Goal: Information Seeking & Learning: Learn about a topic

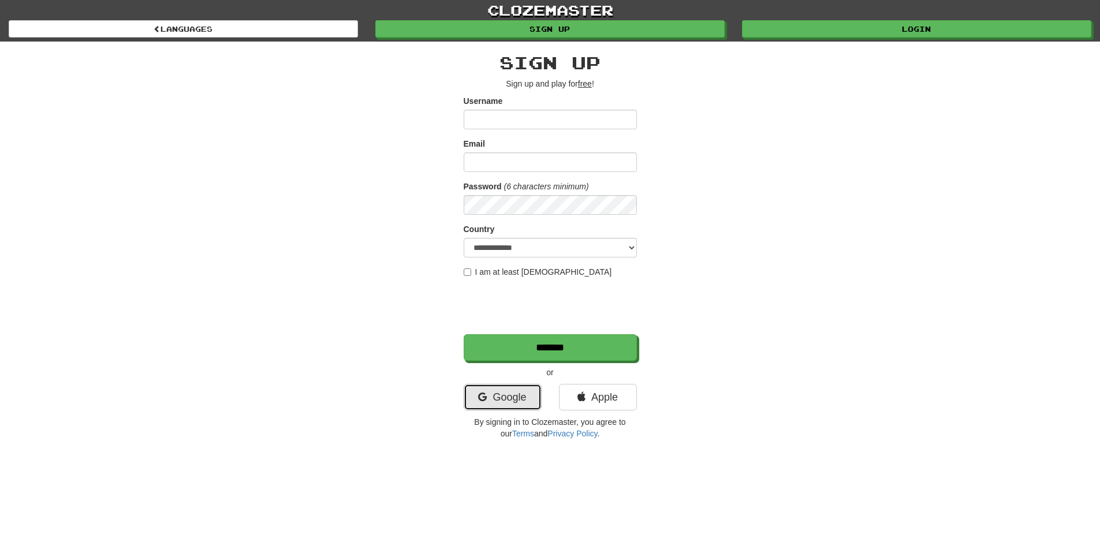
click at [513, 399] on link "Google" at bounding box center [503, 397] width 78 height 27
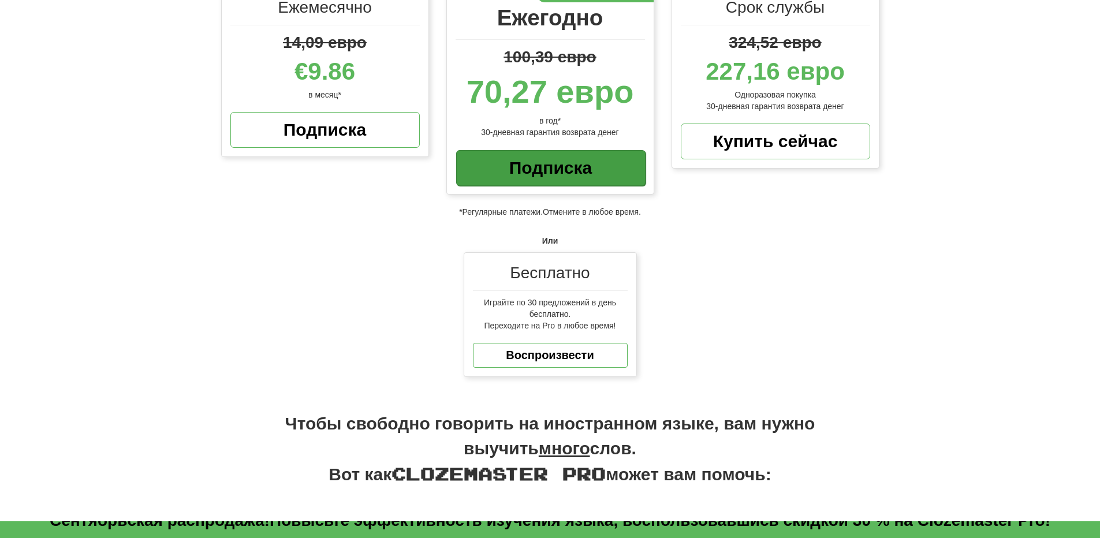
scroll to position [182, 0]
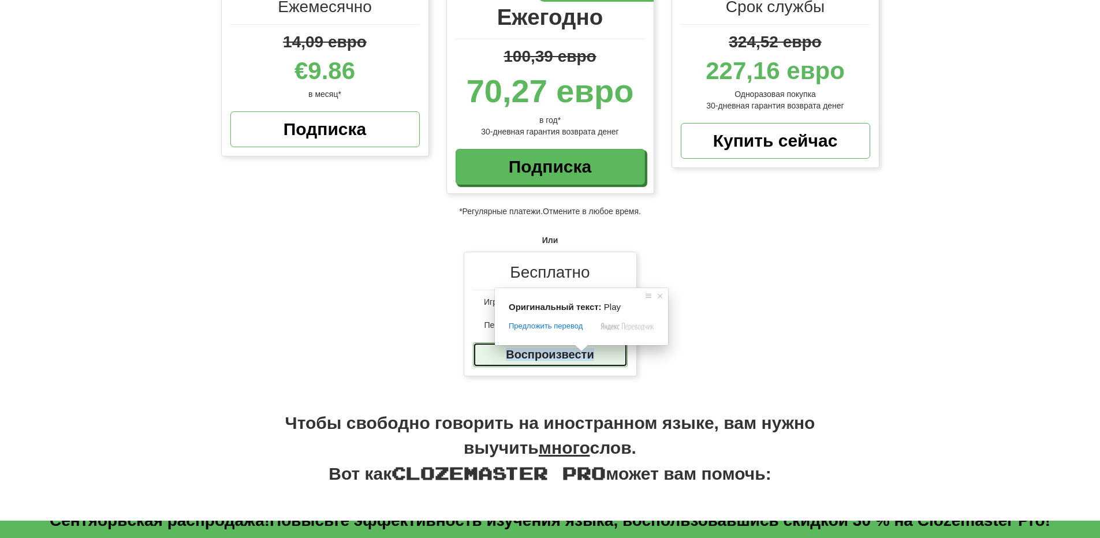
click at [556, 357] on ya-tr-span "Воспроизвести" at bounding box center [550, 354] width 88 height 13
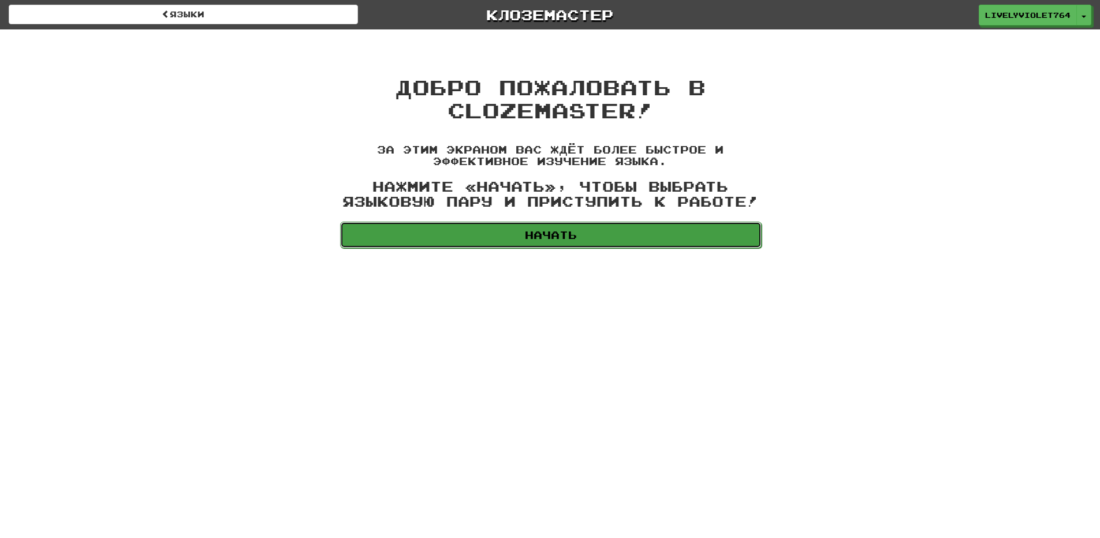
click at [602, 239] on link "Начать" at bounding box center [551, 235] width 422 height 27
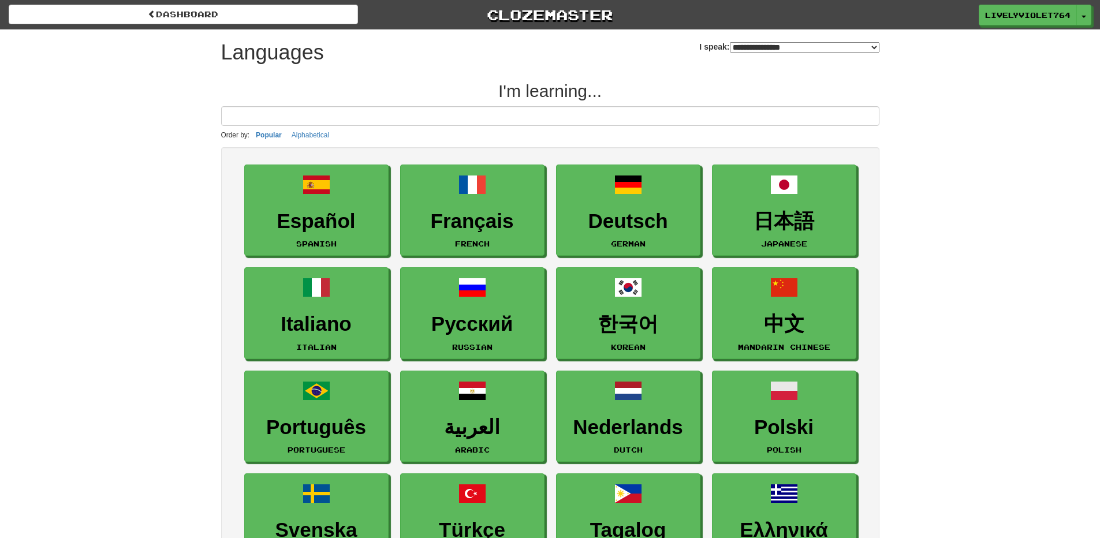
select select "*******"
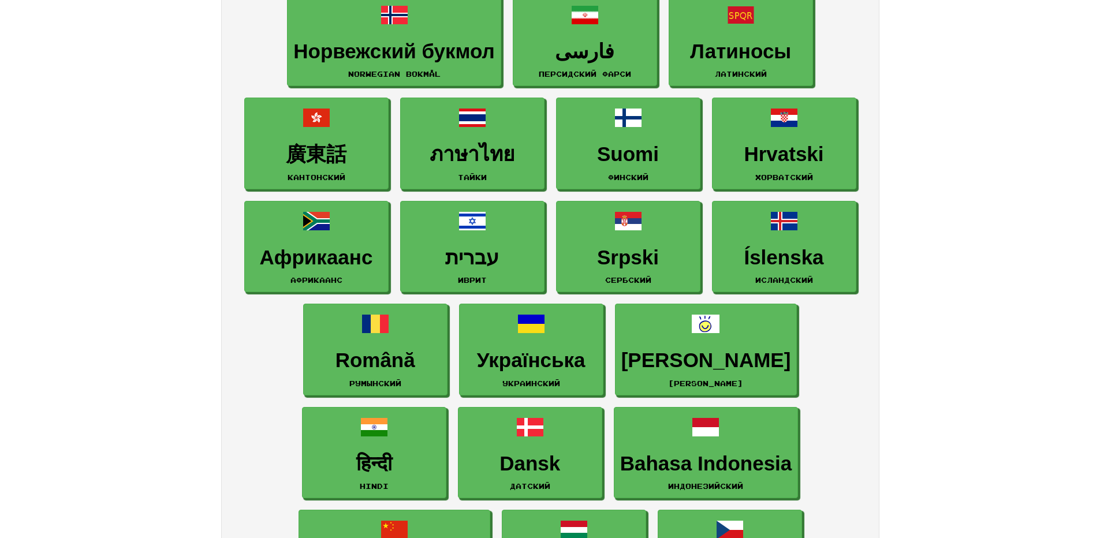
scroll to position [578, 0]
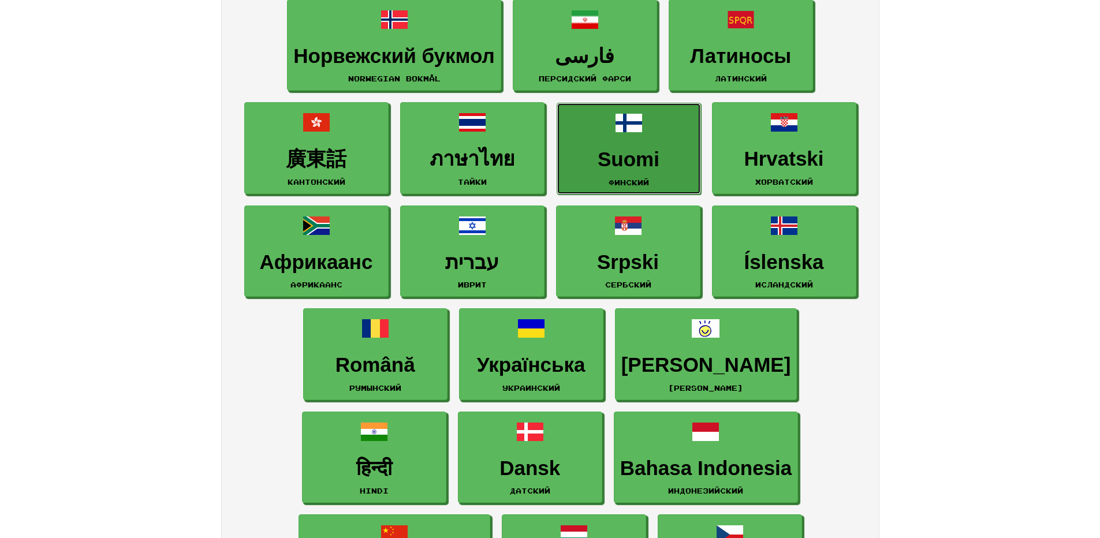
click at [628, 175] on link "Suomi Финский" at bounding box center [629, 149] width 144 height 92
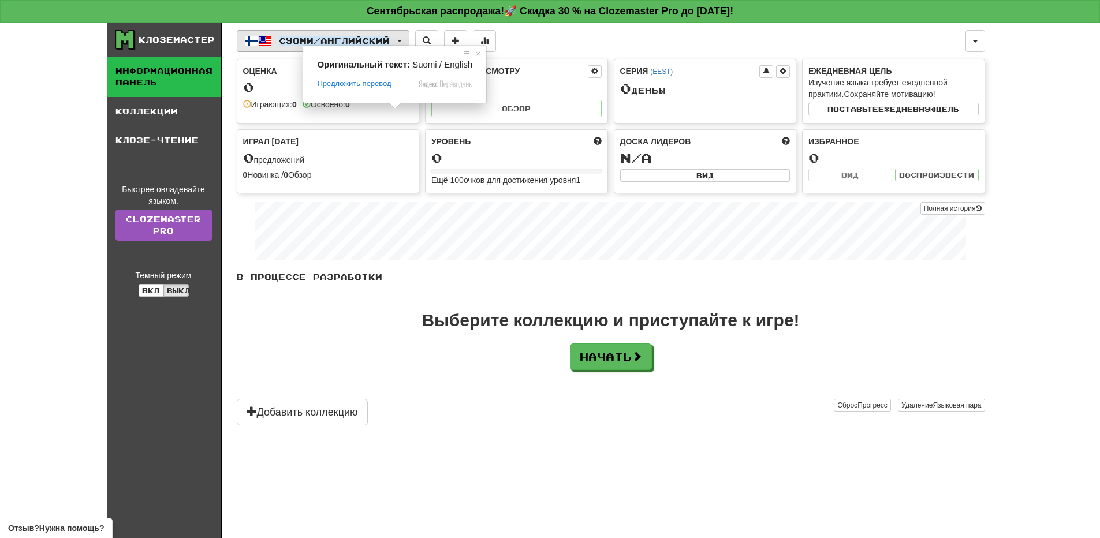
click at [390, 40] on ya-tr-span "Английский" at bounding box center [355, 41] width 69 height 10
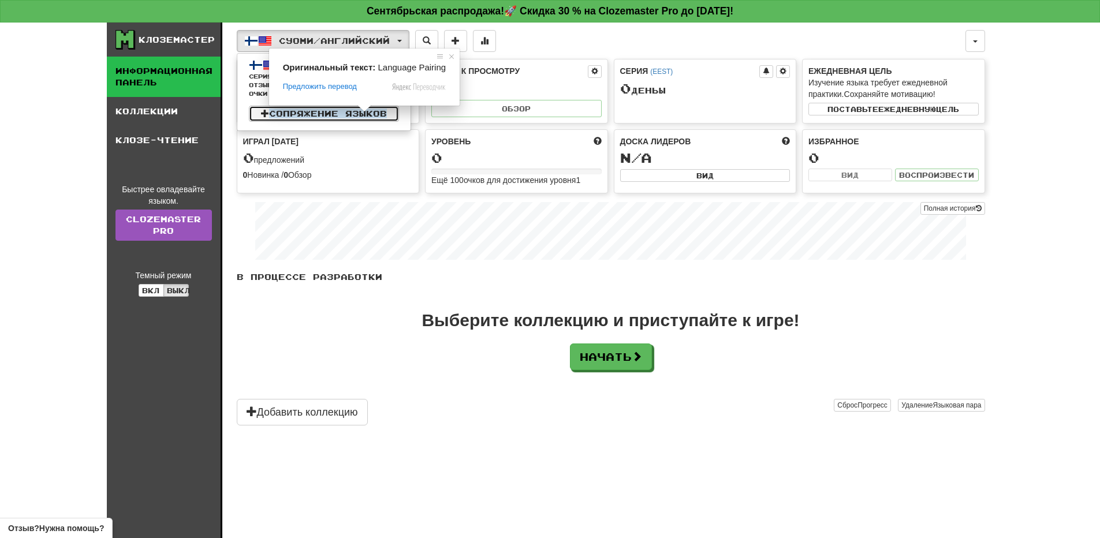
click at [350, 118] on ya-tr-span "Сопряжение языков" at bounding box center [328, 114] width 118 height 10
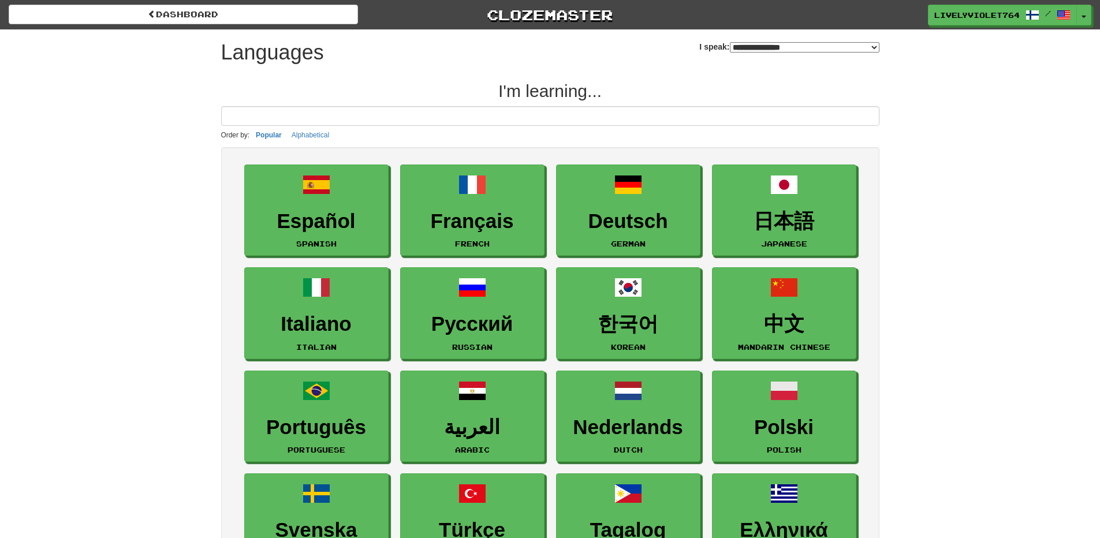
select select "*******"
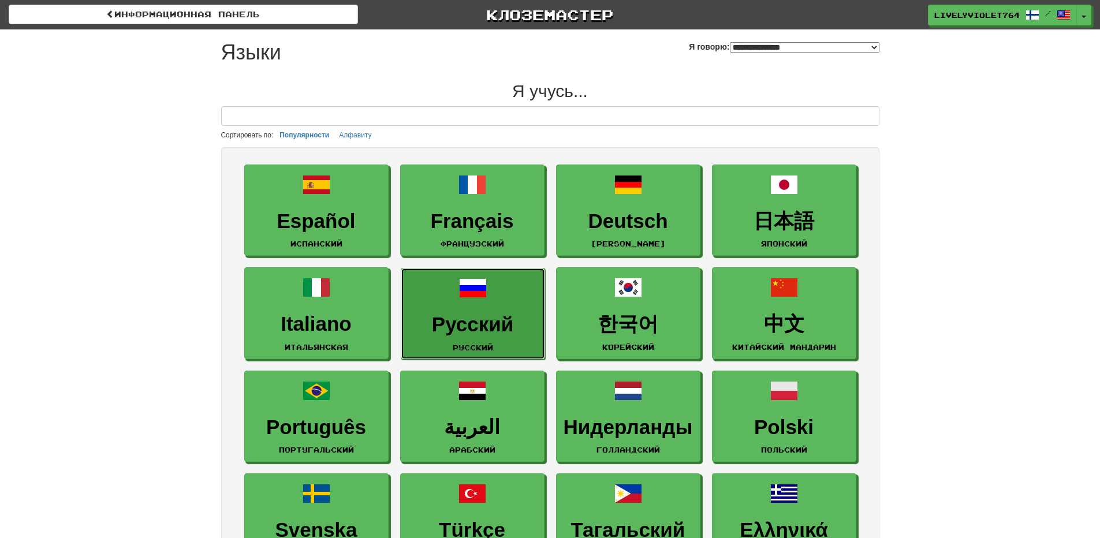
click at [470, 326] on ya-tr-span "Русский" at bounding box center [472, 324] width 81 height 23
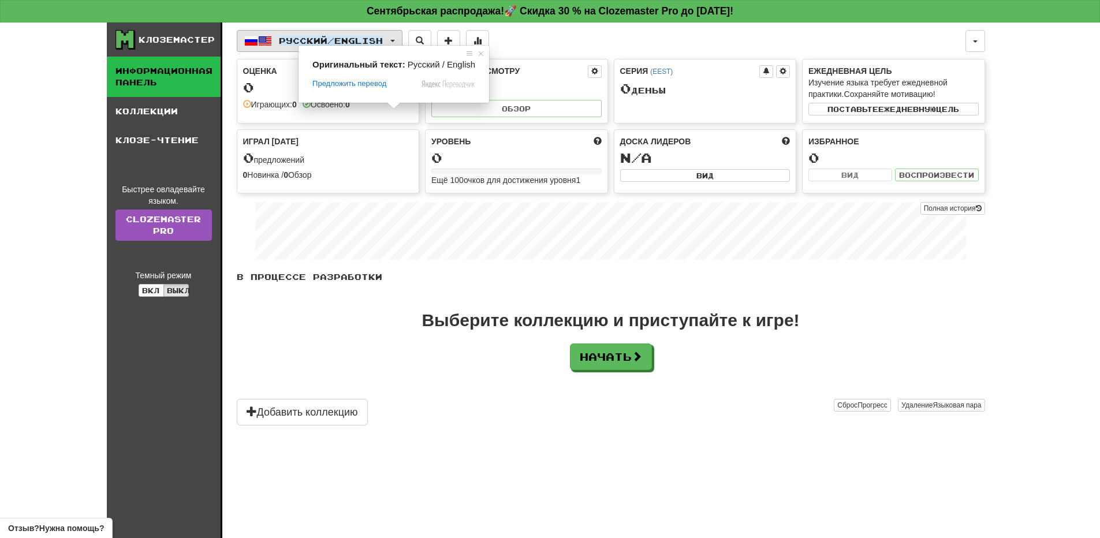
click at [383, 36] on ya-tr-span "English" at bounding box center [358, 41] width 49 height 10
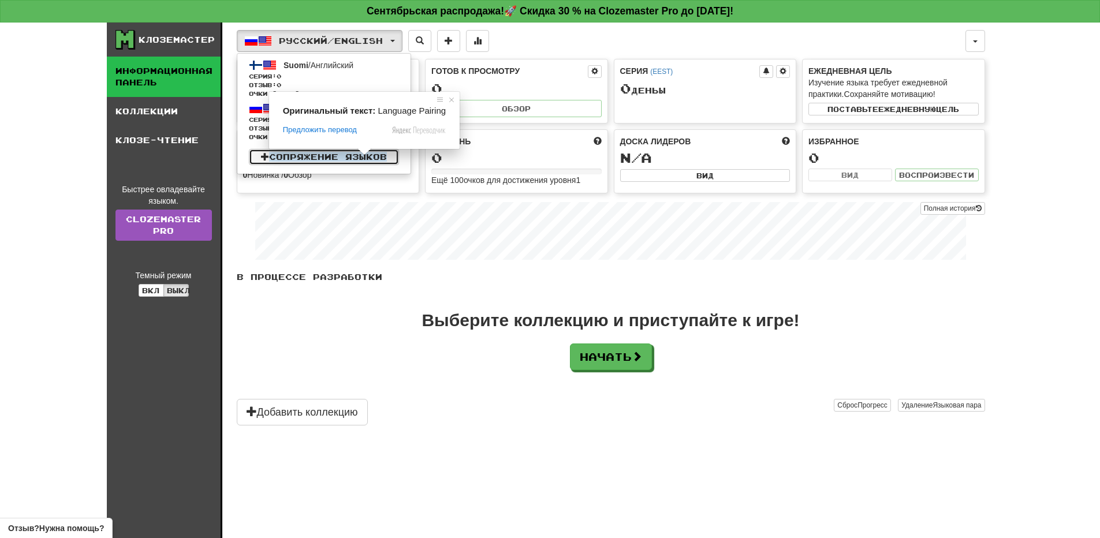
click at [320, 152] on ya-tr-span "Сопряжение языков" at bounding box center [328, 157] width 118 height 10
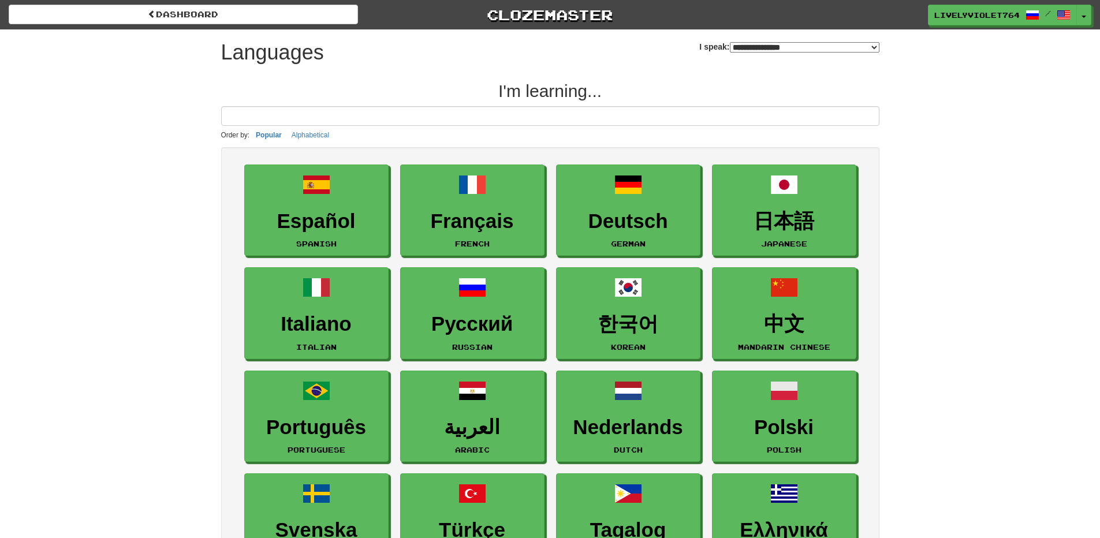
select select "*******"
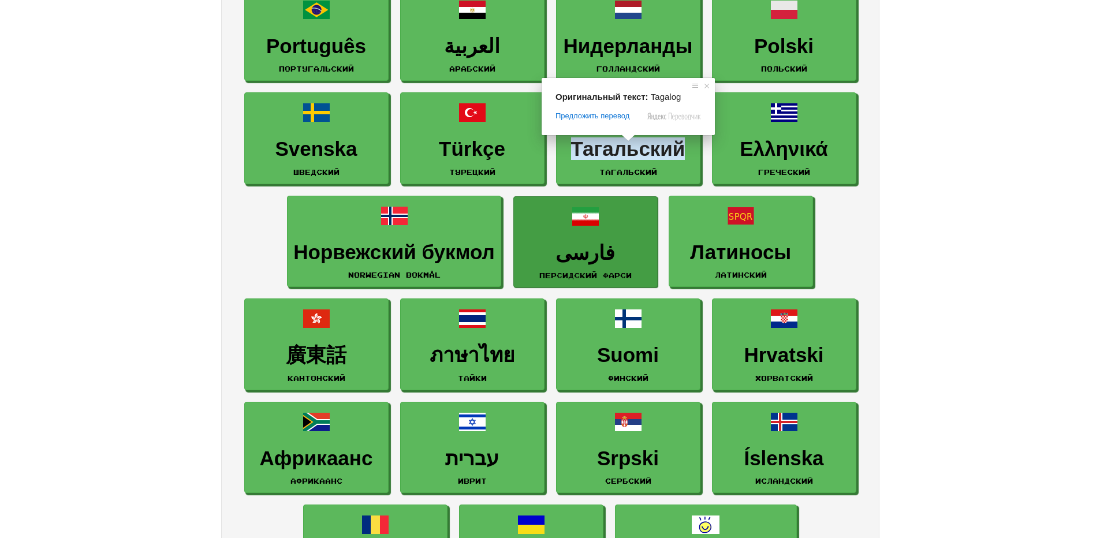
scroll to position [404, 0]
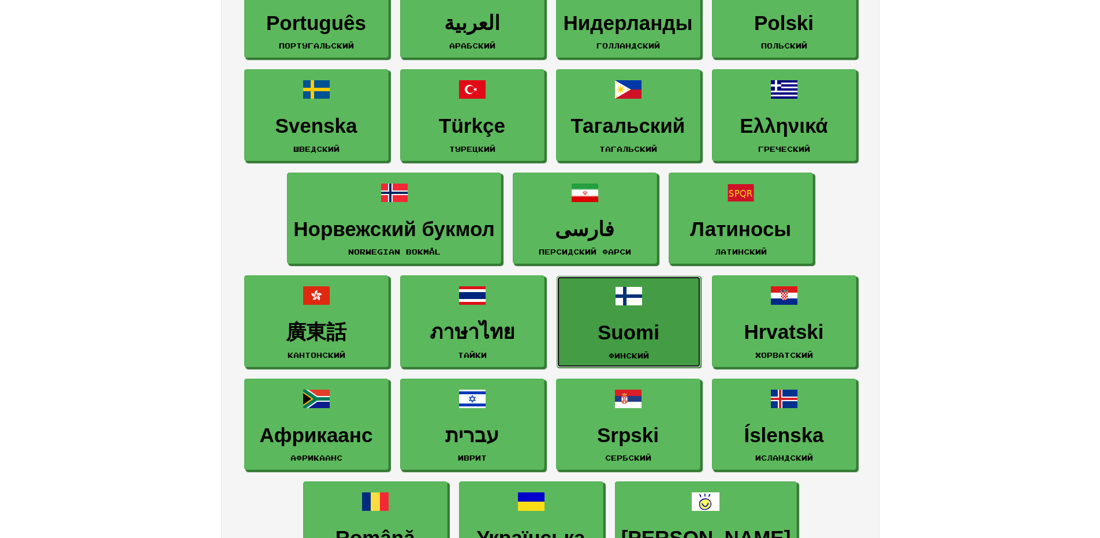
click at [628, 338] on ya-tr-span "Suomi" at bounding box center [629, 332] width 62 height 23
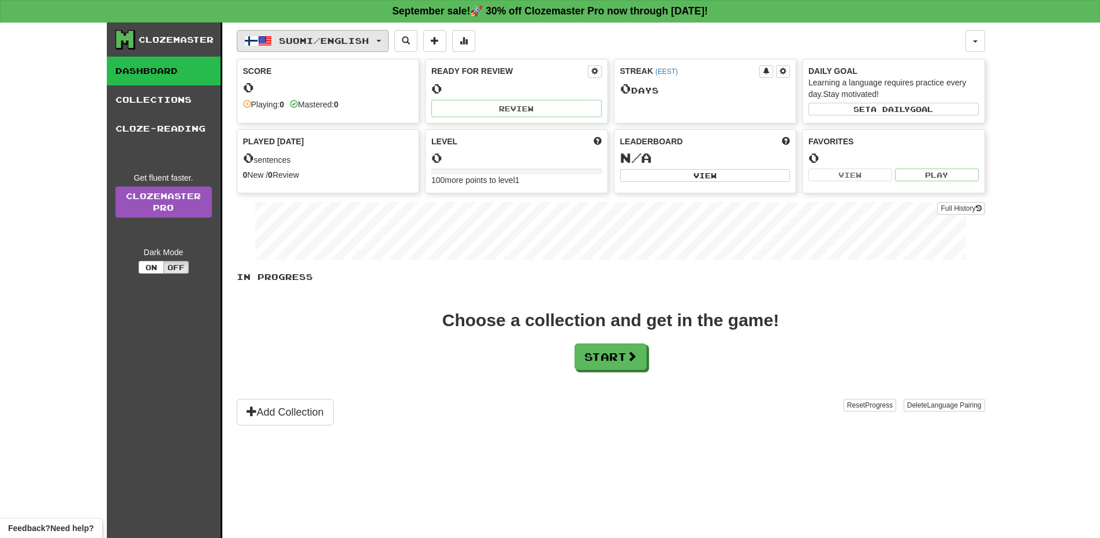
click at [389, 48] on button "Suomi / English" at bounding box center [313, 41] width 152 height 22
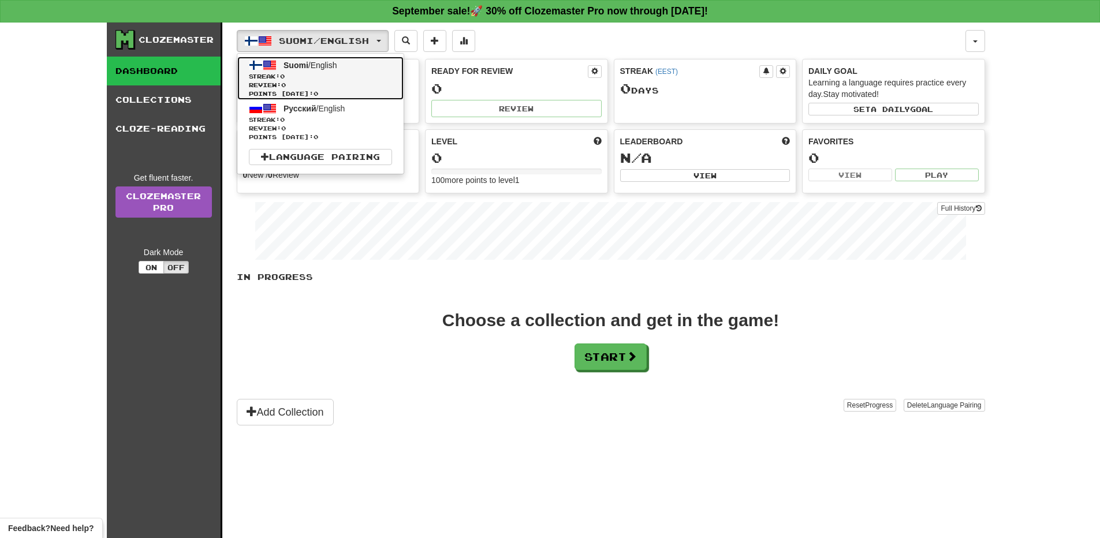
click at [344, 72] on span "Streak: 0" at bounding box center [320, 76] width 143 height 9
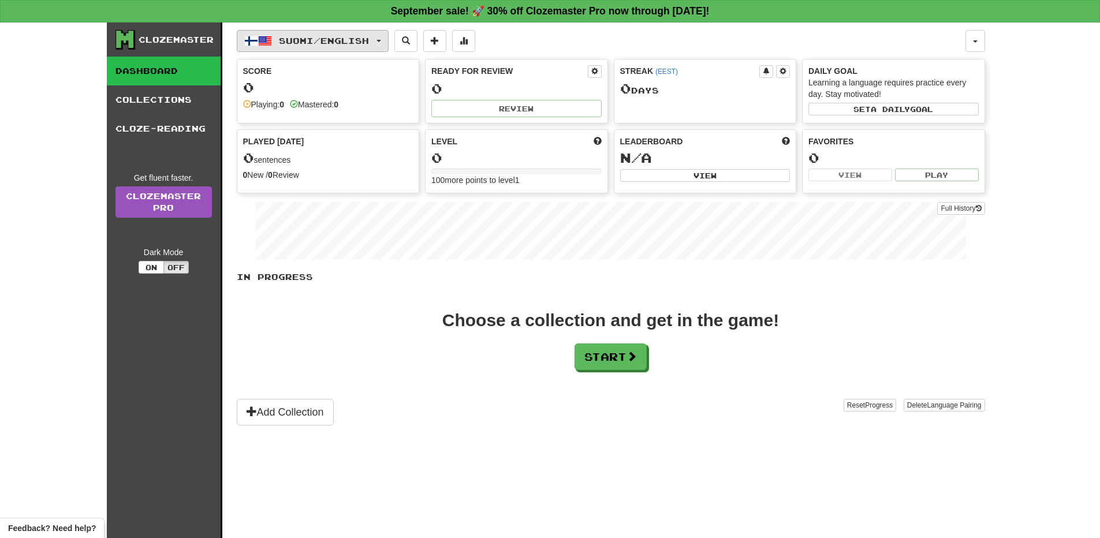
click at [384, 43] on button "Suomi / English" at bounding box center [313, 41] width 152 height 22
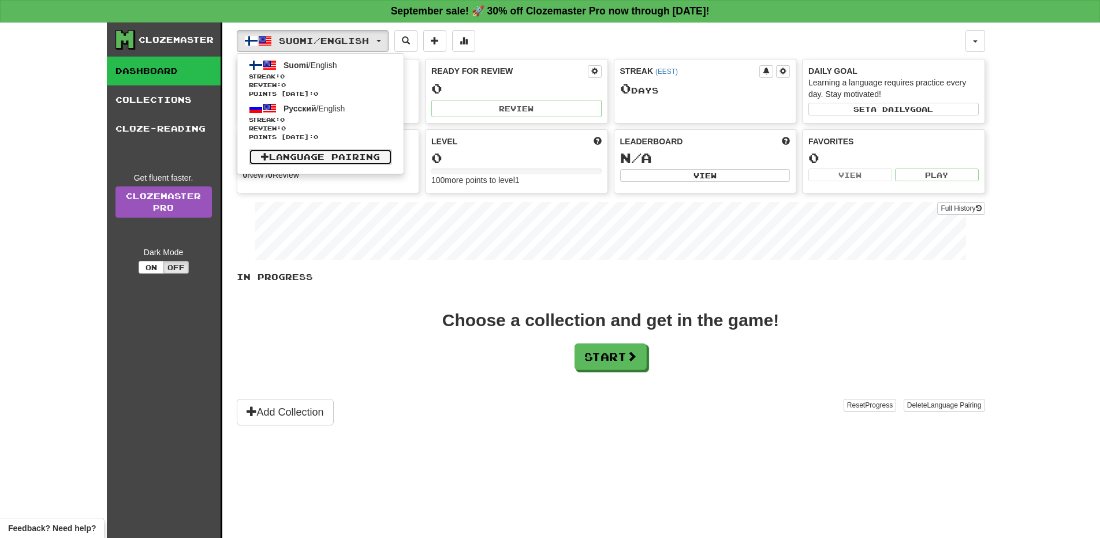
click at [343, 152] on link "Language Pairing" at bounding box center [320, 157] width 143 height 16
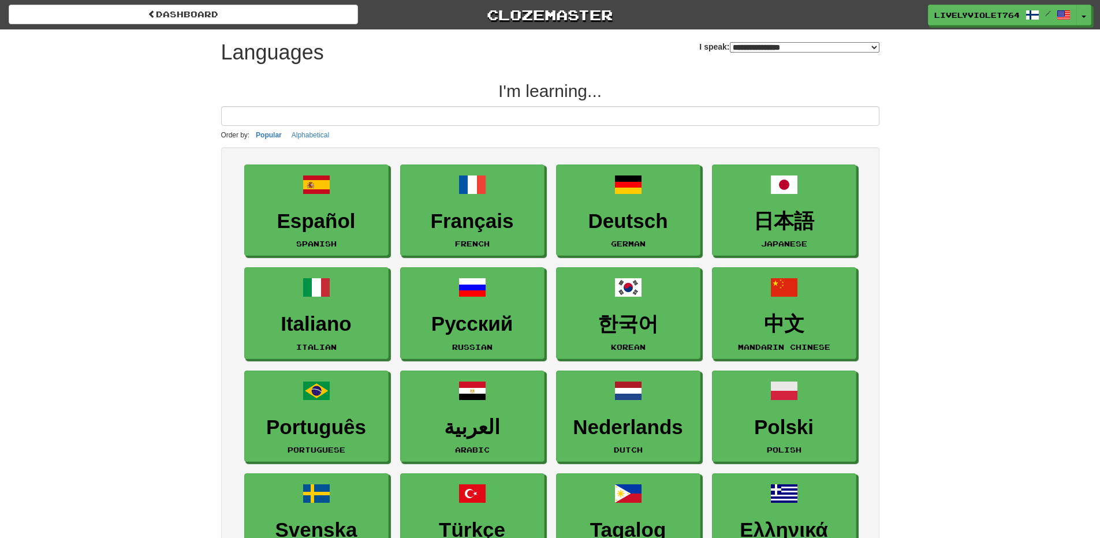
select select "*******"
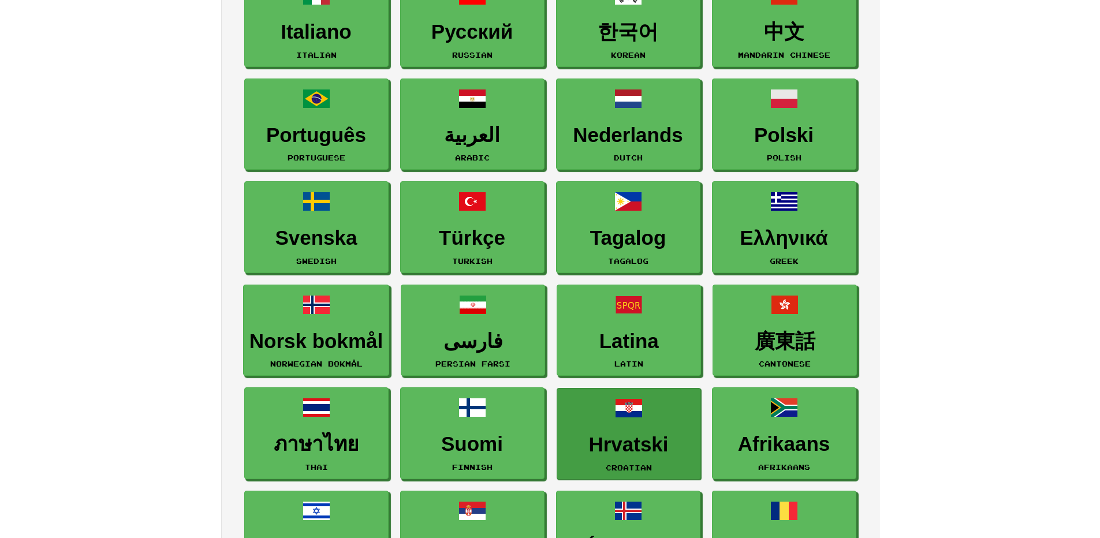
scroll to position [347, 0]
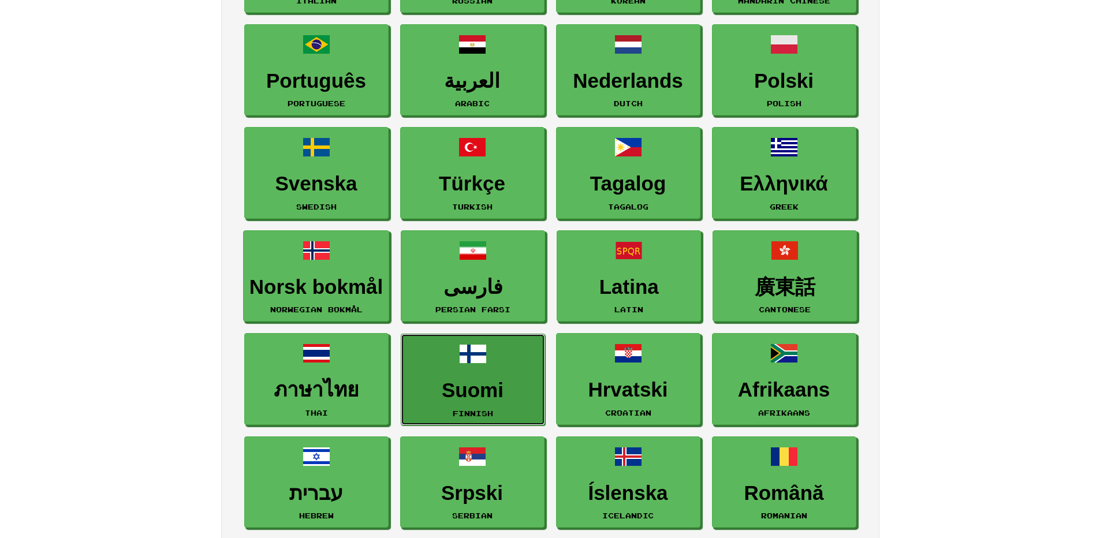
click at [488, 379] on h3 "Suomi" at bounding box center [473, 390] width 132 height 23
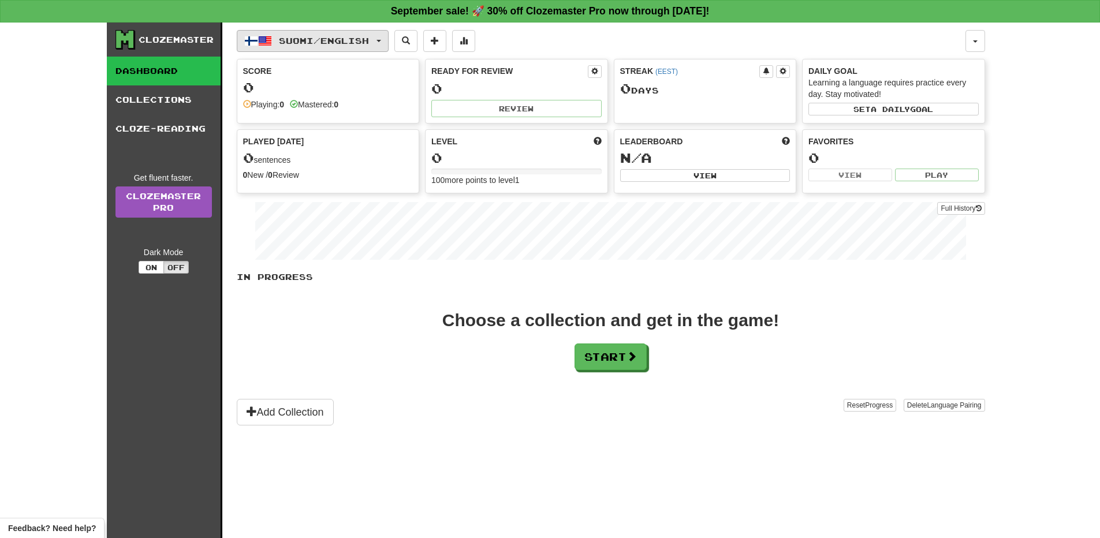
click at [389, 40] on button "Suomi / English" at bounding box center [313, 41] width 152 height 22
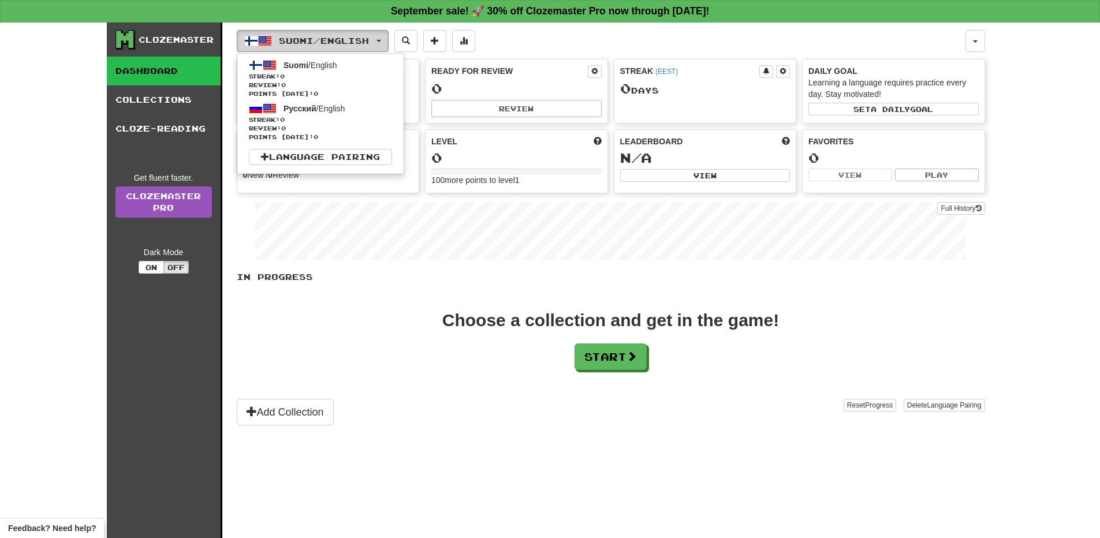
click at [389, 40] on button "Suomi / English" at bounding box center [313, 41] width 152 height 22
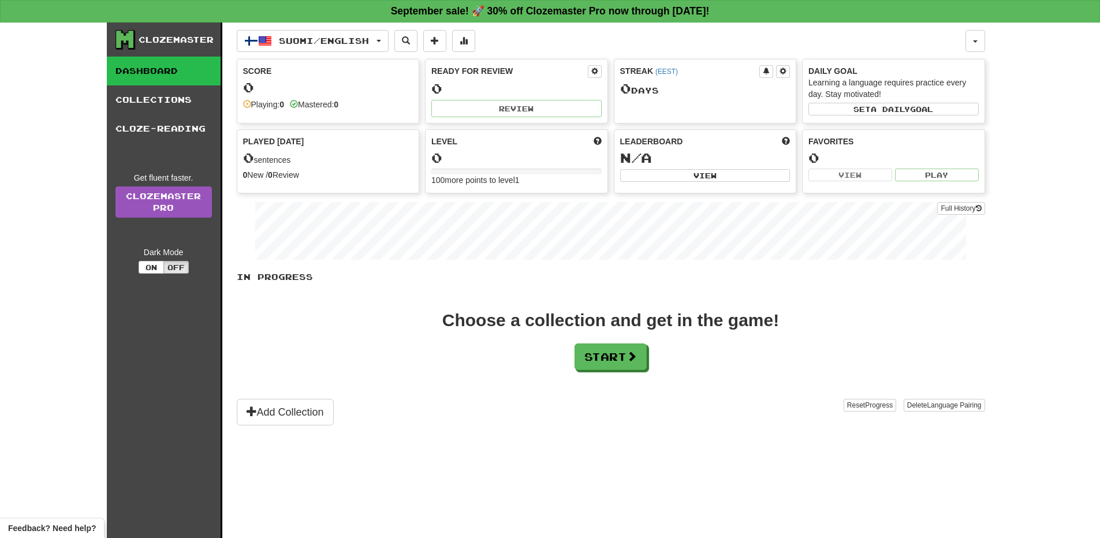
click at [300, 80] on div "Score 0 Playing: 0 Mastered: 0" at bounding box center [328, 87] width 182 height 57
click at [493, 80] on div "Ready for Review 0 Review" at bounding box center [517, 91] width 182 height 64
click at [446, 41] on button at bounding box center [434, 41] width 23 height 22
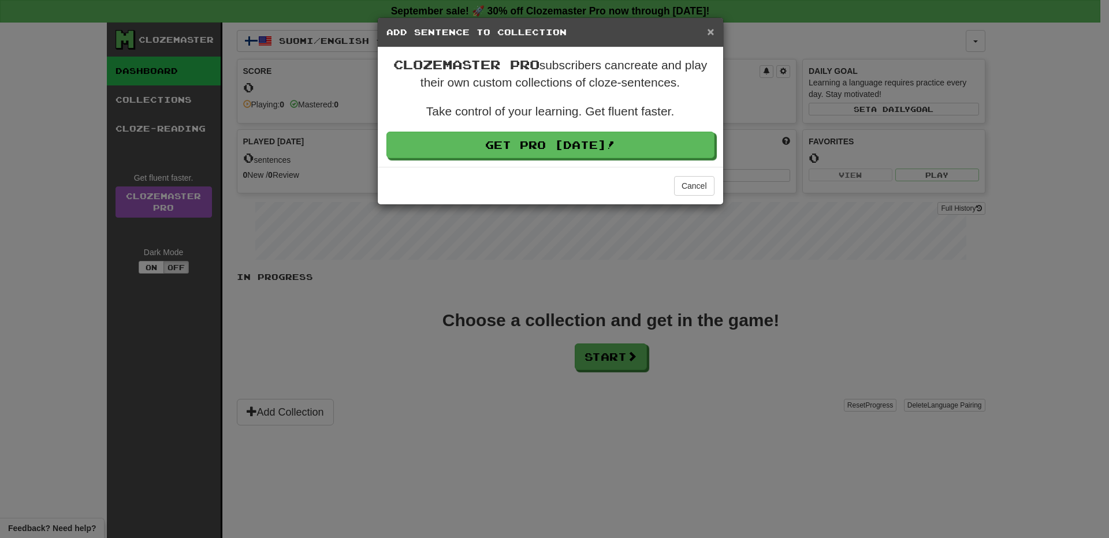
click at [711, 31] on span "×" at bounding box center [710, 31] width 7 height 13
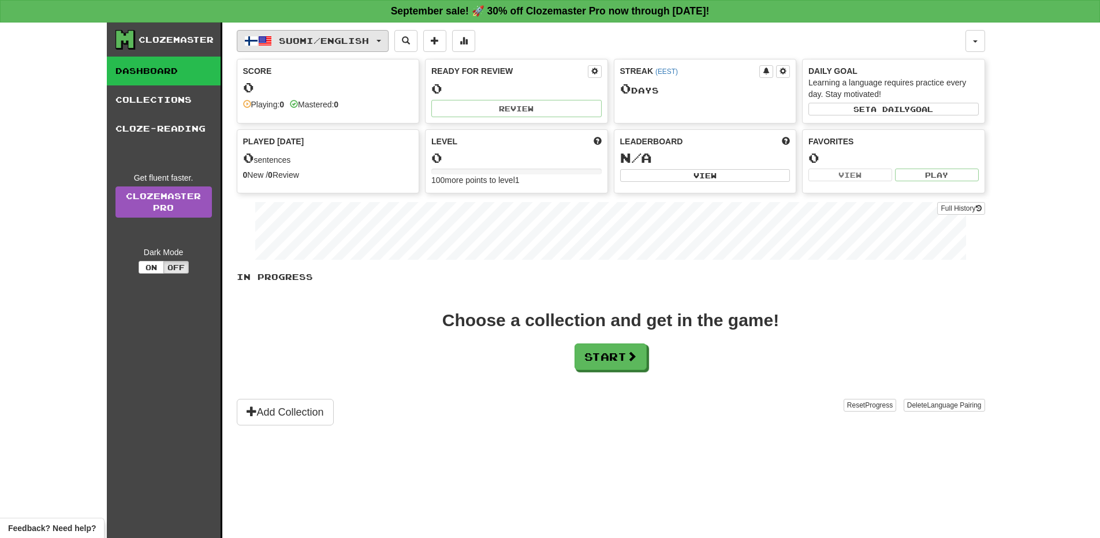
click at [369, 40] on span "Suomi / English" at bounding box center [324, 41] width 90 height 10
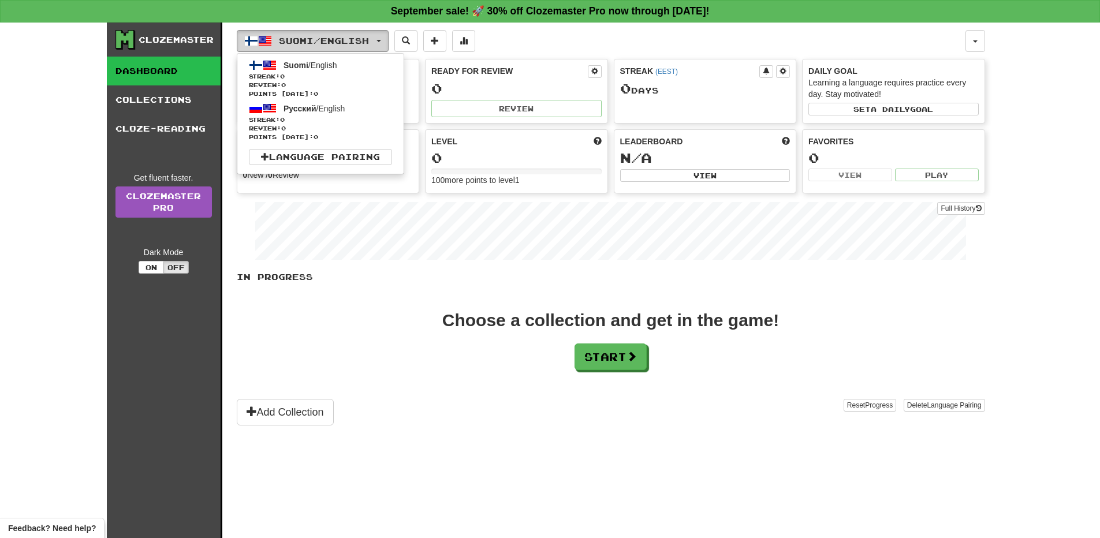
click at [369, 40] on span "Suomi / English" at bounding box center [324, 41] width 90 height 10
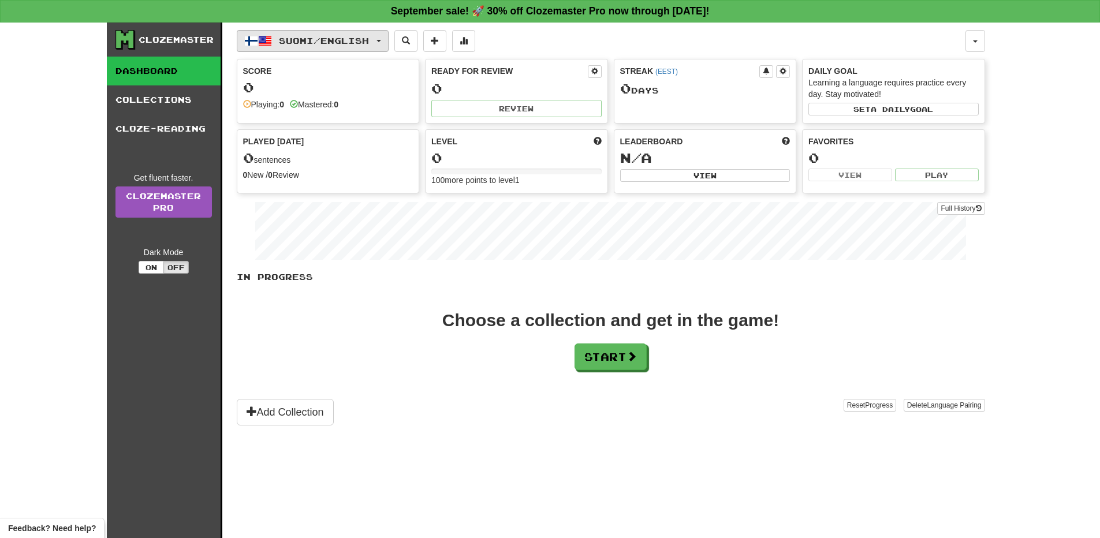
click at [303, 38] on span "Suomi / English" at bounding box center [324, 41] width 90 height 10
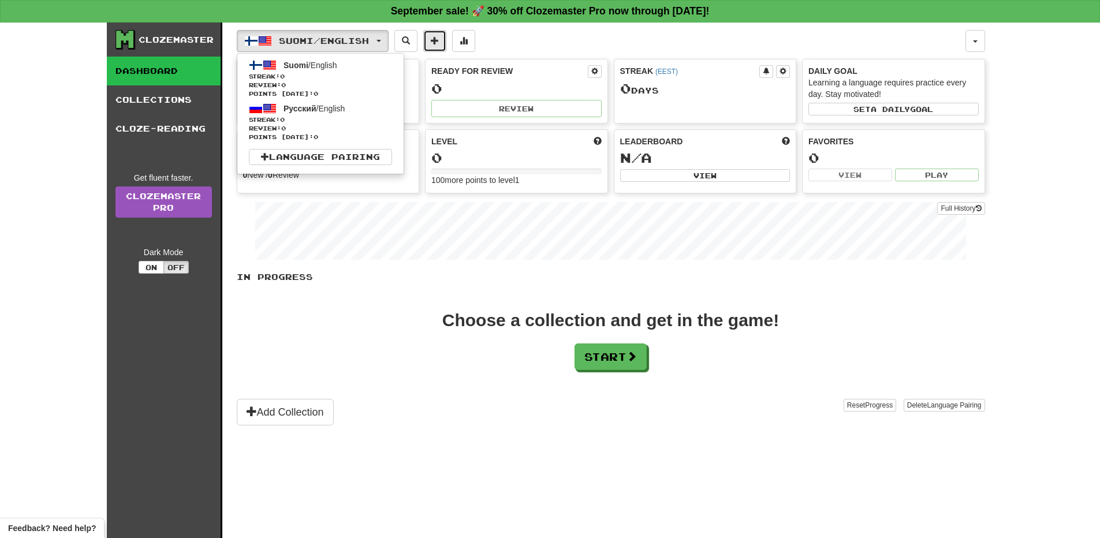
click at [439, 44] on span at bounding box center [435, 40] width 8 height 8
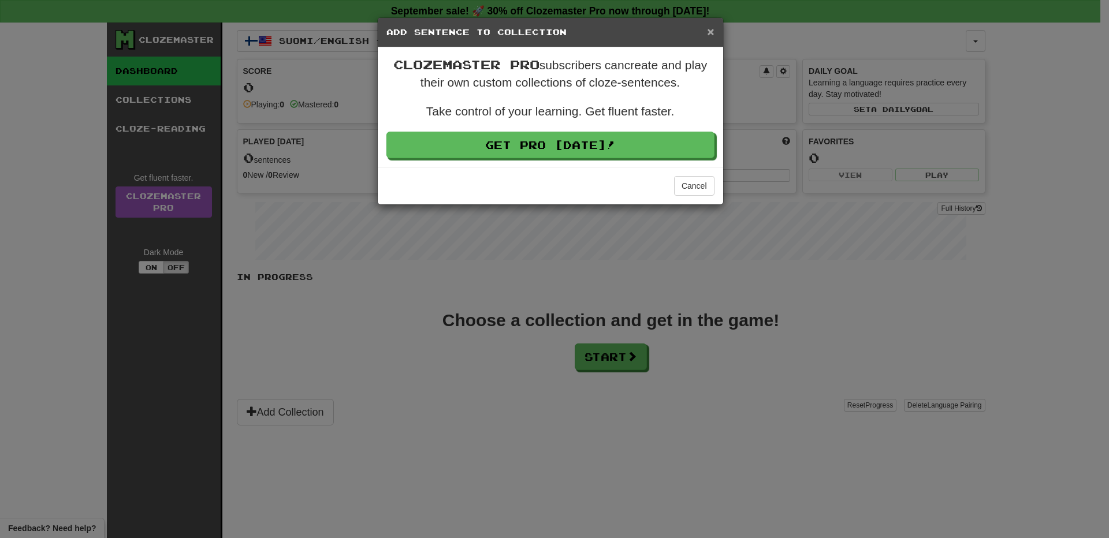
click at [707, 31] on span "×" at bounding box center [710, 31] width 7 height 13
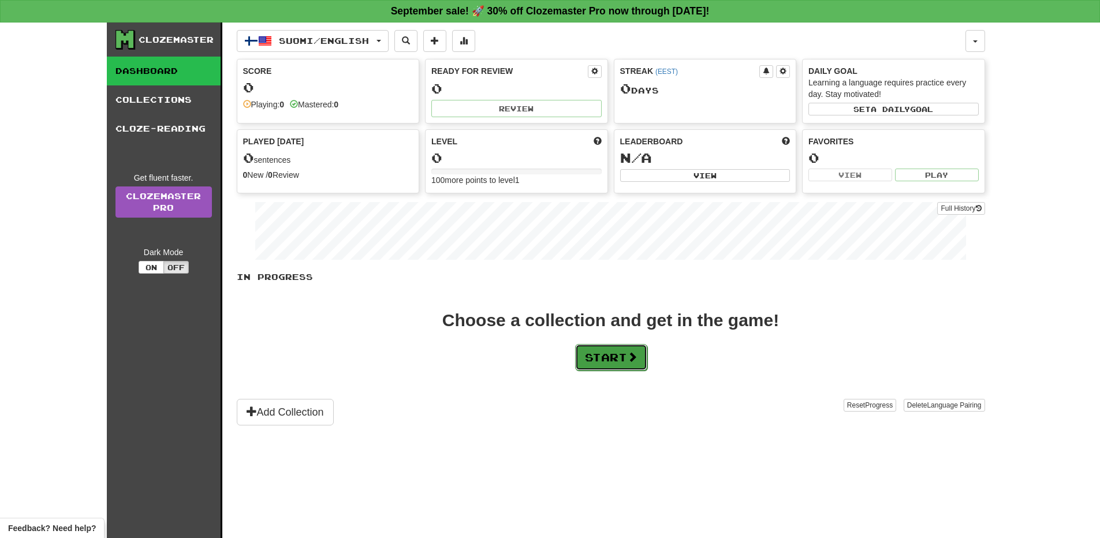
click at [623, 362] on button "Start" at bounding box center [611, 357] width 72 height 27
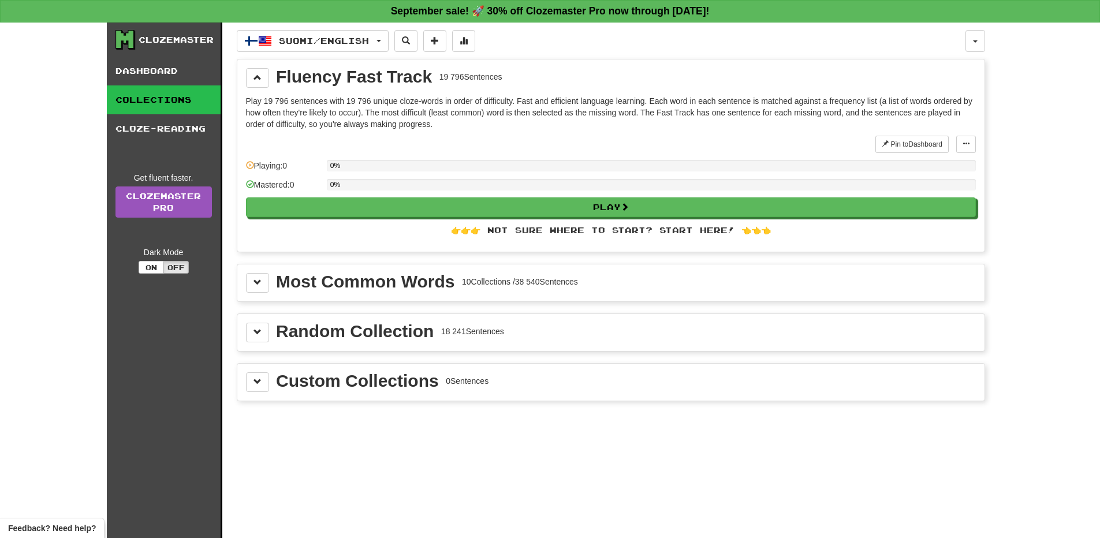
click at [301, 285] on div "Most Common Words" at bounding box center [365, 281] width 178 height 17
click at [258, 288] on button at bounding box center [257, 283] width 23 height 20
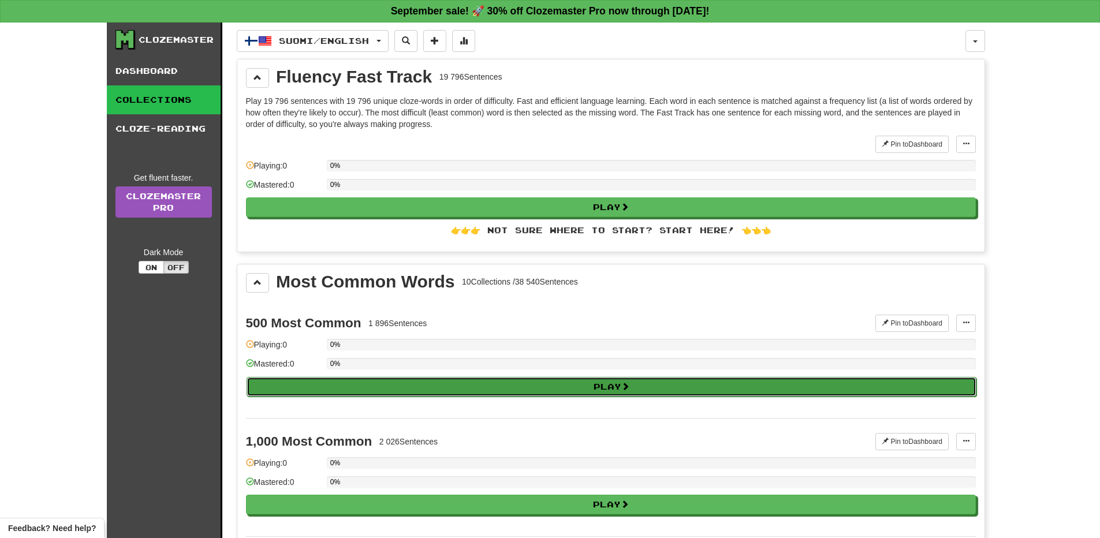
click at [608, 388] on button "Play" at bounding box center [612, 387] width 730 height 20
select select "**"
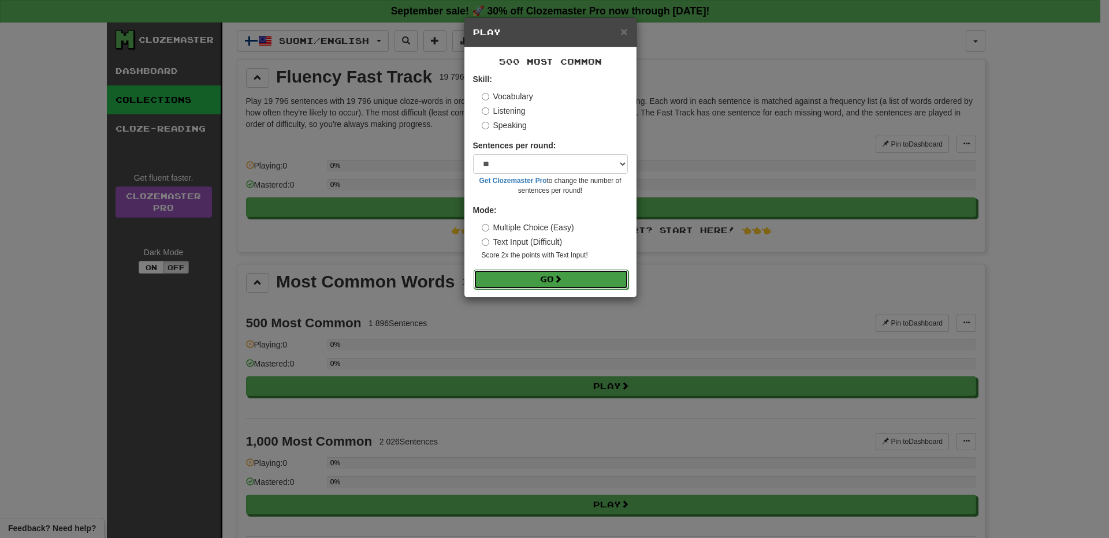
click at [572, 280] on button "Go" at bounding box center [551, 280] width 155 height 20
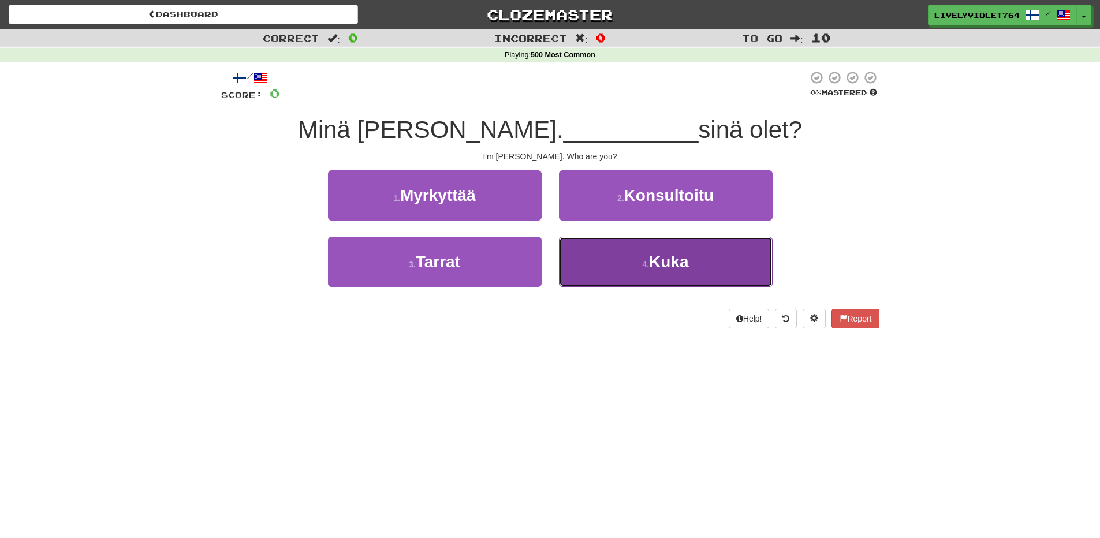
click at [649, 244] on button "4 . [GEOGRAPHIC_DATA]" at bounding box center [666, 262] width 214 height 50
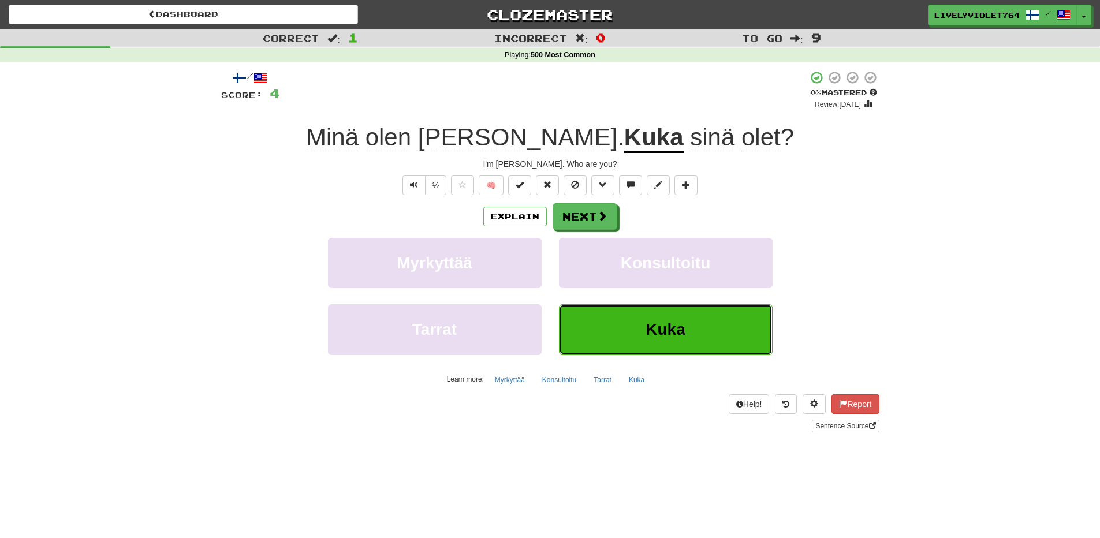
click at [675, 323] on ya-tr-span "Kuka" at bounding box center [665, 330] width 39 height 18
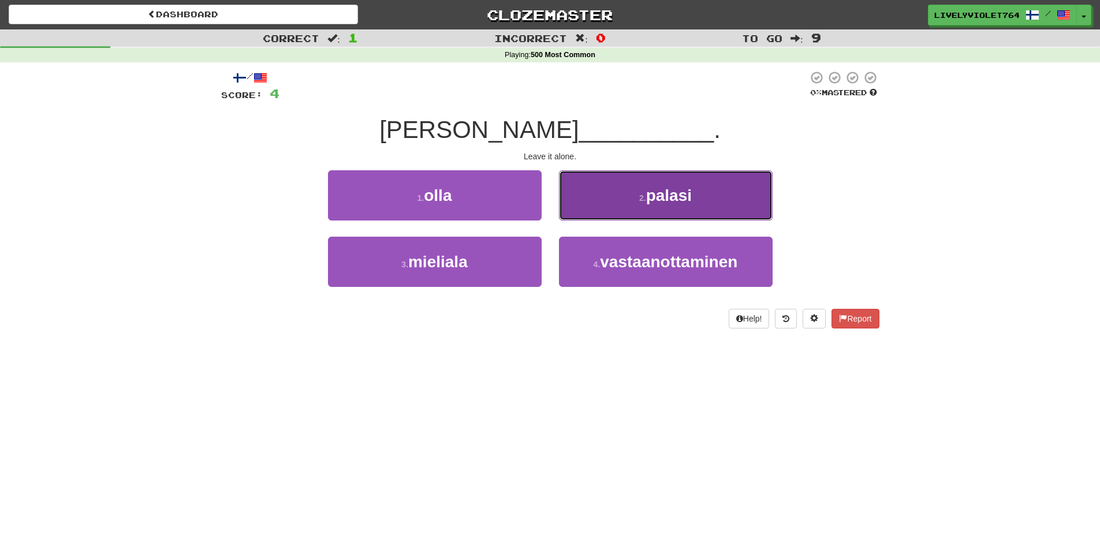
click at [668, 188] on span "palasi" at bounding box center [669, 196] width 46 height 18
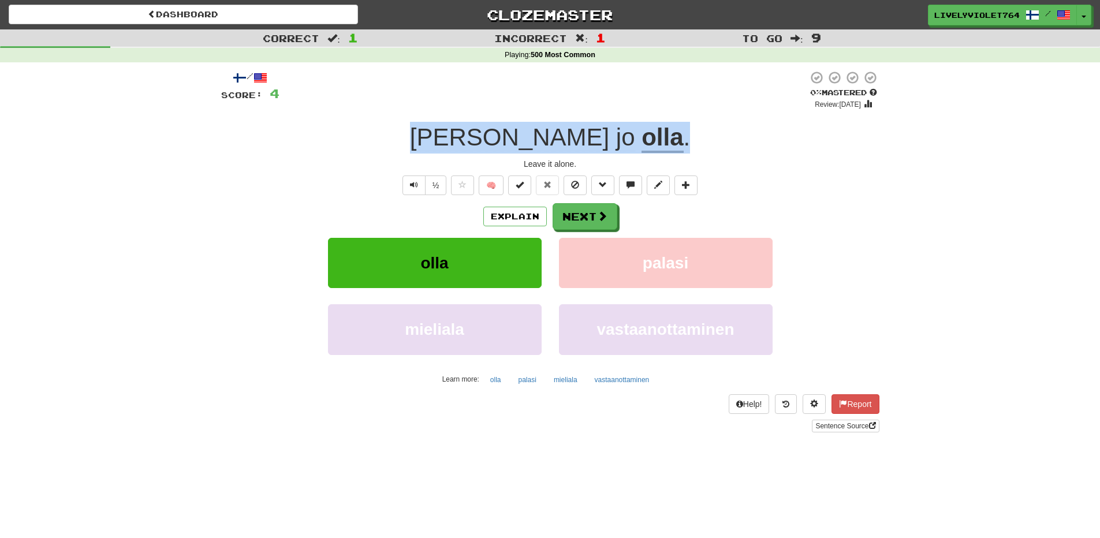
drag, startPoint x: 613, startPoint y: 142, endPoint x: 477, endPoint y: 145, distance: 136.4
click at [477, 145] on div "Anna jo olla ." at bounding box center [550, 138] width 658 height 32
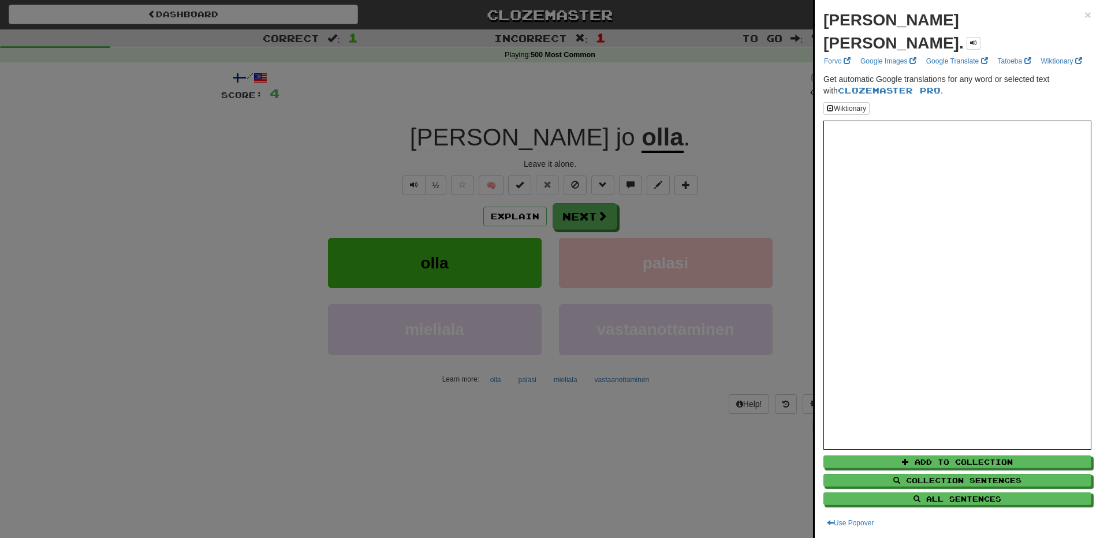
click at [710, 133] on div at bounding box center [550, 269] width 1100 height 538
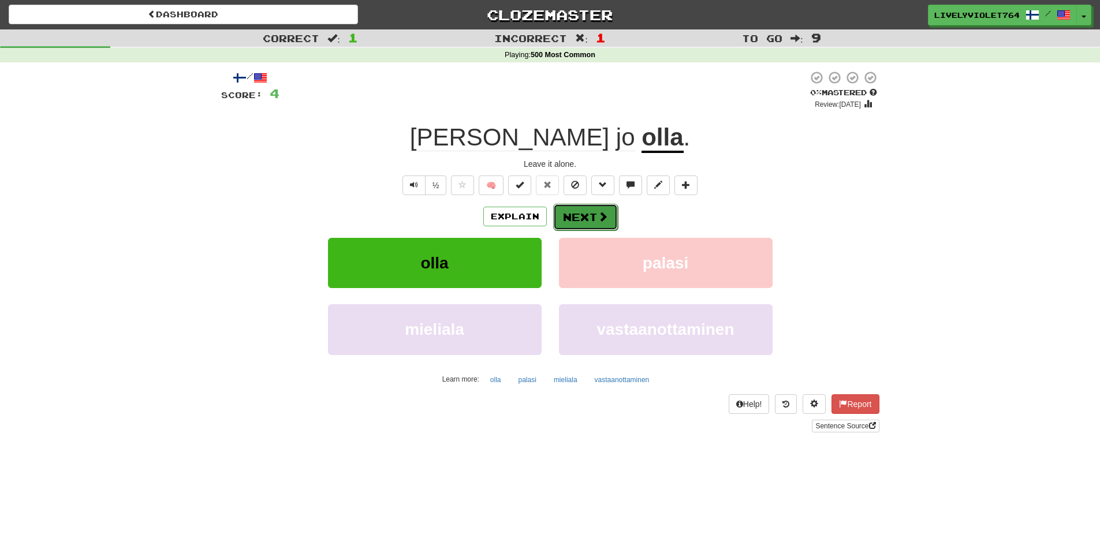
click at [603, 217] on span at bounding box center [603, 216] width 10 height 10
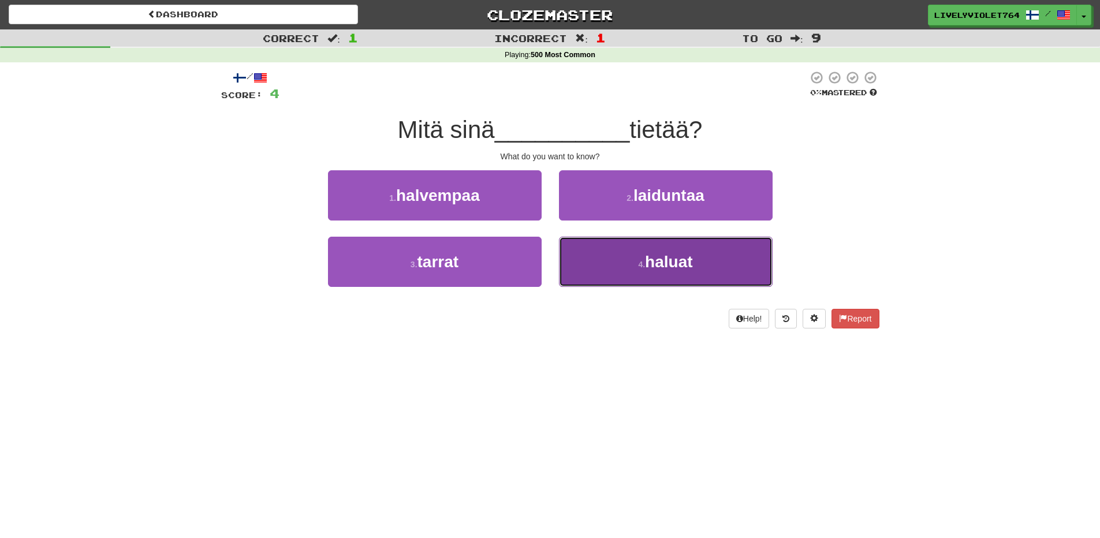
click at [631, 254] on button "4 . haluat" at bounding box center [666, 262] width 214 height 50
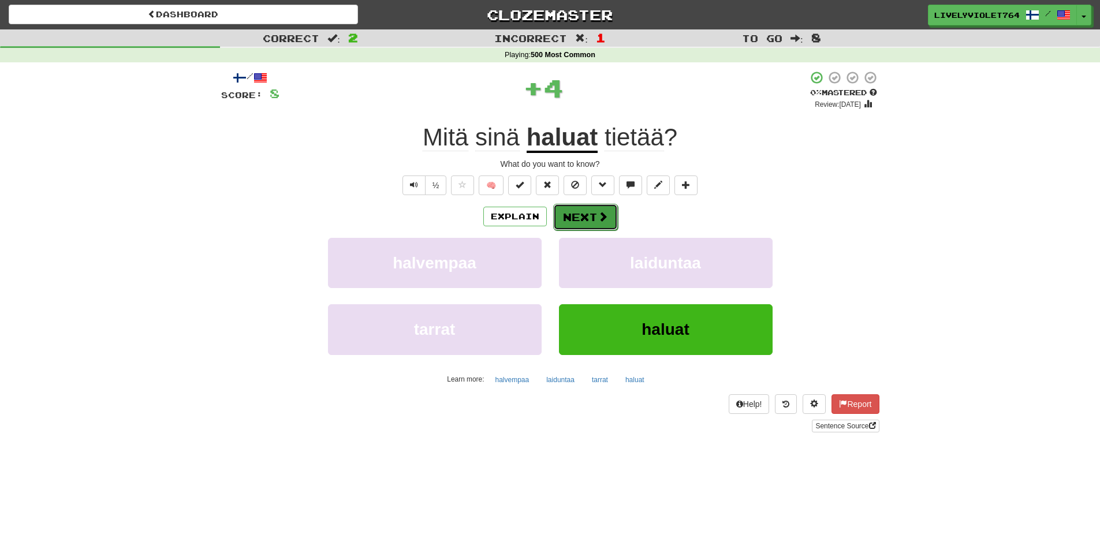
click at [601, 213] on span at bounding box center [603, 216] width 10 height 10
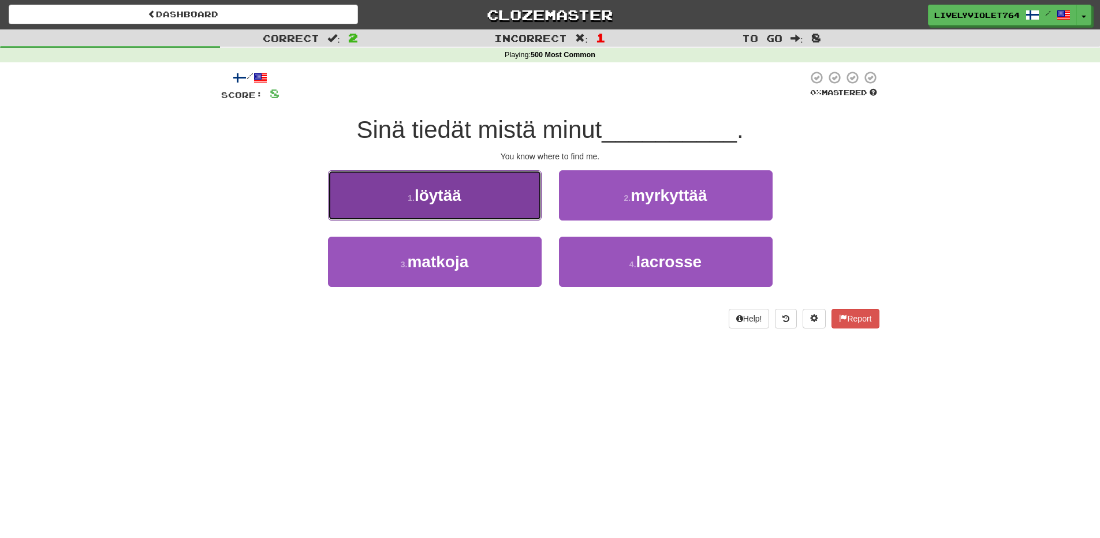
click at [524, 188] on button "1 . löytää" at bounding box center [435, 195] width 214 height 50
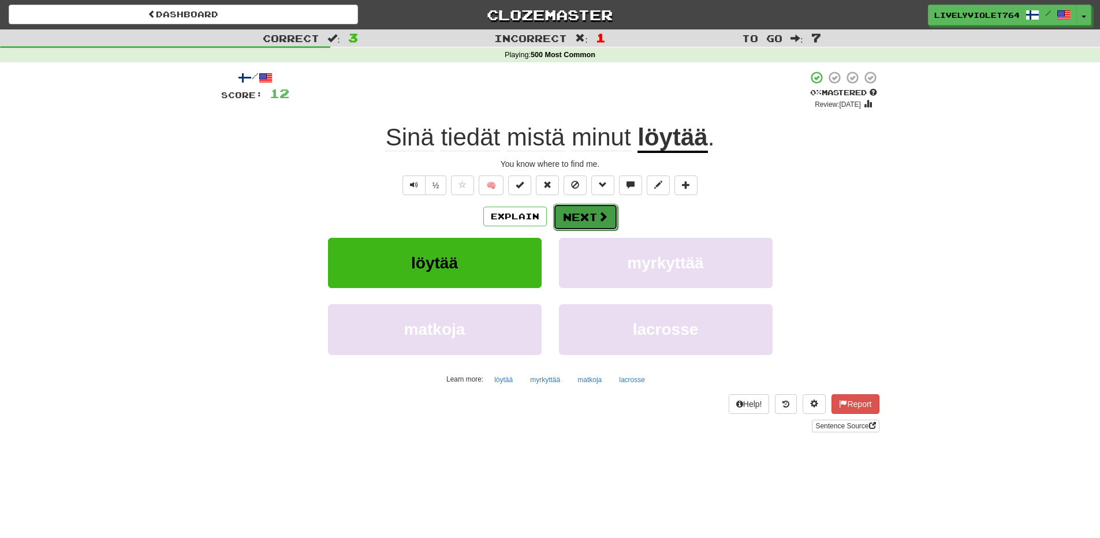
click at [609, 220] on button "Next" at bounding box center [585, 217] width 65 height 27
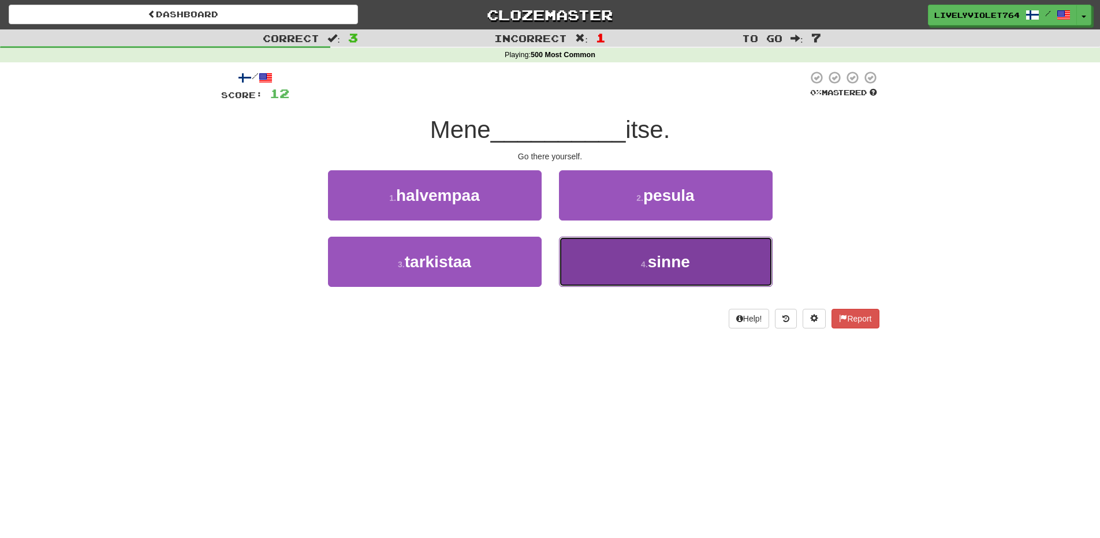
click at [652, 255] on span "sinne" at bounding box center [669, 262] width 42 height 18
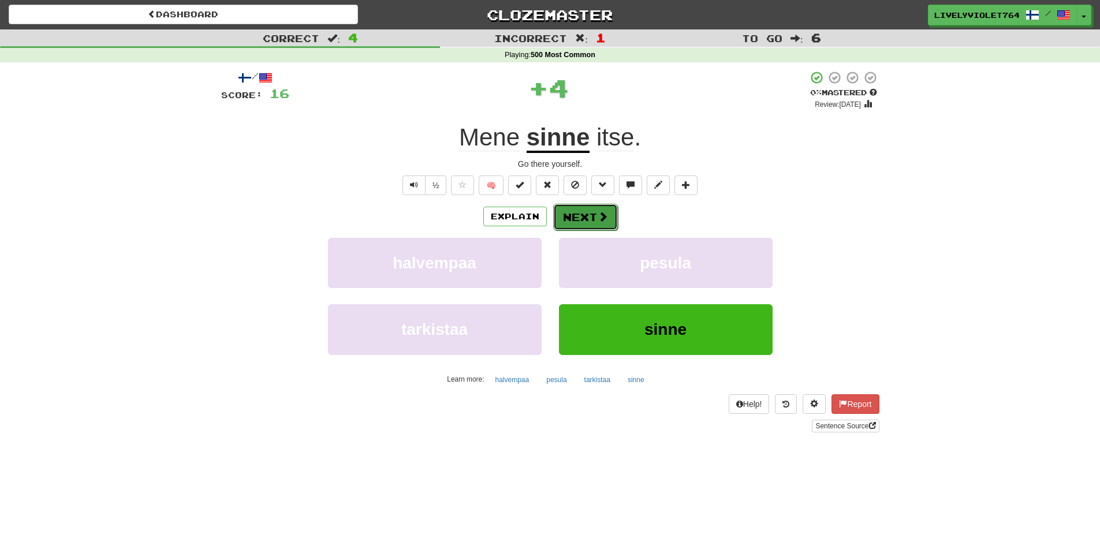
click at [593, 221] on button "Next" at bounding box center [585, 217] width 65 height 27
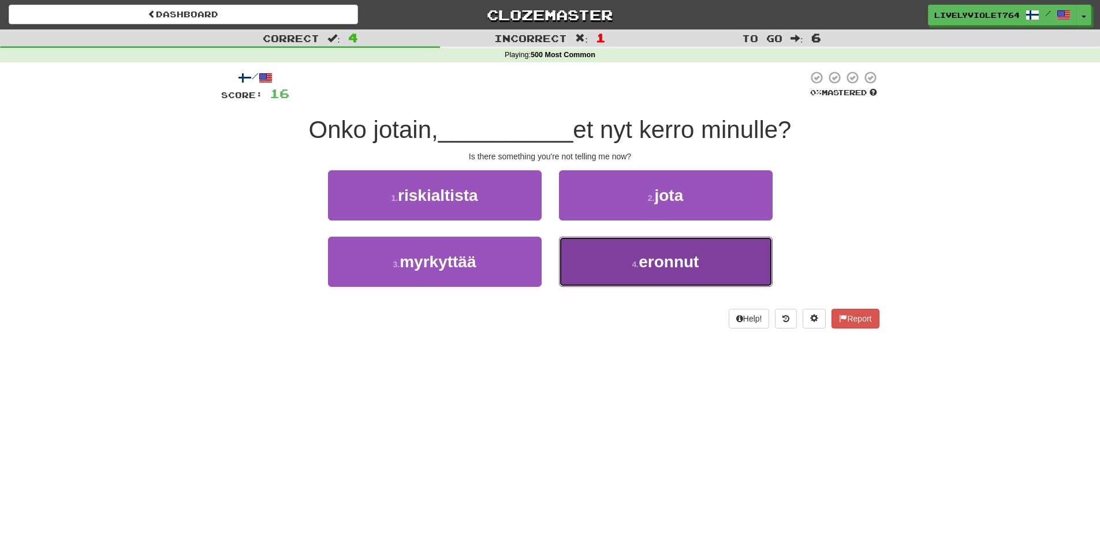
click at [623, 251] on button "4 . eronnut" at bounding box center [666, 262] width 214 height 50
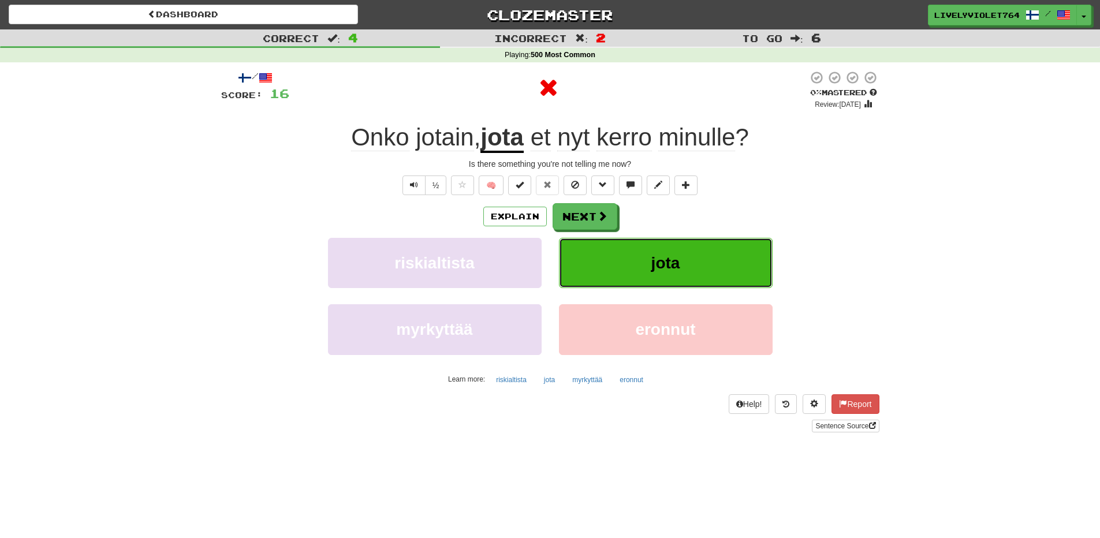
click at [610, 259] on button "jota" at bounding box center [666, 263] width 214 height 50
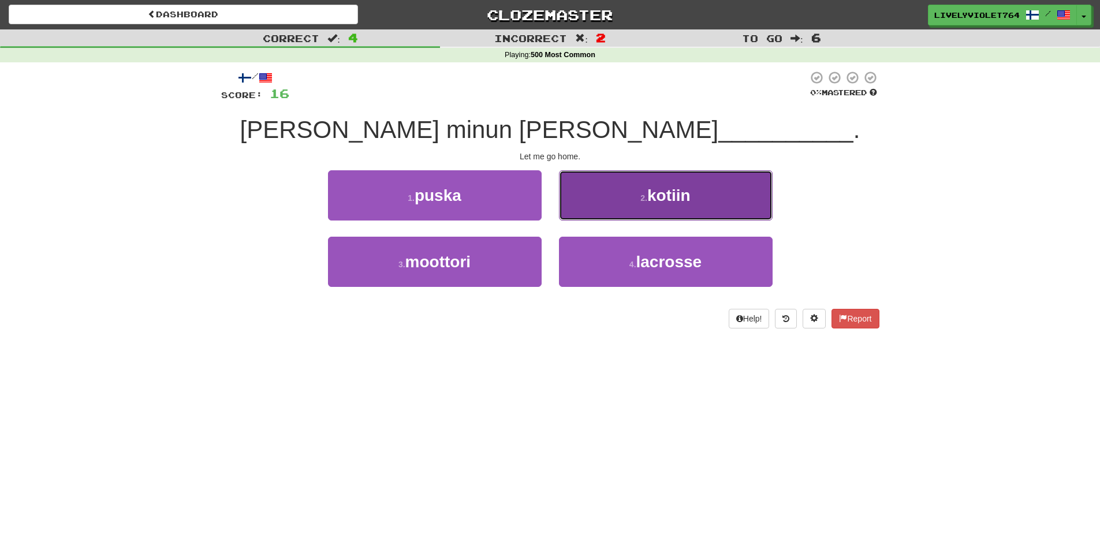
click at [627, 201] on button "2 . kotiin" at bounding box center [666, 195] width 214 height 50
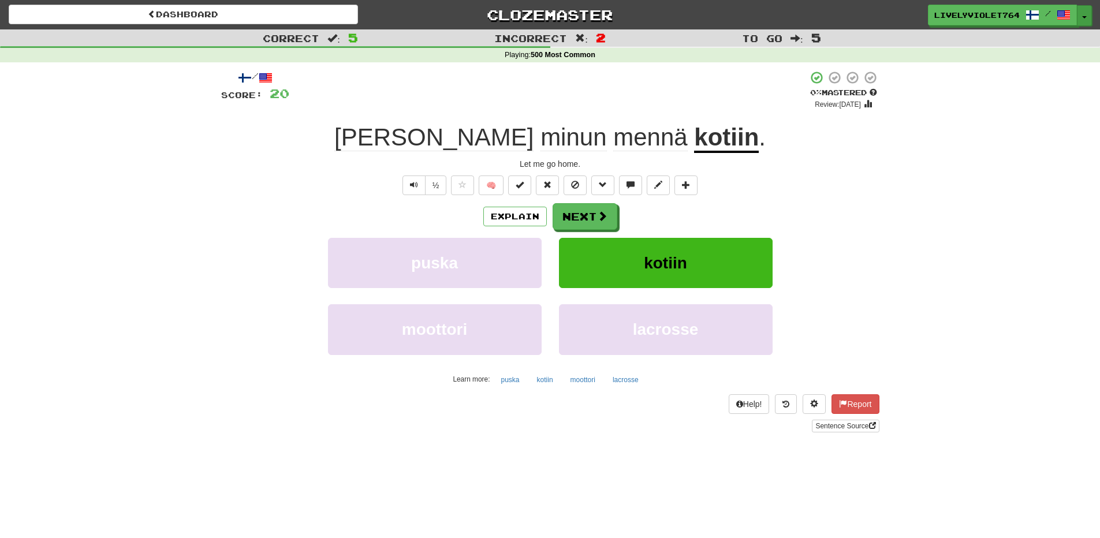
click at [1085, 18] on span "button" at bounding box center [1084, 17] width 5 height 2
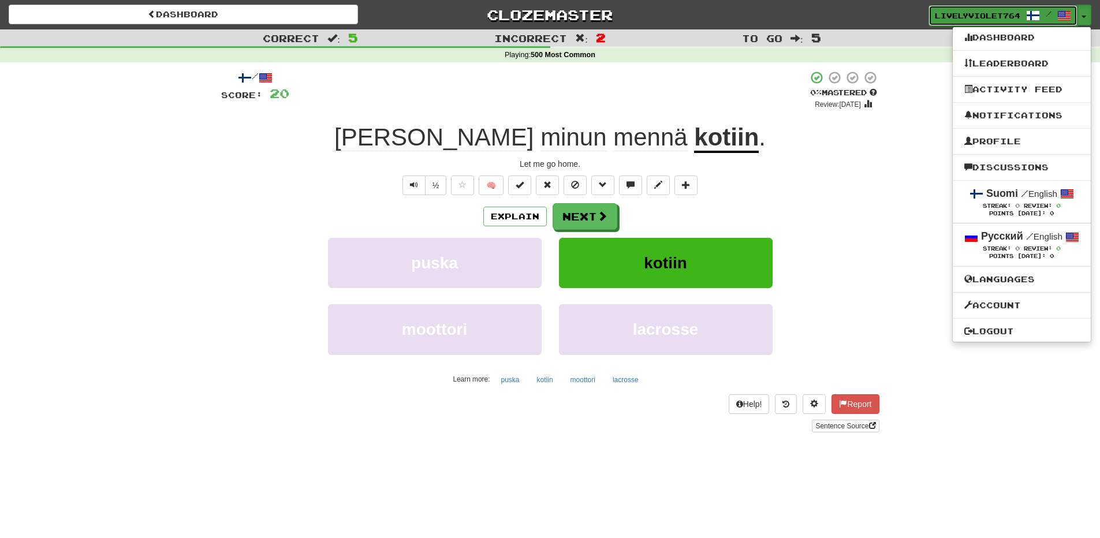
click at [1015, 14] on ya-tr-span "LivelyViolet7641" at bounding box center [980, 16] width 91 height 8
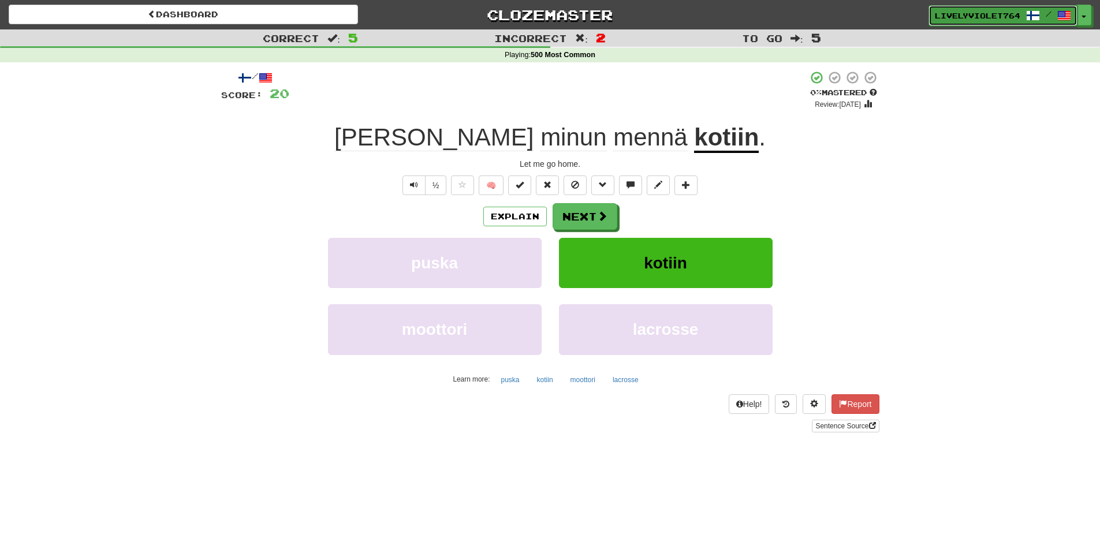
click at [1015, 14] on ya-tr-span "LivelyViolet7641" at bounding box center [980, 16] width 91 height 8
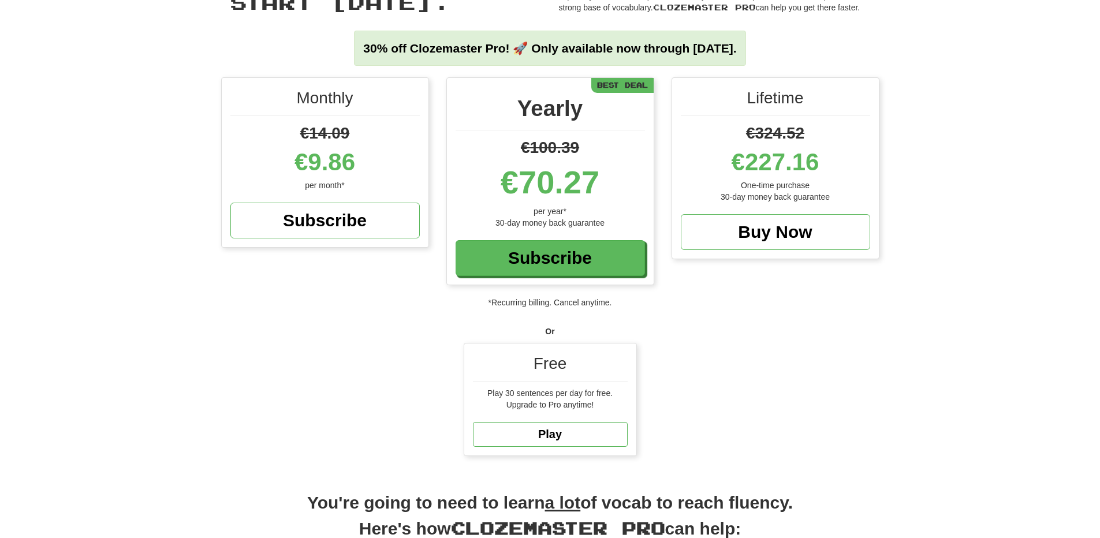
scroll to position [116, 0]
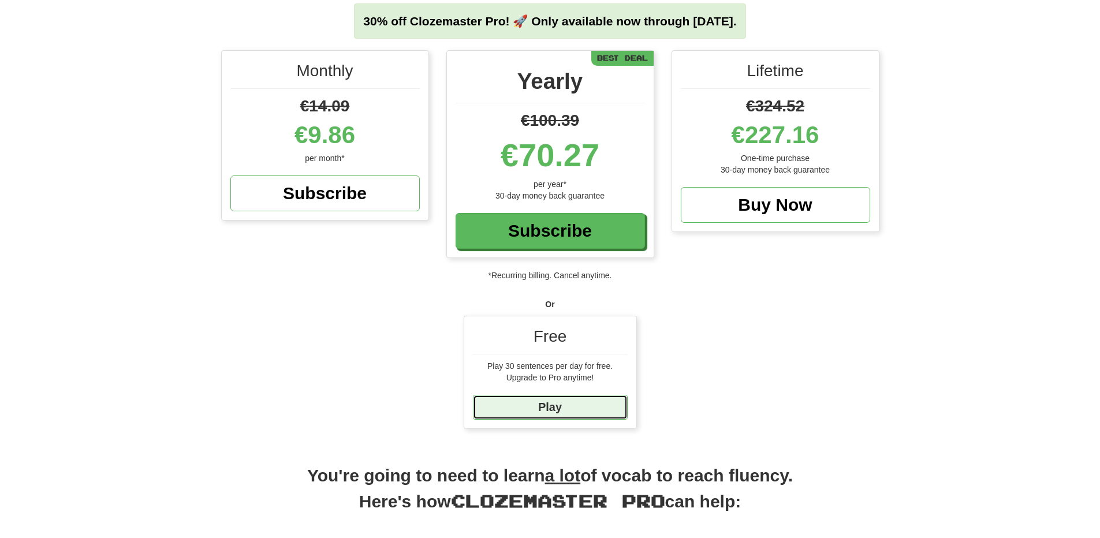
click at [579, 407] on link "Play" at bounding box center [550, 407] width 155 height 25
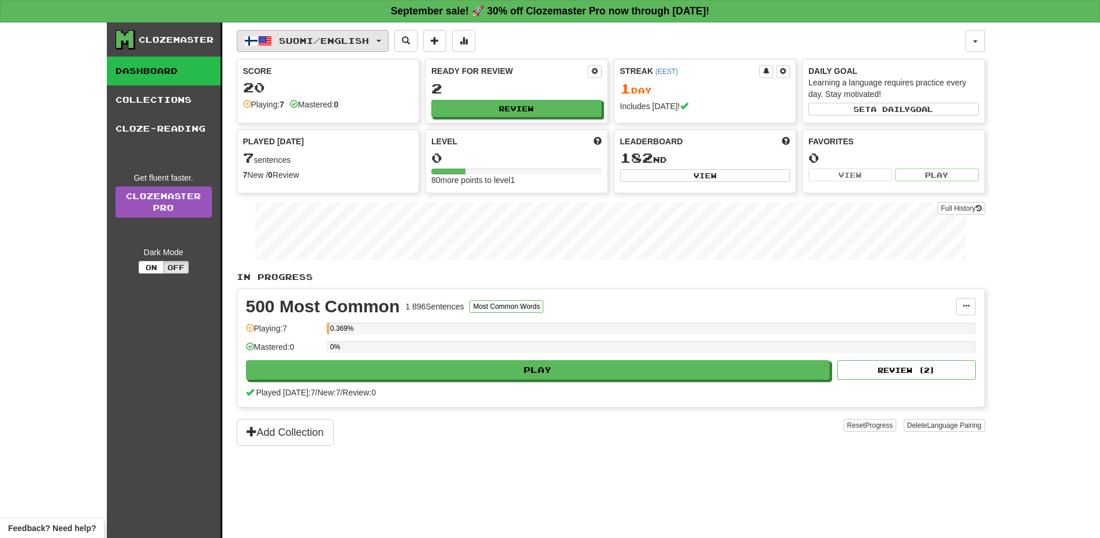
click at [389, 40] on button "Suomi / English" at bounding box center [313, 41] width 152 height 22
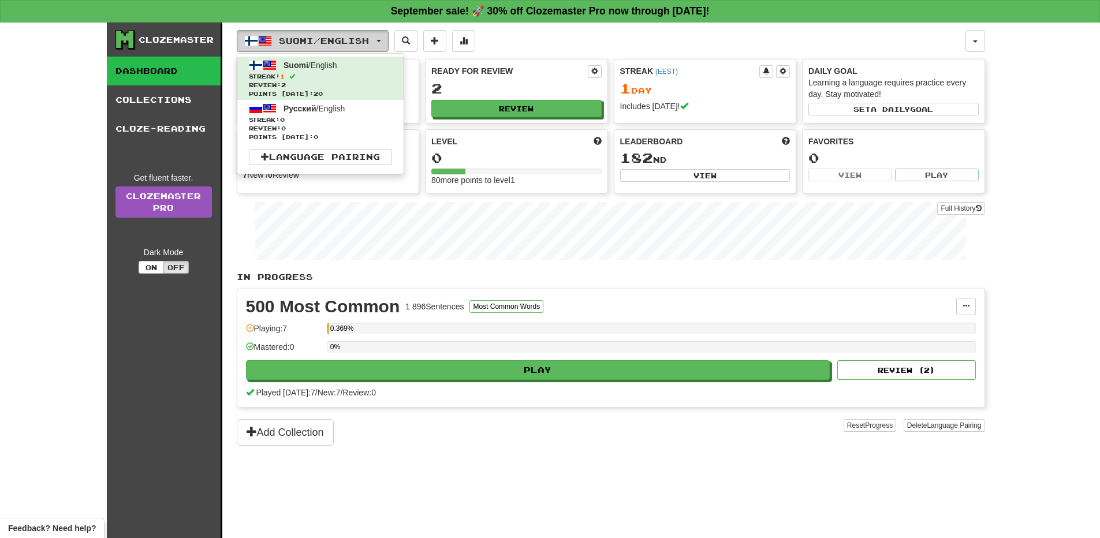
click at [389, 40] on button "Suomi / English" at bounding box center [313, 41] width 152 height 22
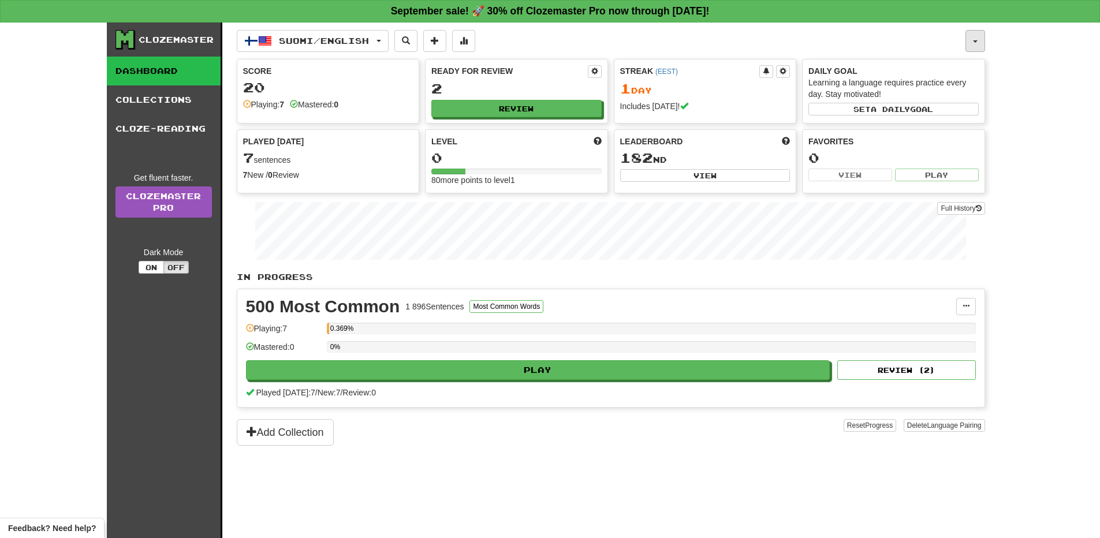
click at [977, 35] on button "button" at bounding box center [976, 41] width 20 height 22
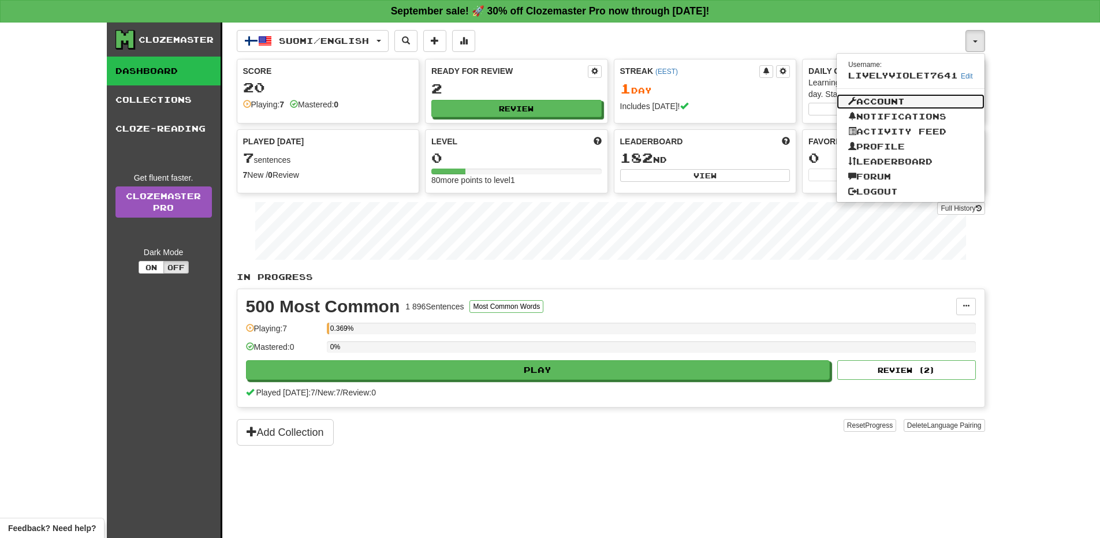
click at [896, 99] on link "Account" at bounding box center [911, 101] width 148 height 15
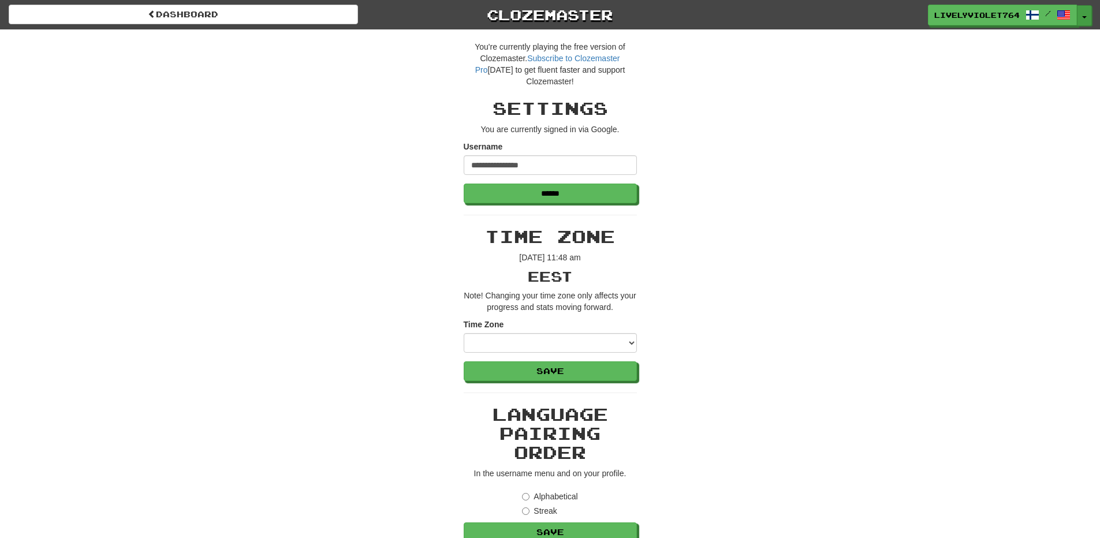
click at [1089, 12] on button "Toggle Dropdown" at bounding box center [1084, 15] width 15 height 21
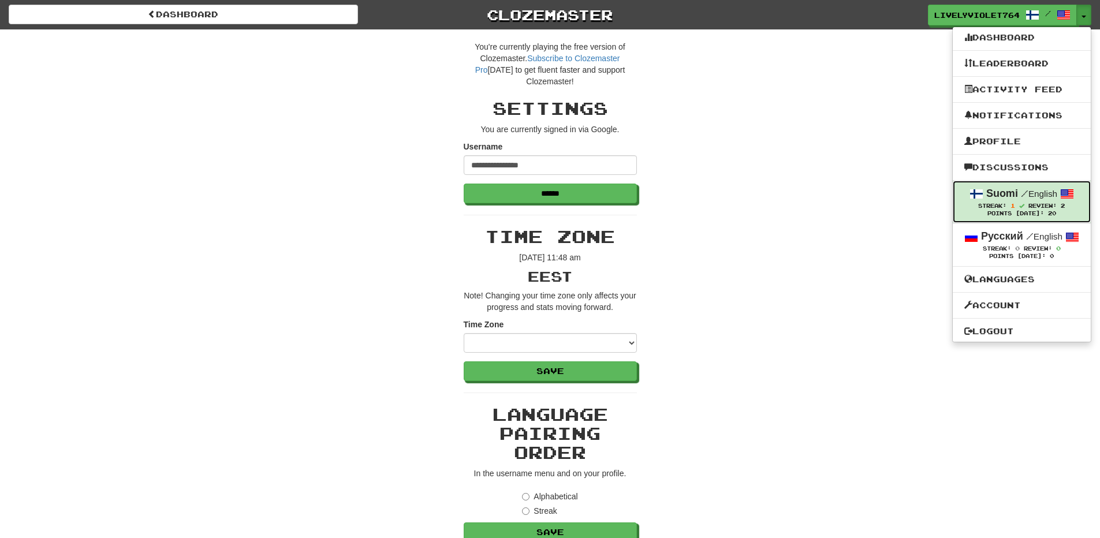
click at [1025, 202] on div "Streak: 1 Review: 2" at bounding box center [1022, 206] width 115 height 9
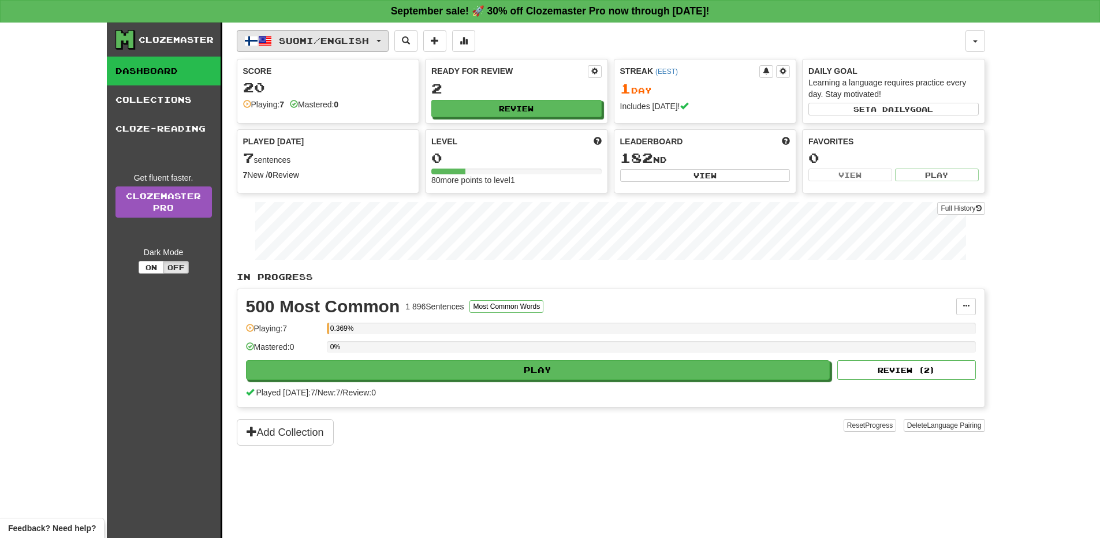
click at [369, 39] on span "Suomi / English" at bounding box center [324, 41] width 90 height 10
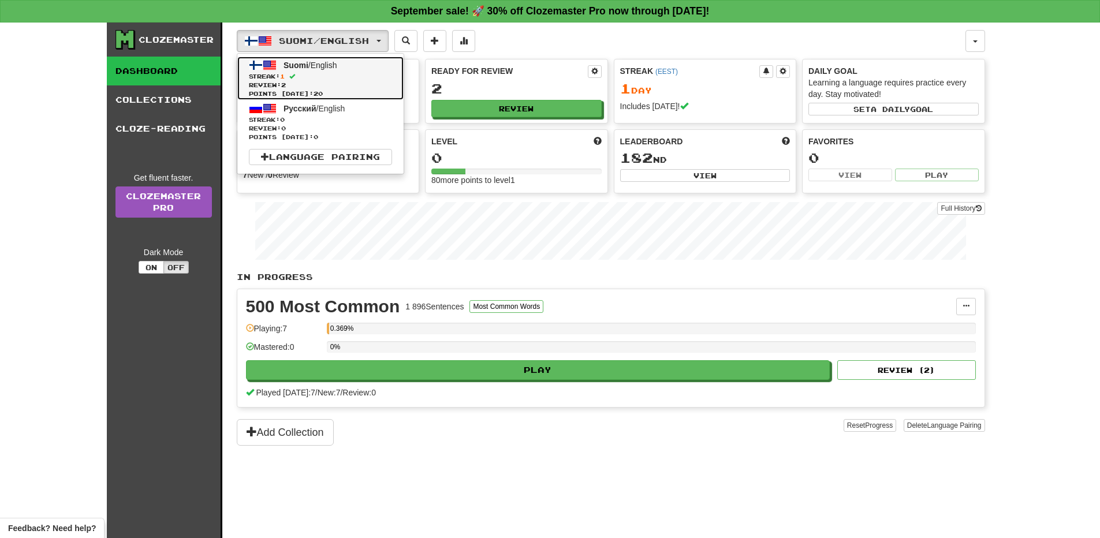
click at [330, 75] on span "Streak: 1" at bounding box center [320, 76] width 143 height 9
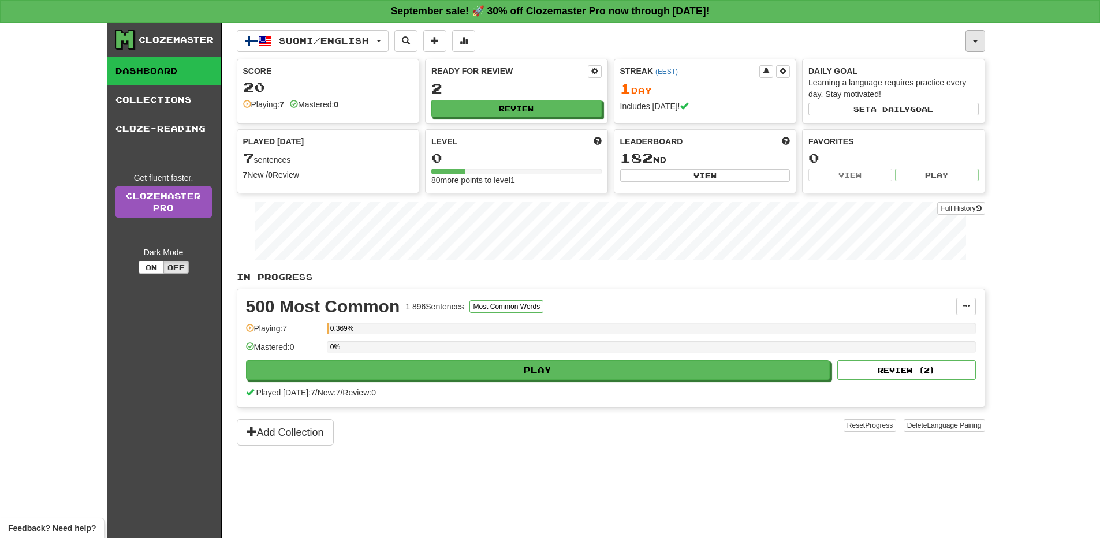
click at [971, 40] on button "button" at bounding box center [976, 41] width 20 height 22
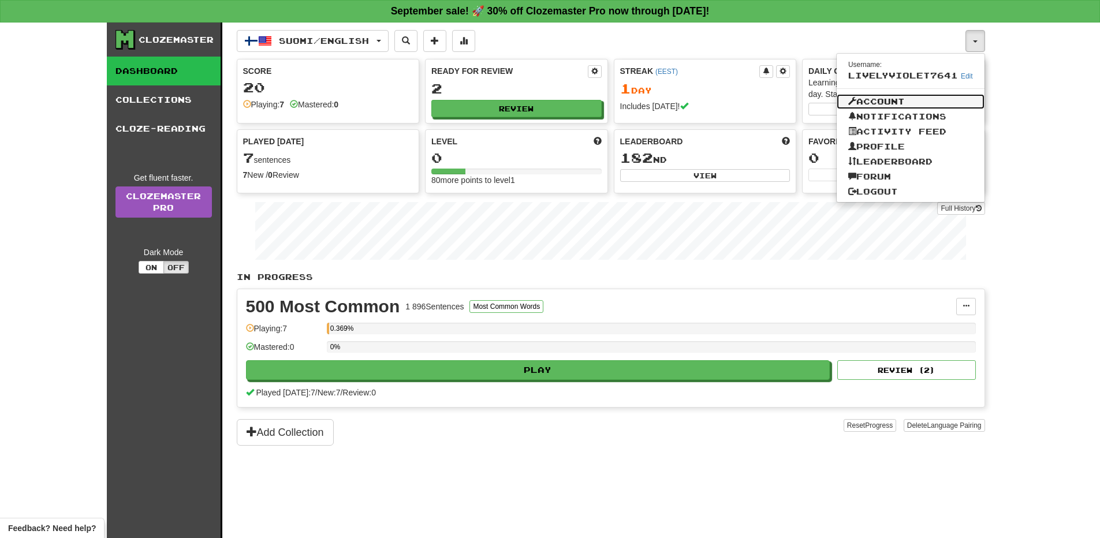
click at [903, 98] on link "Account" at bounding box center [911, 101] width 148 height 15
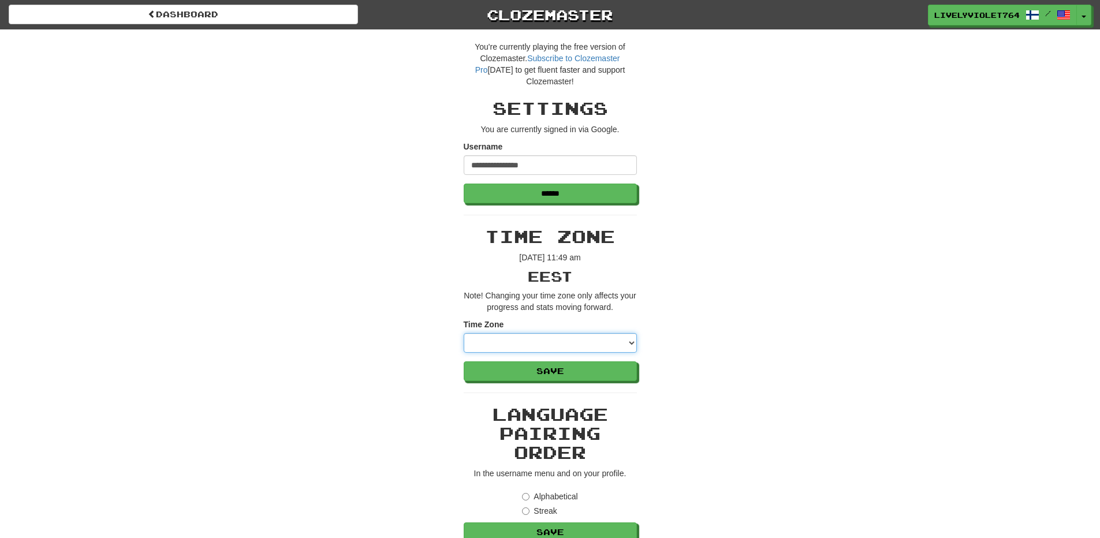
click at [625, 342] on select "**********" at bounding box center [550, 343] width 173 height 20
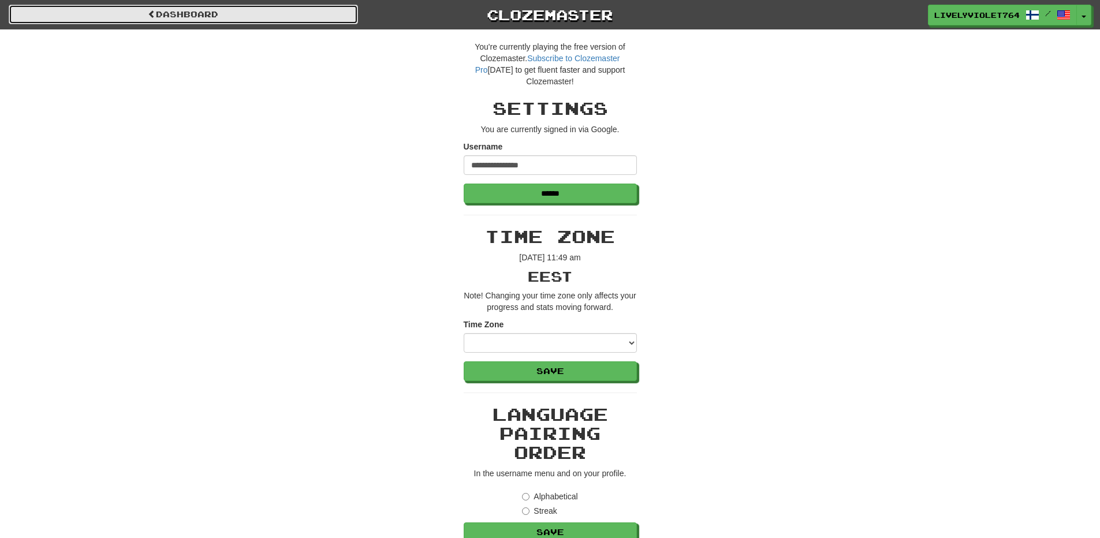
click at [236, 12] on link "Dashboard" at bounding box center [183, 15] width 349 height 20
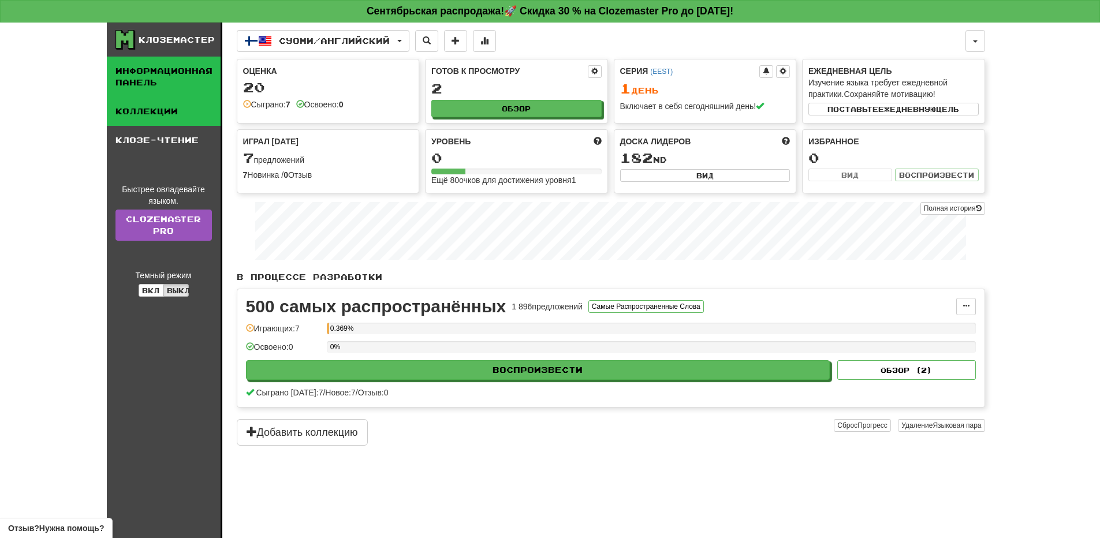
click at [158, 106] on ya-tr-span "Коллекции" at bounding box center [147, 111] width 62 height 10
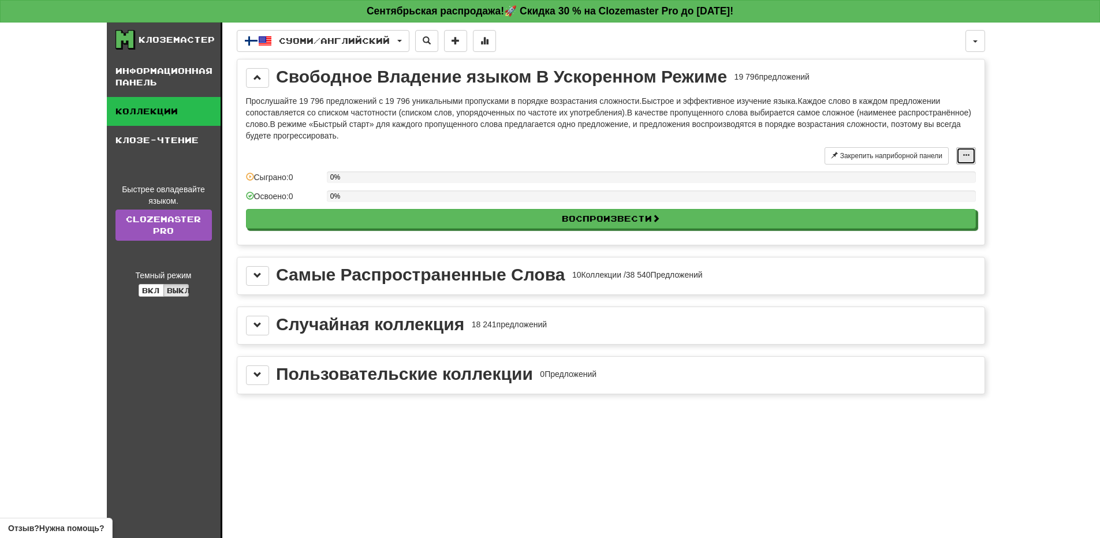
click at [966, 156] on span at bounding box center [966, 155] width 7 height 7
click at [404, 43] on button "Суоми / Английский" at bounding box center [323, 41] width 173 height 22
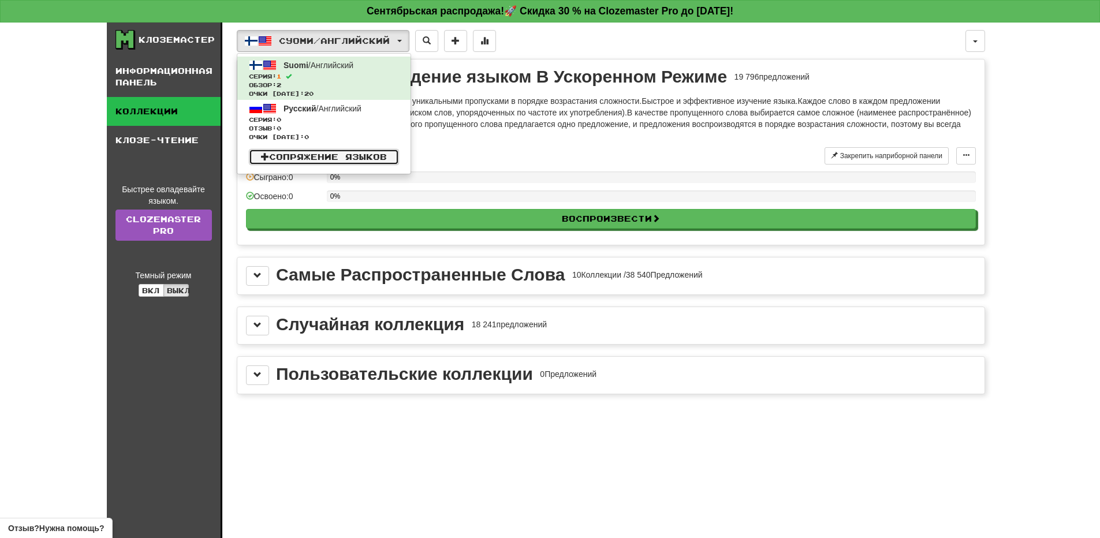
click at [376, 154] on ya-tr-span "Сопряжение языков" at bounding box center [328, 157] width 118 height 10
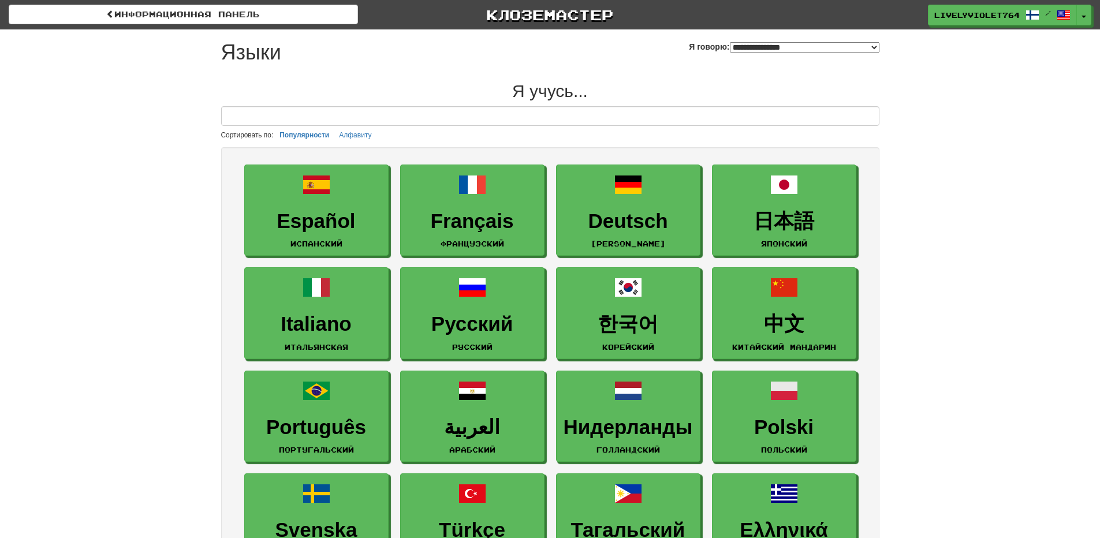
click at [858, 46] on select "**********" at bounding box center [805, 47] width 150 height 10
select select "*******"
click at [730, 42] on select "**********" at bounding box center [805, 47] width 150 height 10
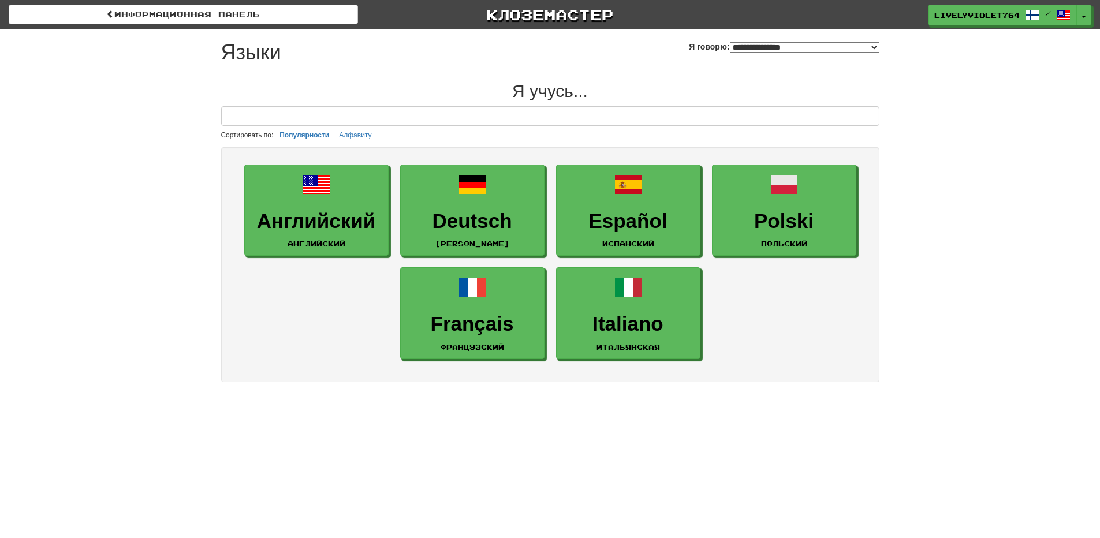
click at [945, 125] on div "Информационная панель Клоземастер LivelyViolet7641 / Переключить Выпадающий спи…" at bounding box center [550, 197] width 1100 height 394
click at [360, 133] on ya-tr-span "Алфавиту" at bounding box center [355, 135] width 32 height 8
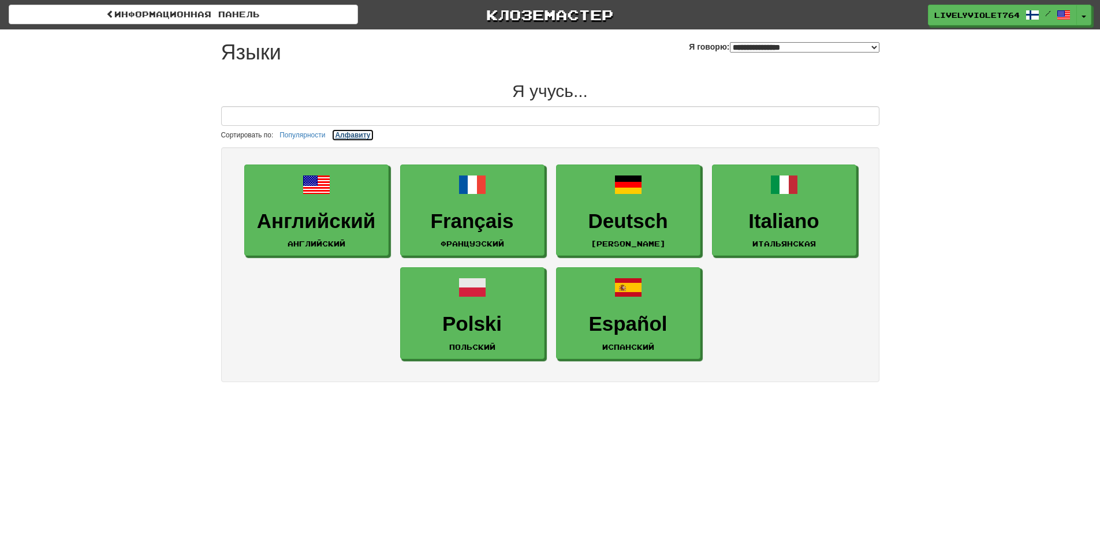
click at [360, 133] on ya-tr-span "Алфавиту" at bounding box center [352, 135] width 35 height 8
click at [784, 92] on h2 "Я учусь..." at bounding box center [550, 90] width 658 height 19
click at [977, 13] on ya-tr-span "LivelyViolet7641" at bounding box center [980, 16] width 91 height 8
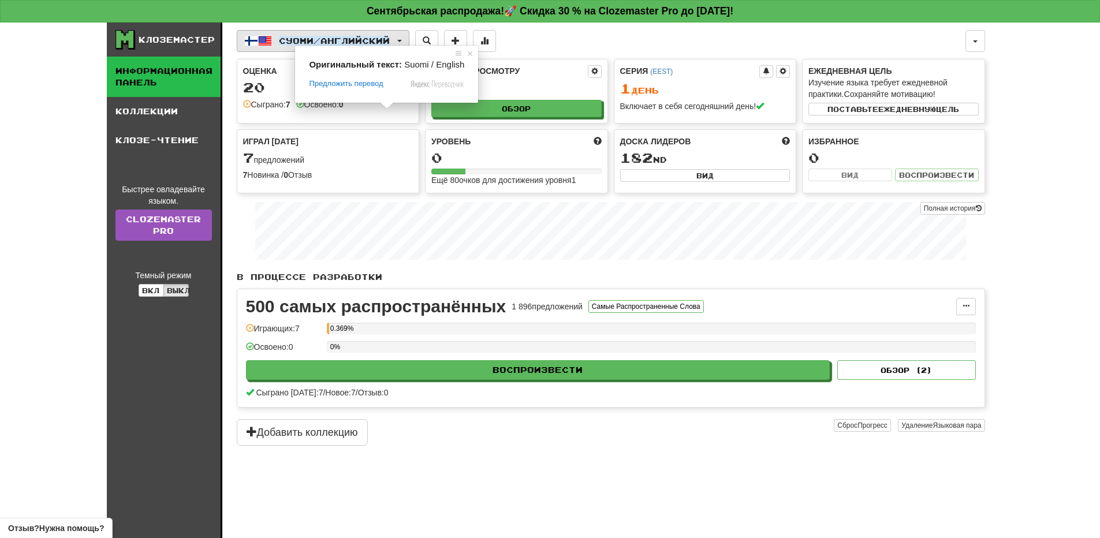
click at [321, 38] on ya-tr-span "/" at bounding box center [317, 41] width 7 height 10
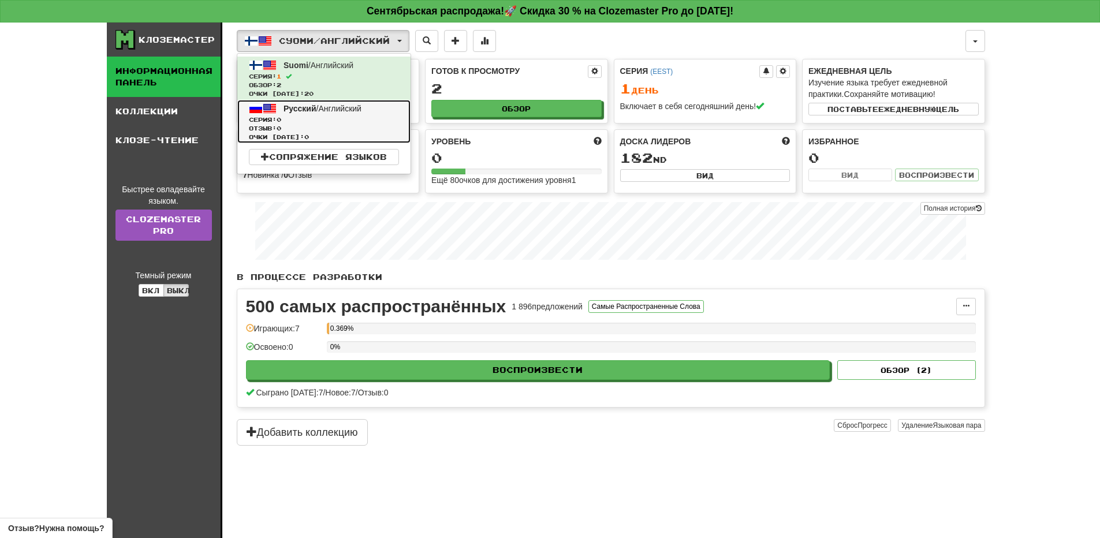
click at [317, 118] on span "Серия: 0" at bounding box center [324, 120] width 150 height 9
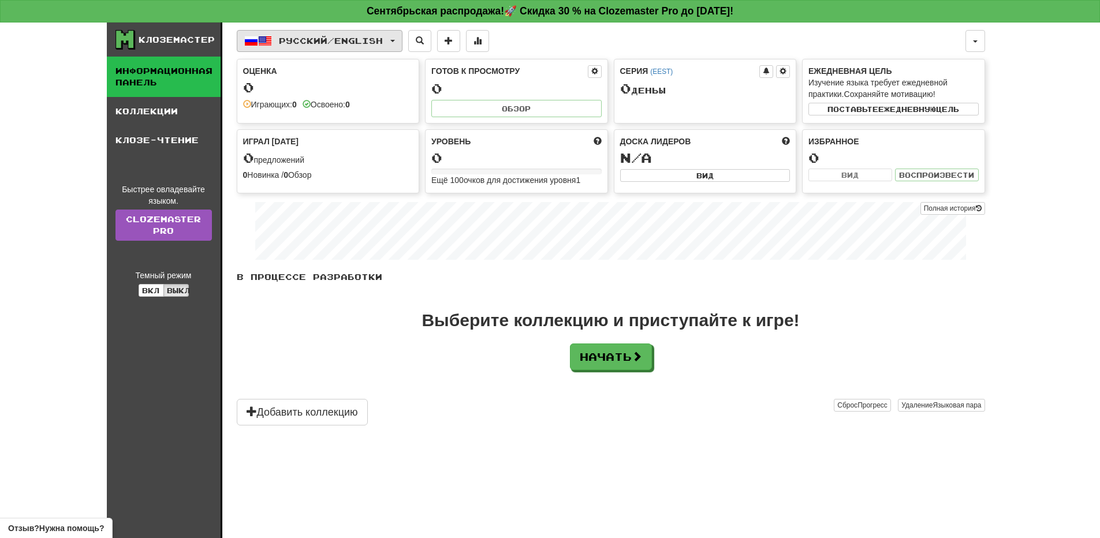
click at [397, 42] on button "Русский / English" at bounding box center [320, 41] width 166 height 22
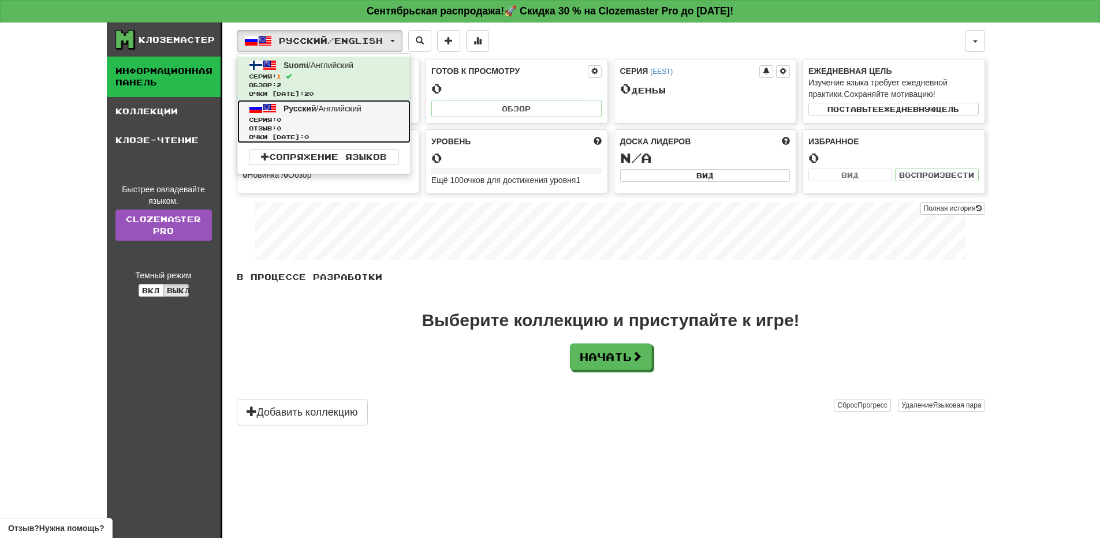
click at [340, 120] on span "Серия: 0" at bounding box center [324, 120] width 150 height 9
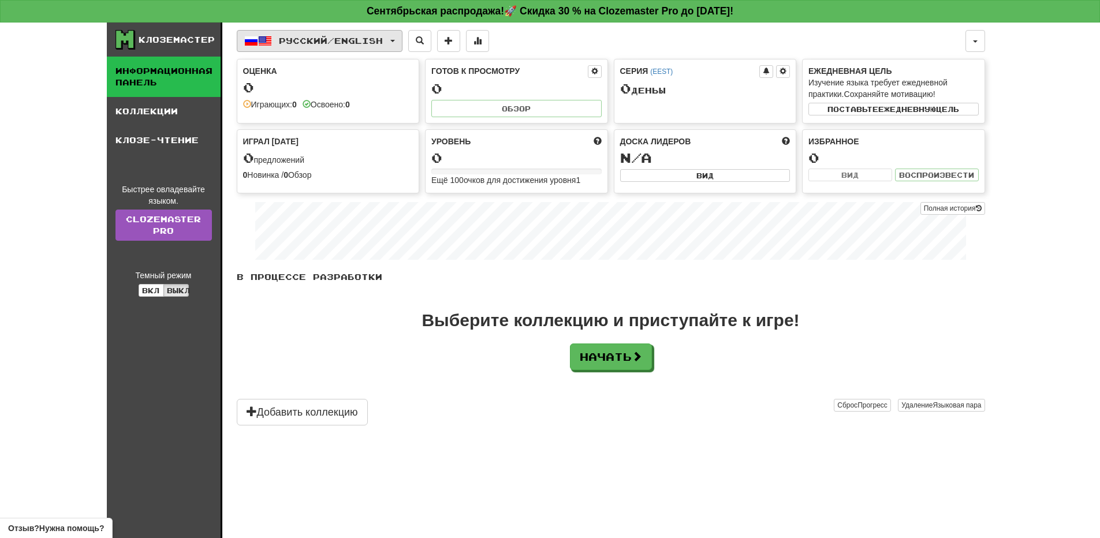
click at [354, 42] on ya-tr-span "English" at bounding box center [358, 41] width 49 height 10
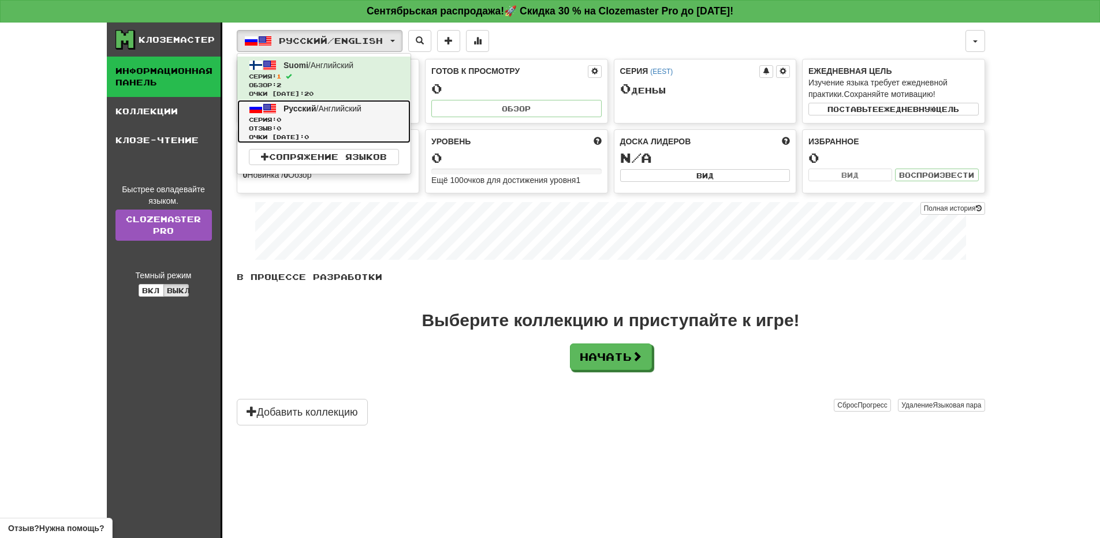
click at [317, 125] on span "Отзыв: 0" at bounding box center [324, 128] width 150 height 9
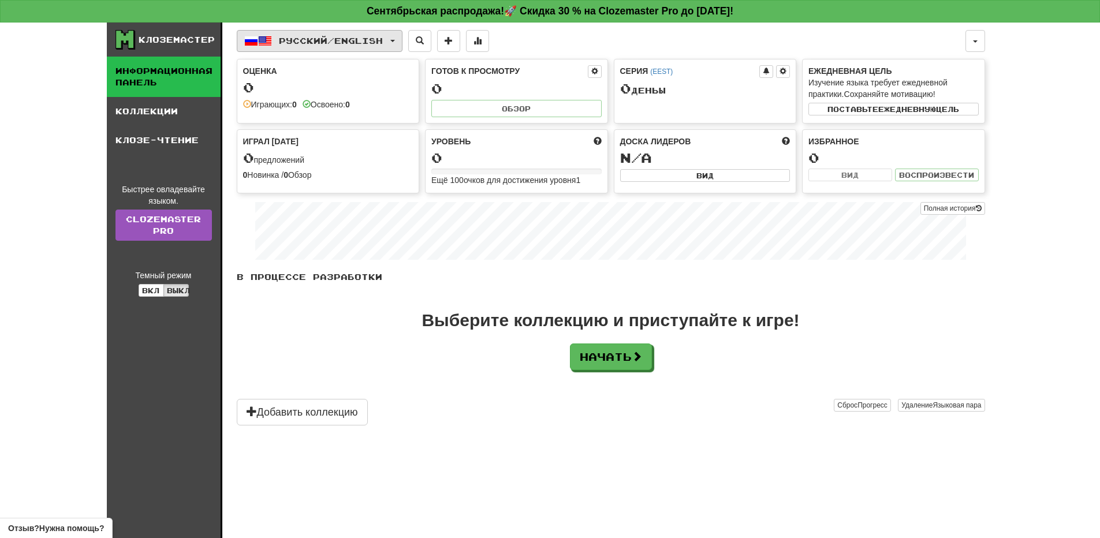
click at [329, 45] on ya-tr-span "/" at bounding box center [330, 41] width 7 height 10
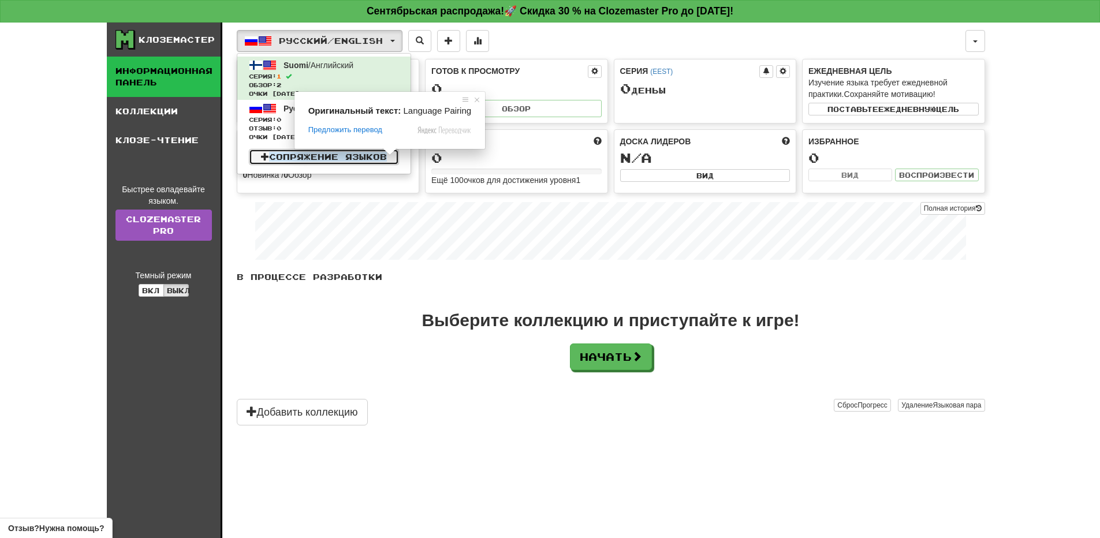
click at [356, 158] on ya-tr-span "Сопряжение языков" at bounding box center [328, 157] width 118 height 10
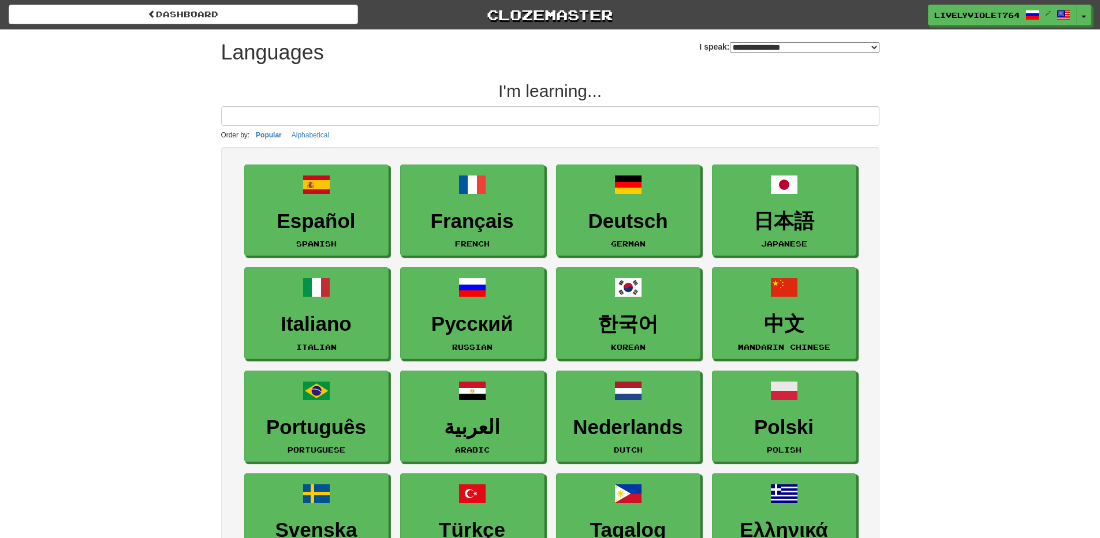
click at [799, 44] on select "**********" at bounding box center [805, 47] width 150 height 10
select select "*******"
click at [730, 42] on select "**********" at bounding box center [805, 47] width 150 height 10
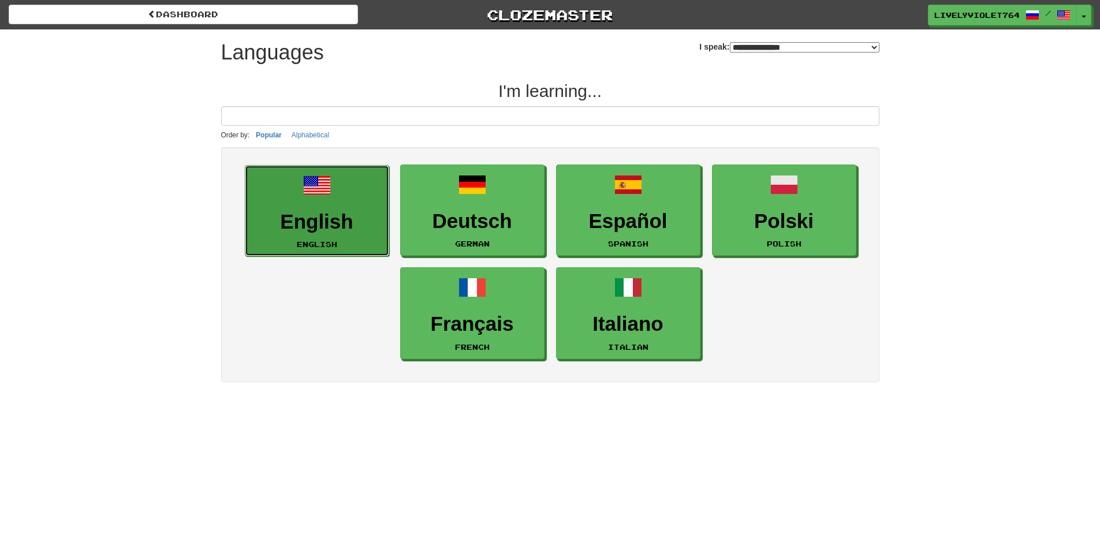
click at [335, 219] on h3 "English" at bounding box center [317, 222] width 132 height 23
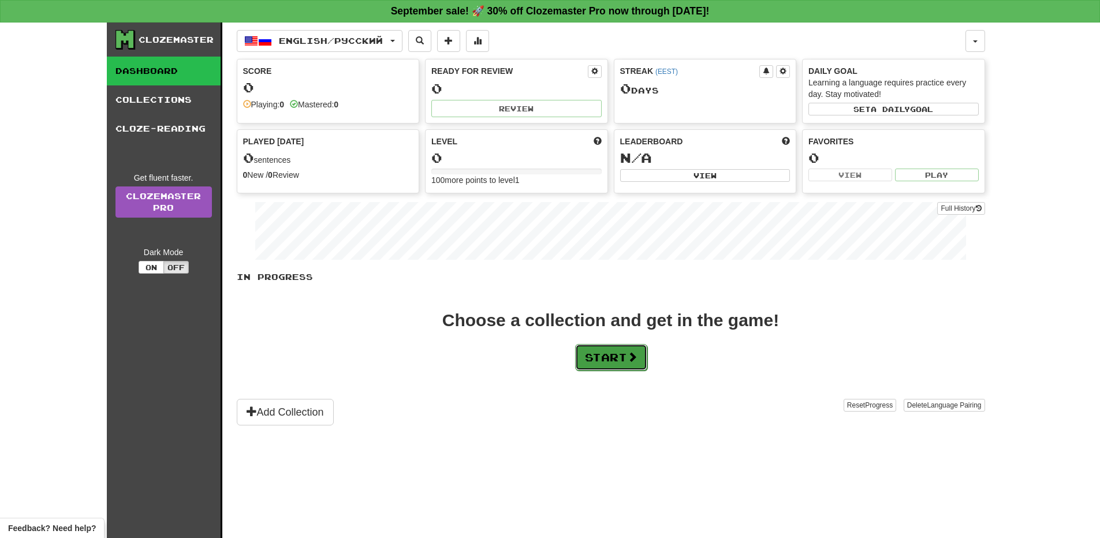
click at [625, 354] on button "Start" at bounding box center [611, 357] width 72 height 27
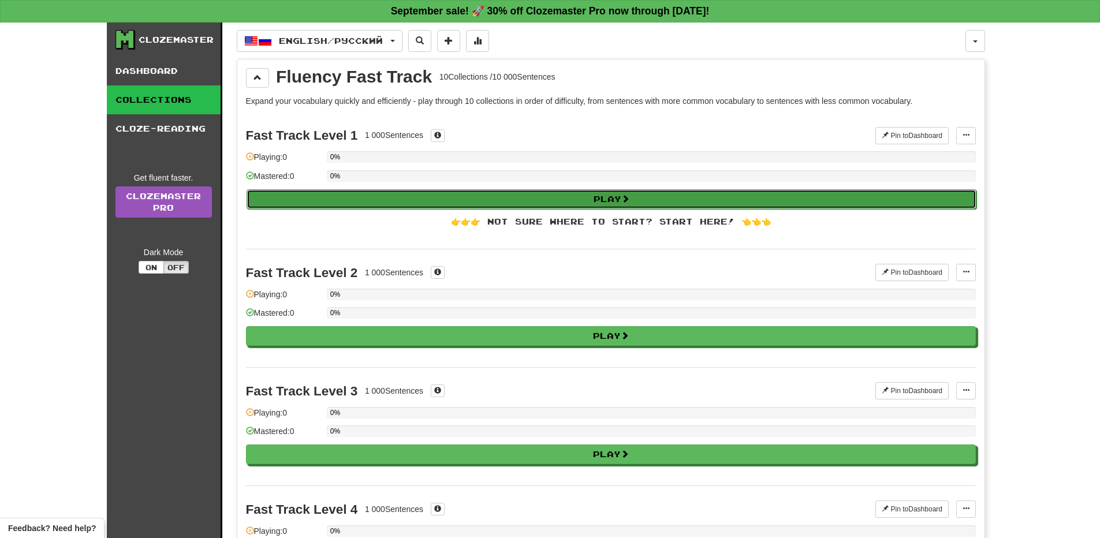
click at [568, 193] on button "Play" at bounding box center [612, 199] width 730 height 20
select select "**"
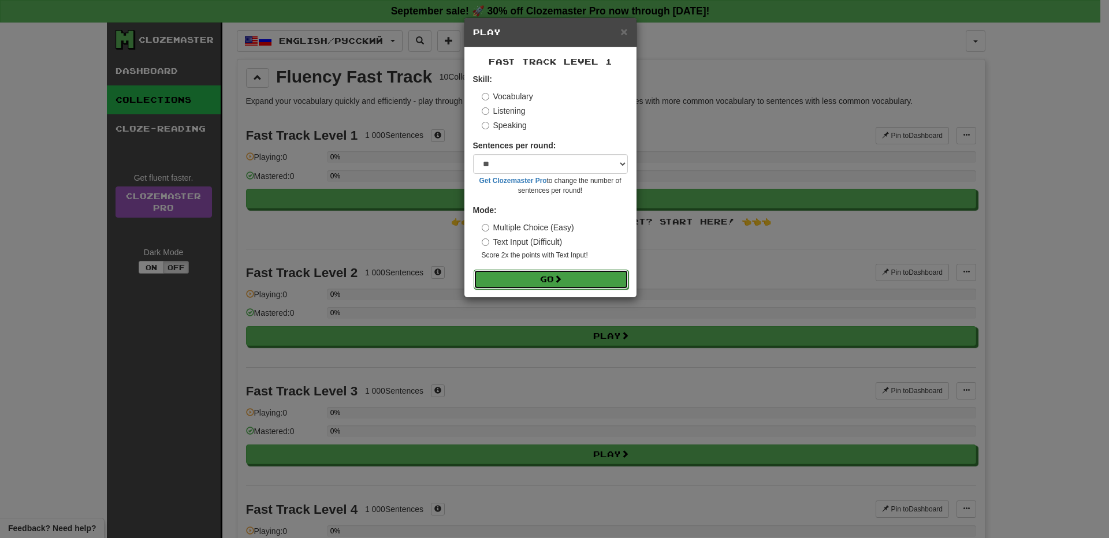
click at [568, 276] on button "Go" at bounding box center [551, 280] width 155 height 20
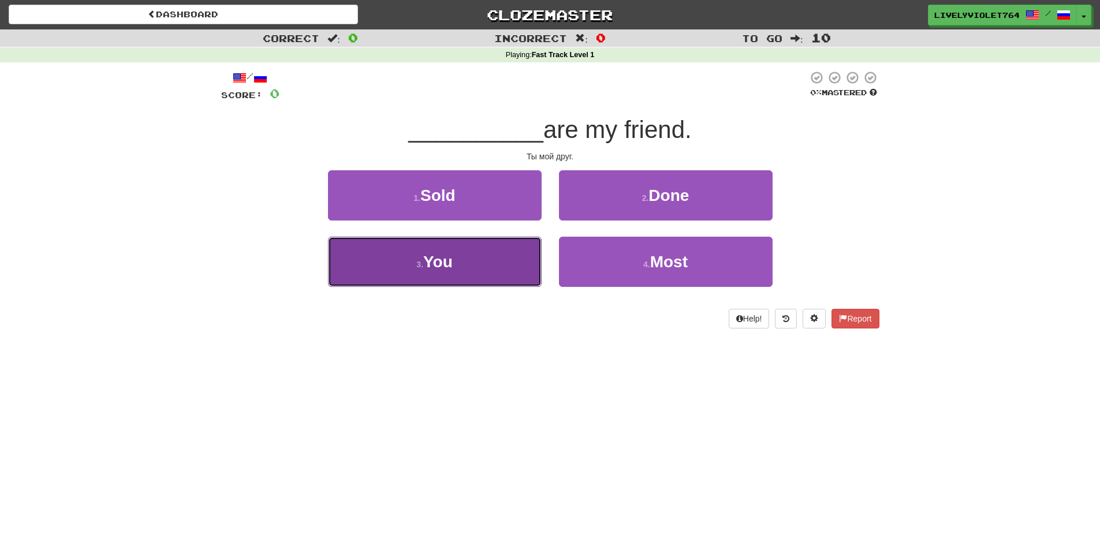
click at [451, 256] on span "You" at bounding box center [437, 262] width 29 height 18
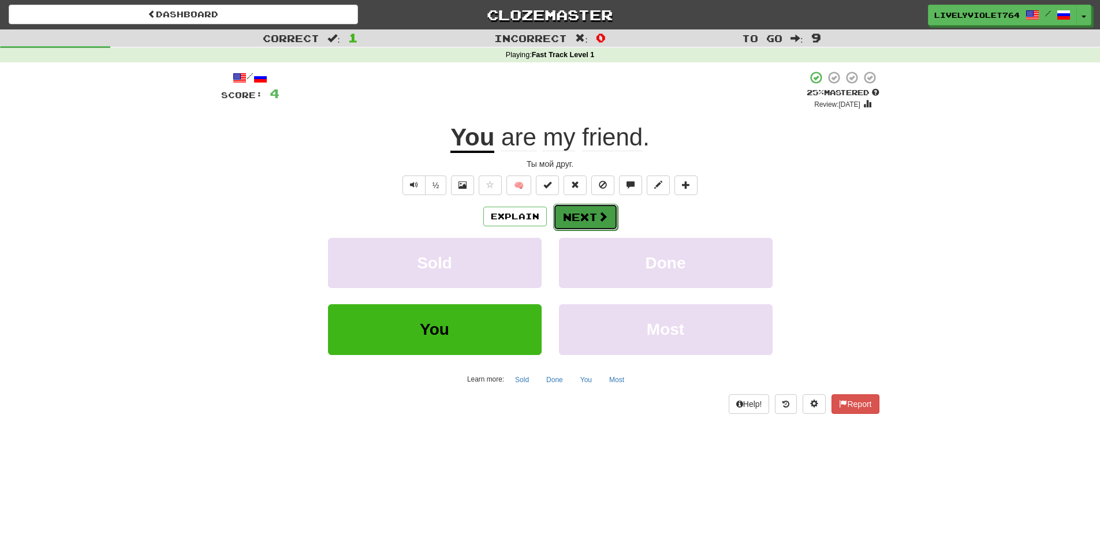
click at [588, 217] on button "Next" at bounding box center [585, 217] width 65 height 27
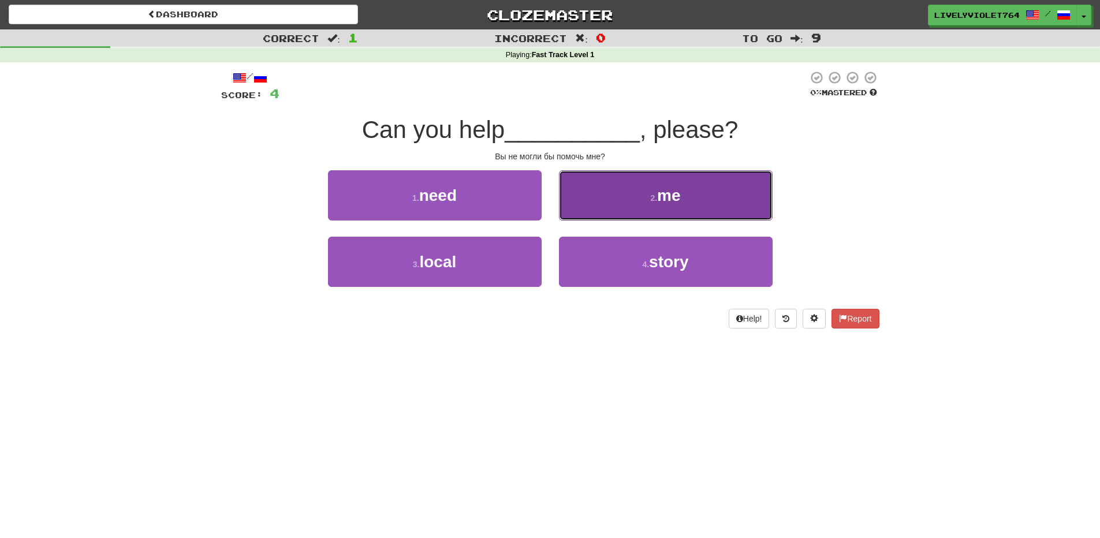
click at [716, 207] on button "2 . me" at bounding box center [666, 195] width 214 height 50
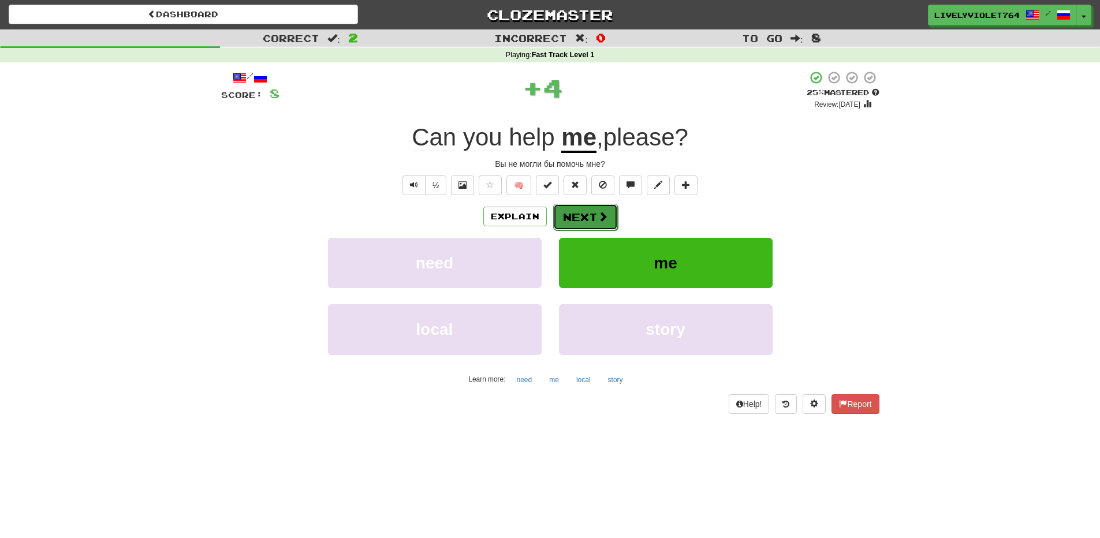
click at [584, 211] on button "Next" at bounding box center [585, 217] width 65 height 27
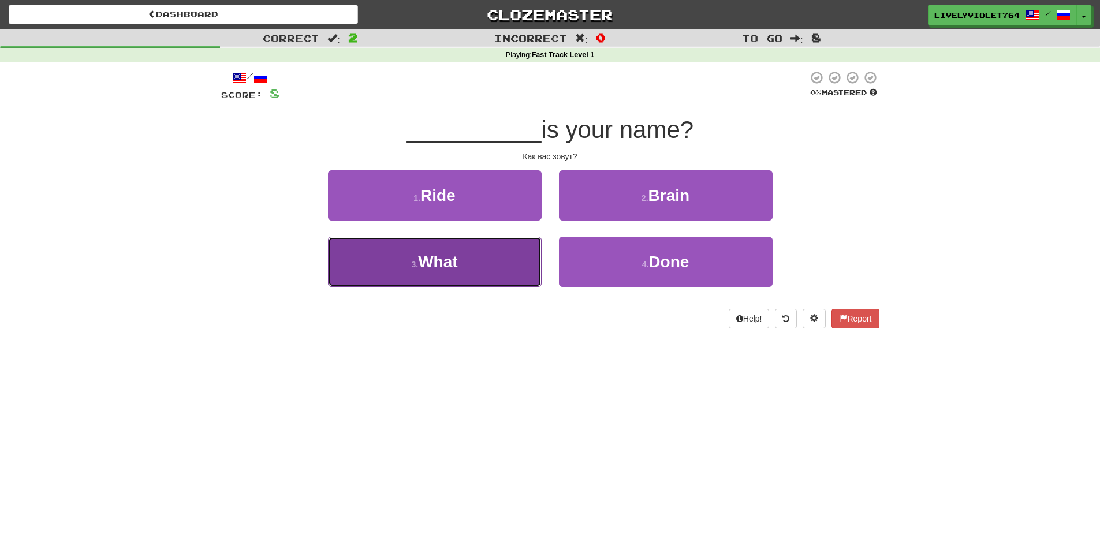
click at [500, 256] on button "3 . What" at bounding box center [435, 262] width 214 height 50
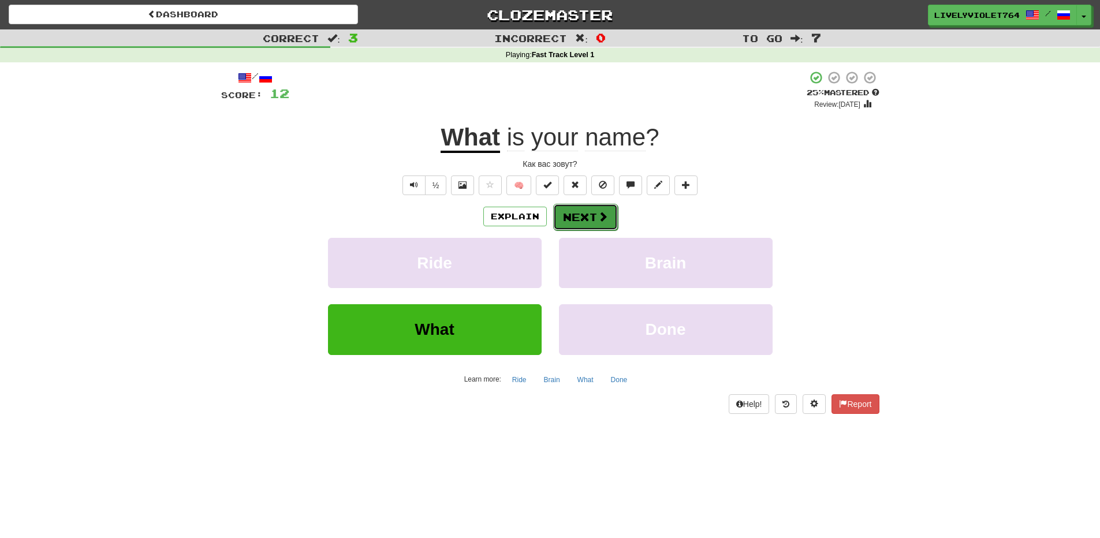
click at [595, 225] on button "Next" at bounding box center [585, 217] width 65 height 27
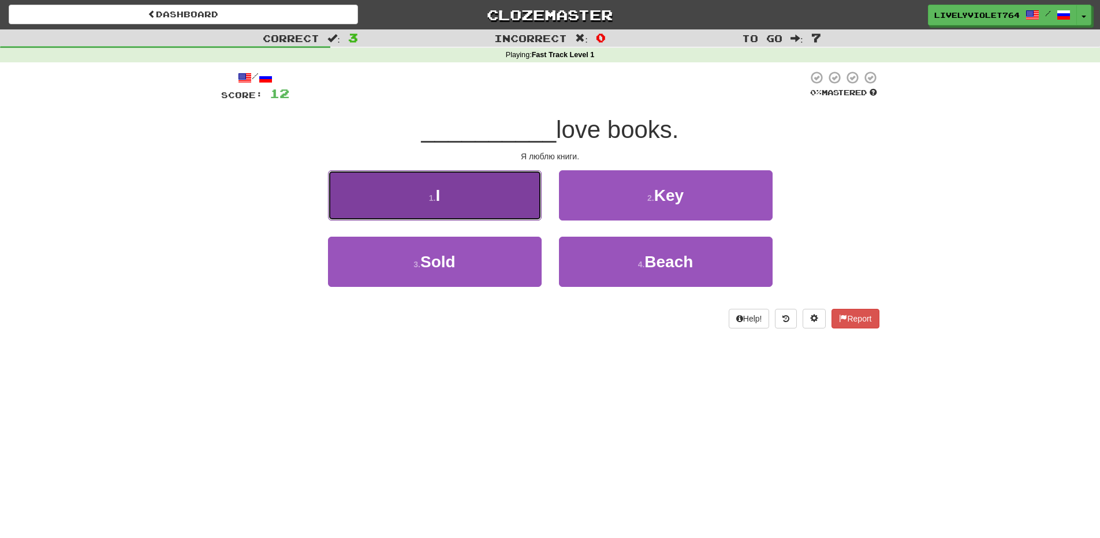
click at [471, 207] on button "1 . I" at bounding box center [435, 195] width 214 height 50
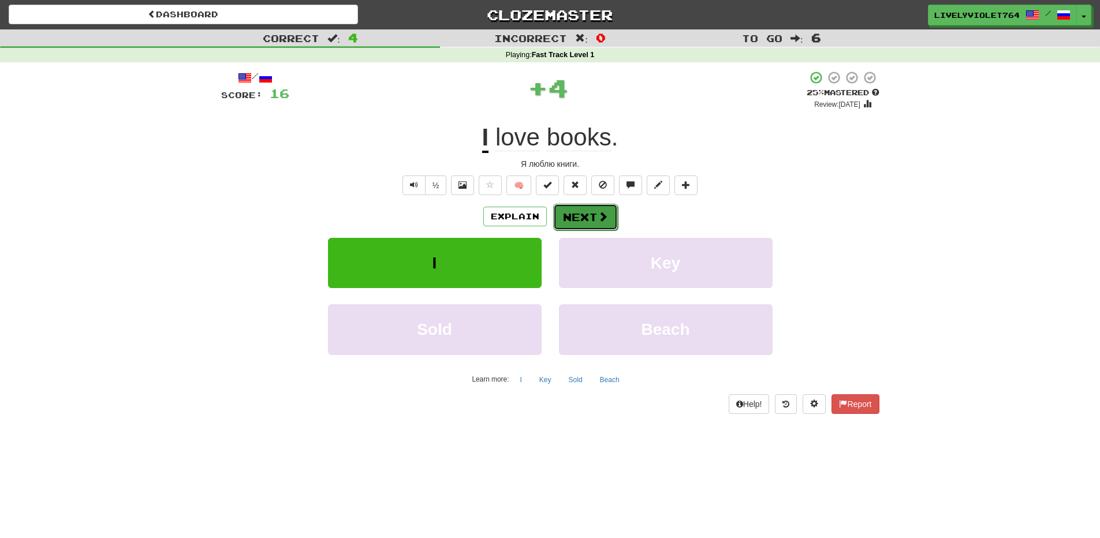
click at [591, 211] on button "Next" at bounding box center [585, 217] width 65 height 27
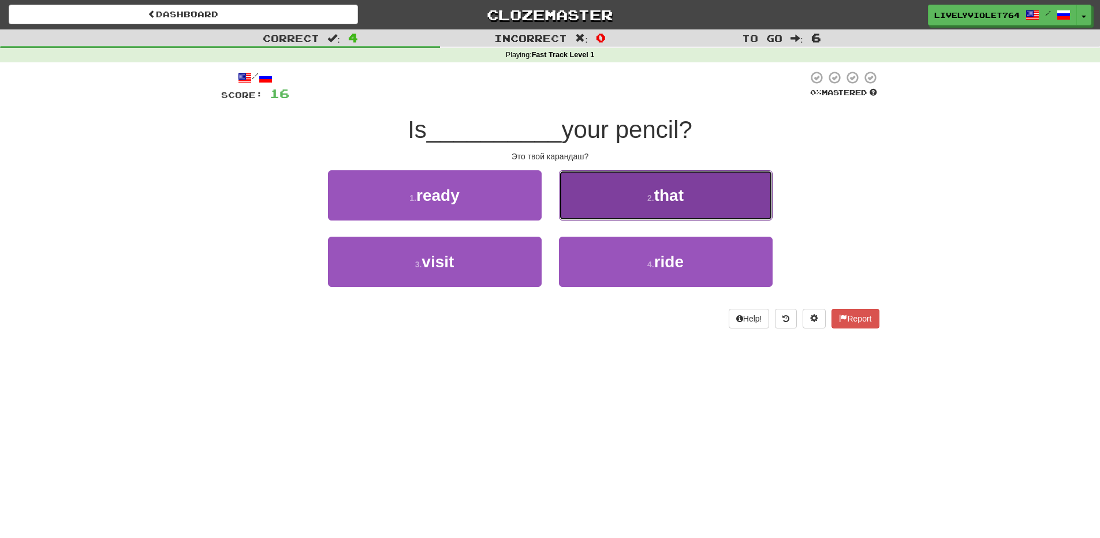
click at [648, 203] on button "2 . that" at bounding box center [666, 195] width 214 height 50
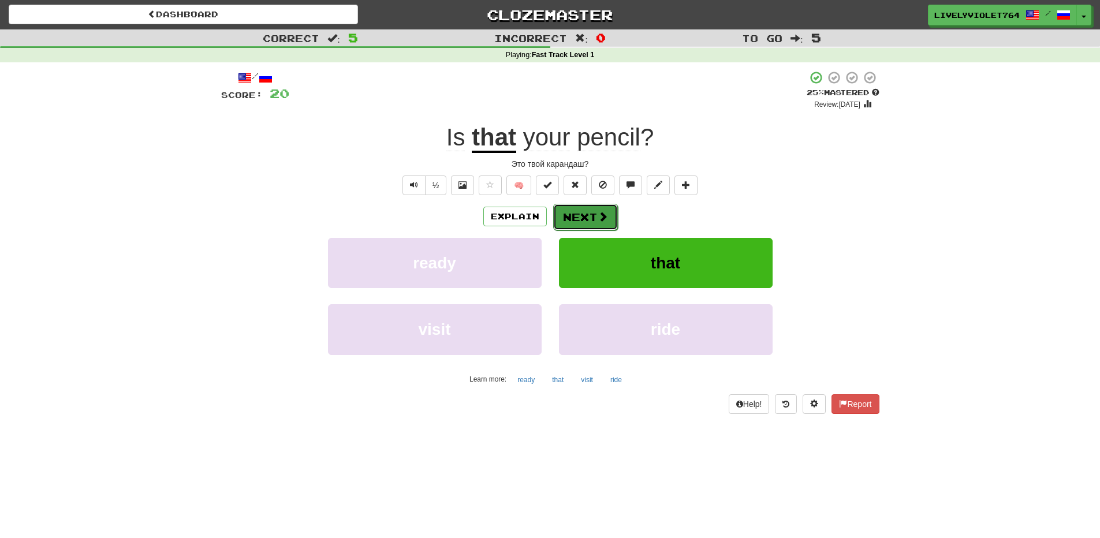
click at [610, 215] on button "Next" at bounding box center [585, 217] width 65 height 27
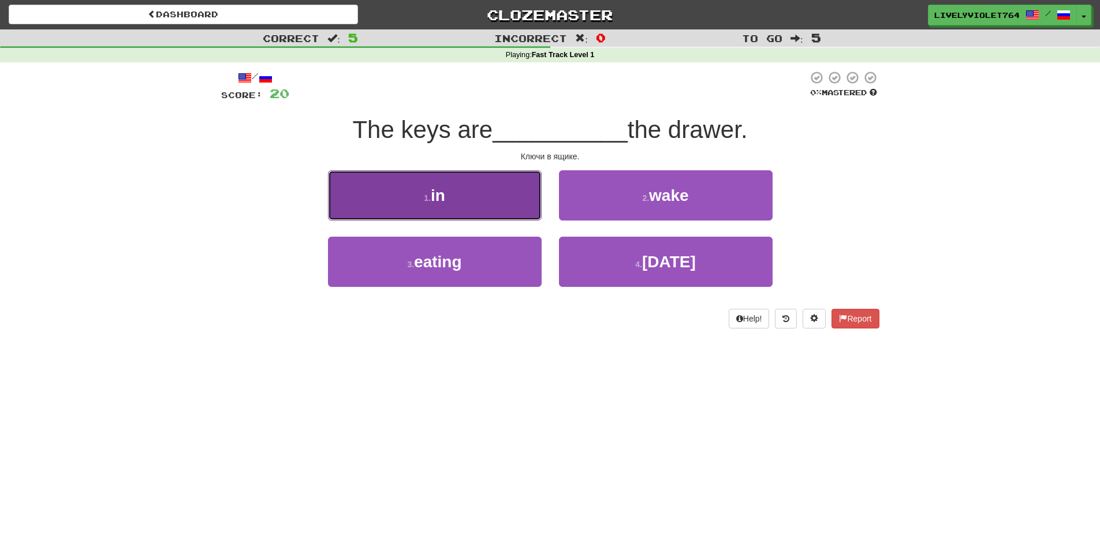
click at [463, 199] on button "1 . in" at bounding box center [435, 195] width 214 height 50
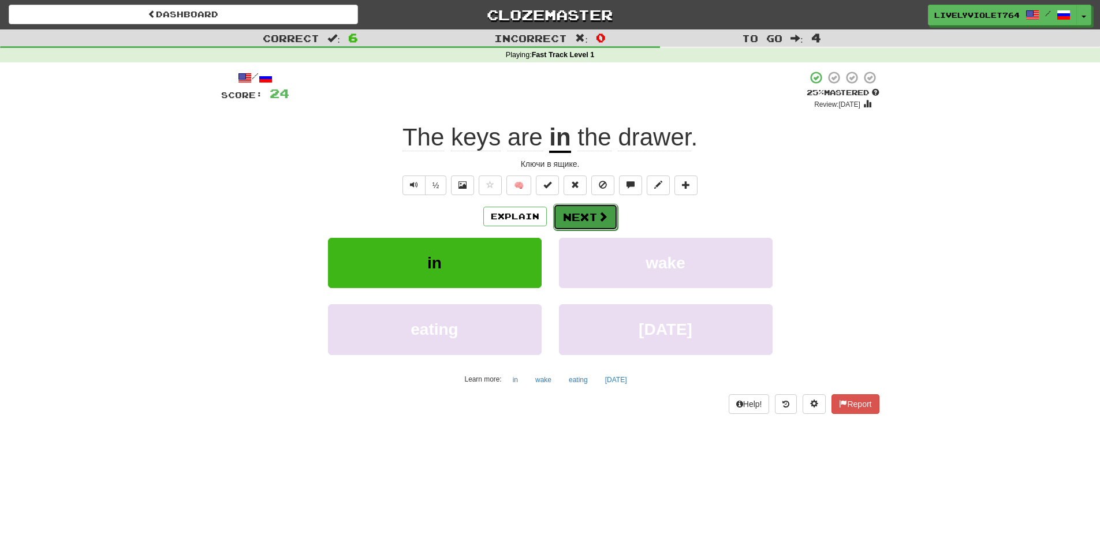
click at [557, 214] on button "Next" at bounding box center [585, 217] width 65 height 27
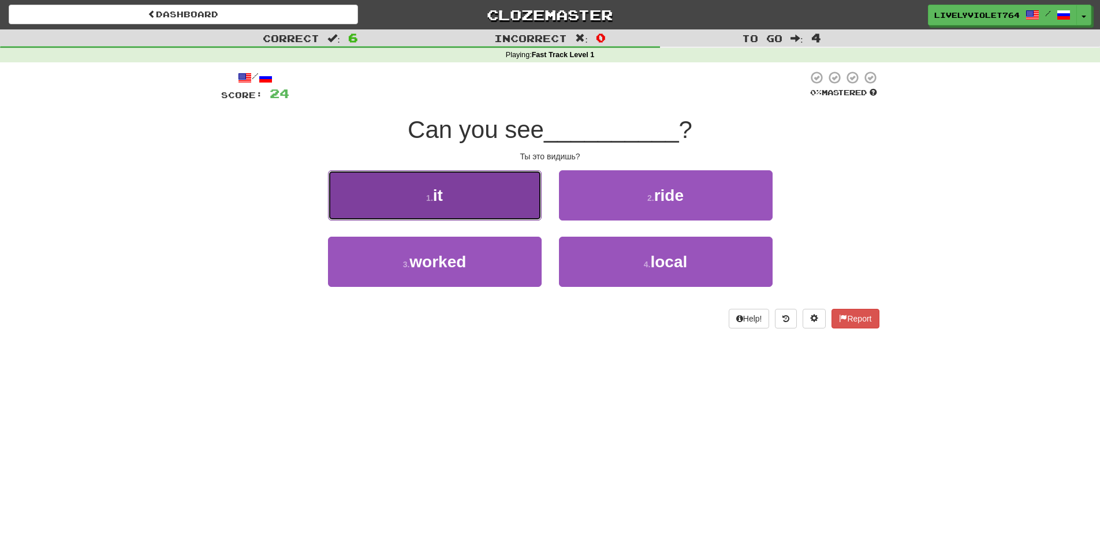
click at [501, 196] on button "1 . it" at bounding box center [435, 195] width 214 height 50
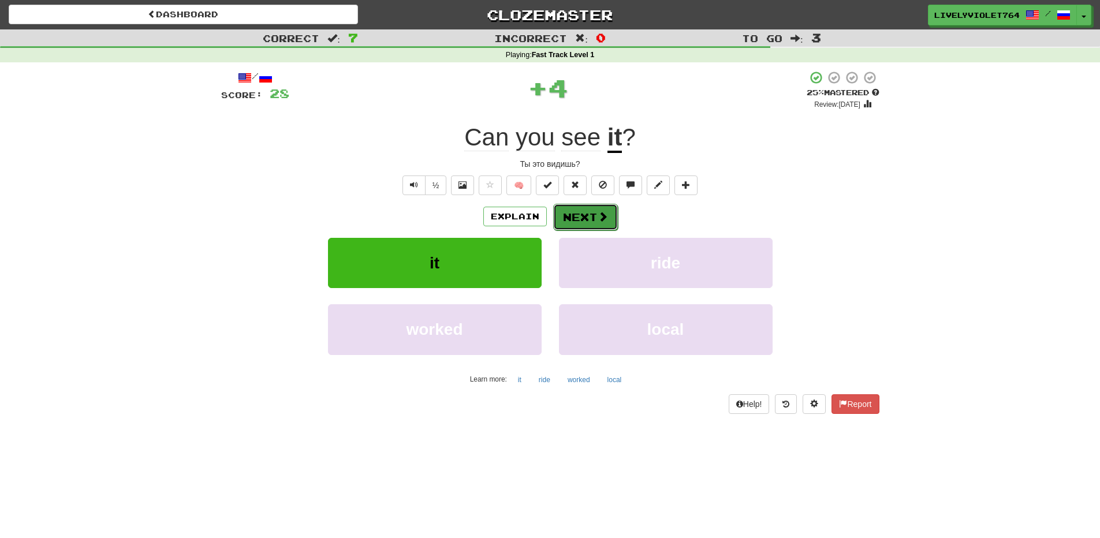
click at [590, 208] on button "Next" at bounding box center [585, 217] width 65 height 27
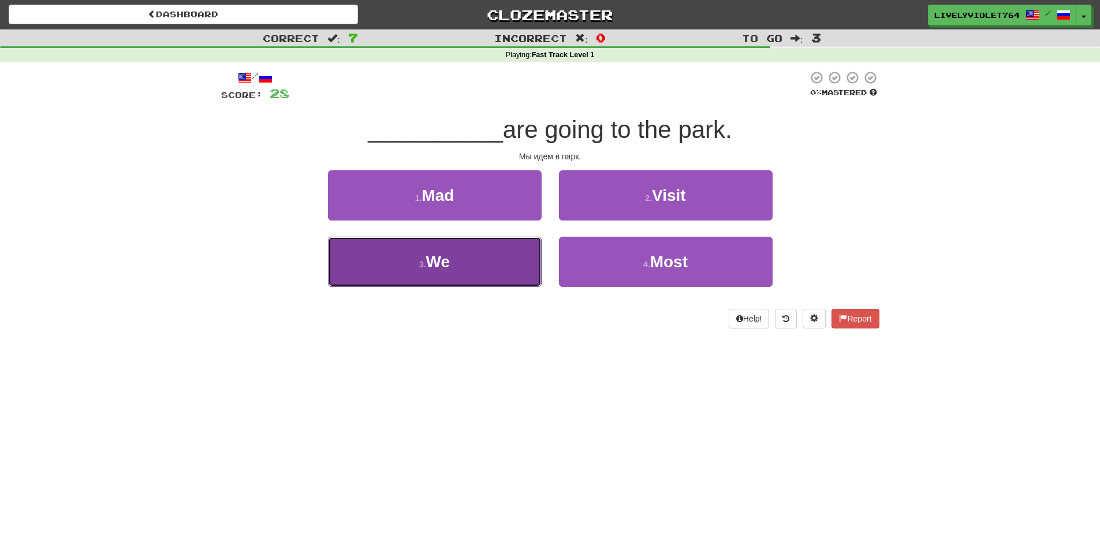
click at [440, 251] on button "3 . We" at bounding box center [435, 262] width 214 height 50
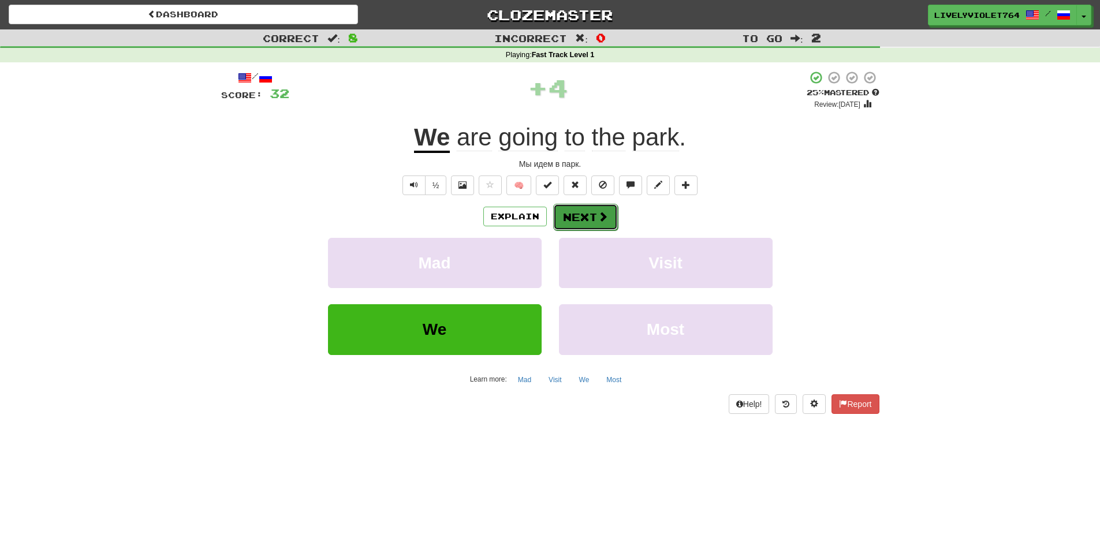
click at [591, 225] on button "Next" at bounding box center [585, 217] width 65 height 27
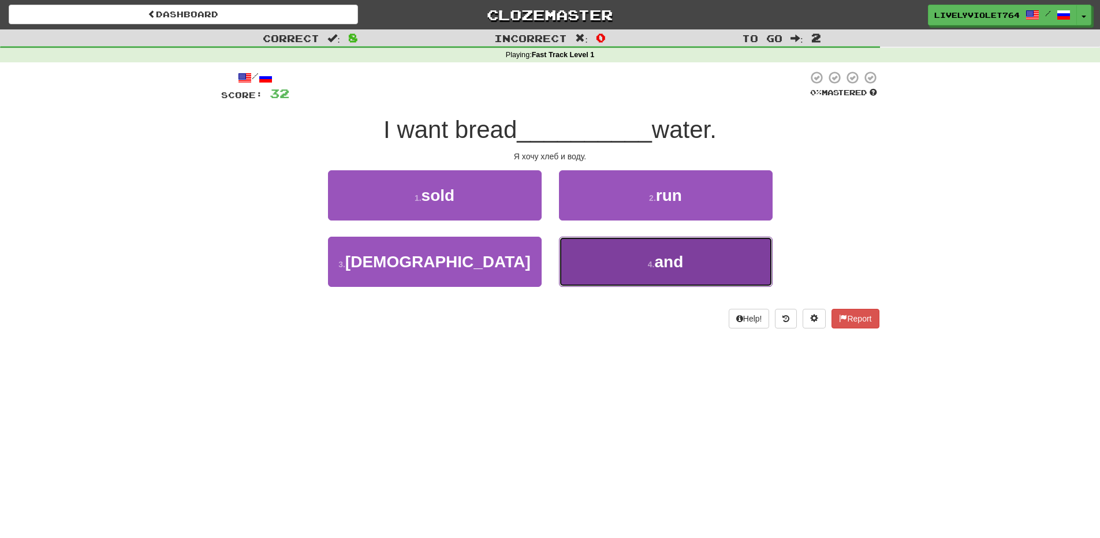
click at [687, 262] on button "4 . and" at bounding box center [666, 262] width 214 height 50
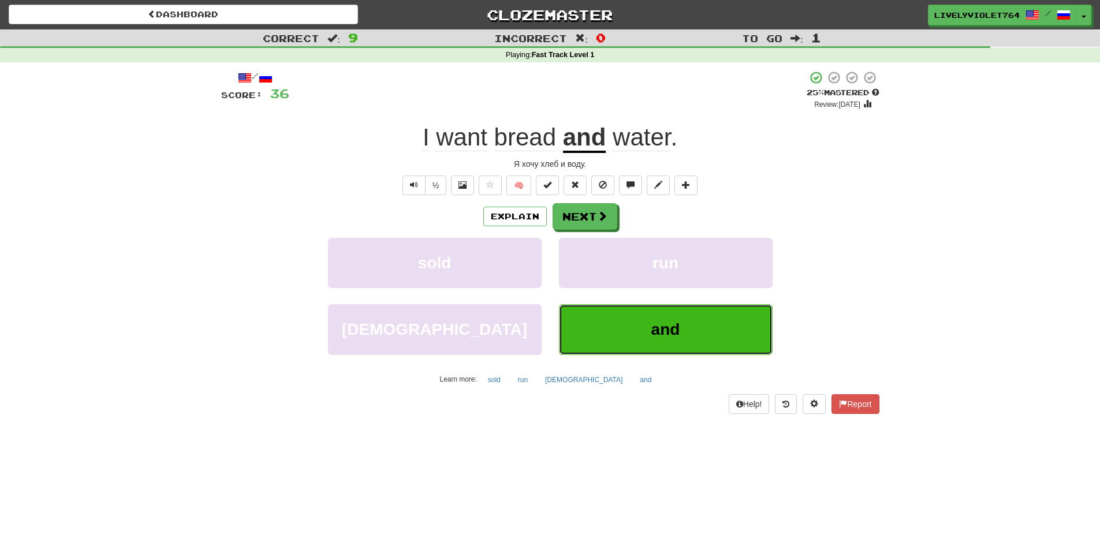
click at [647, 317] on button "and" at bounding box center [666, 329] width 214 height 50
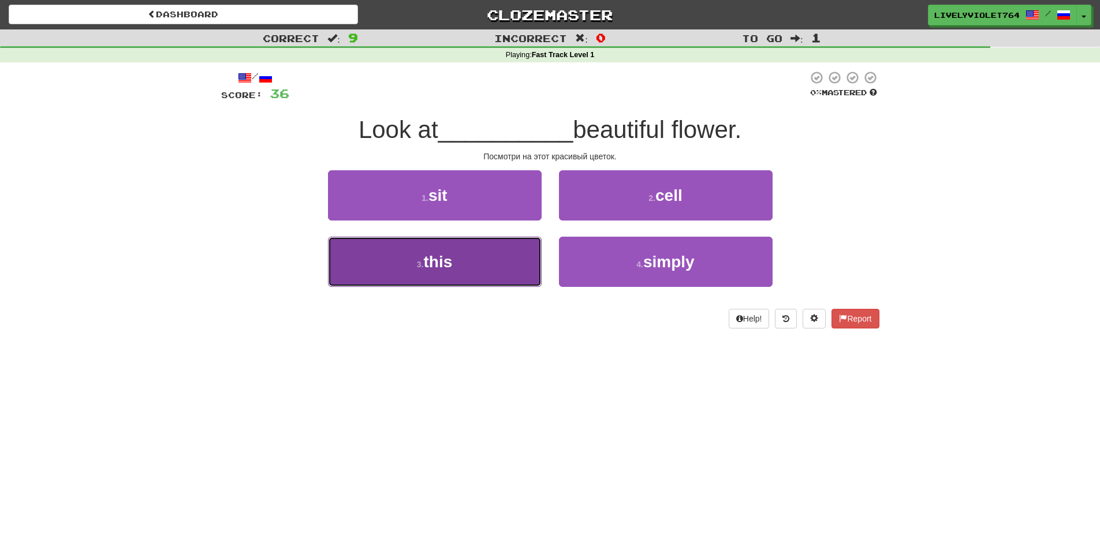
click at [437, 262] on span "this" at bounding box center [437, 262] width 29 height 18
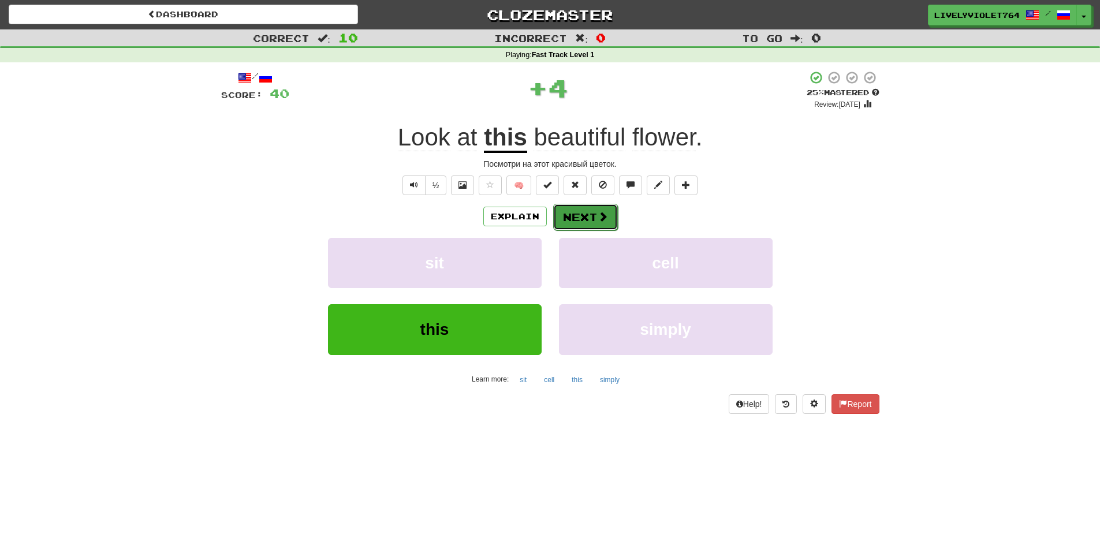
click at [593, 215] on button "Next" at bounding box center [585, 217] width 65 height 27
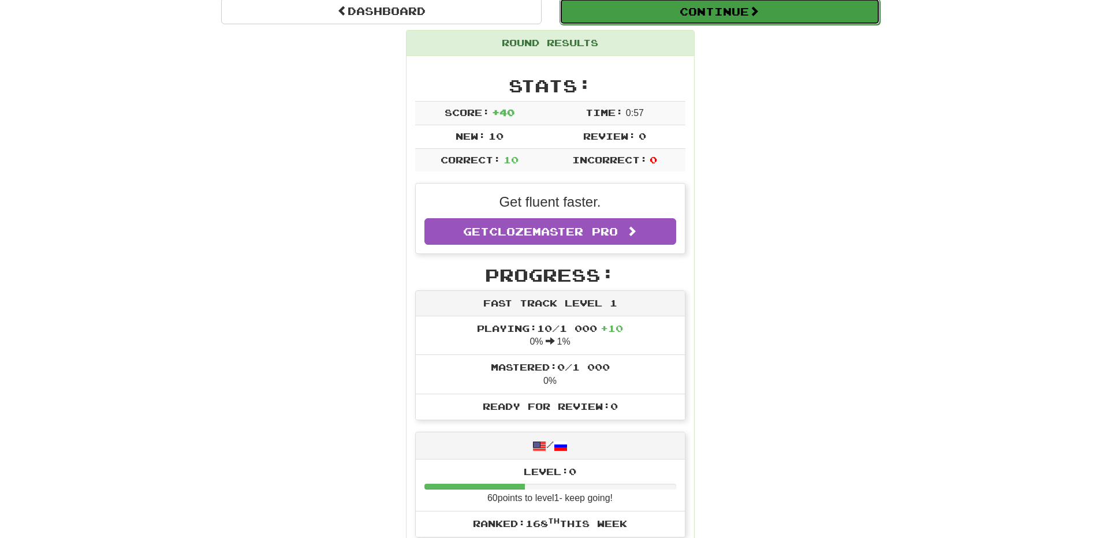
click at [779, 19] on button "Continue" at bounding box center [720, 11] width 321 height 27
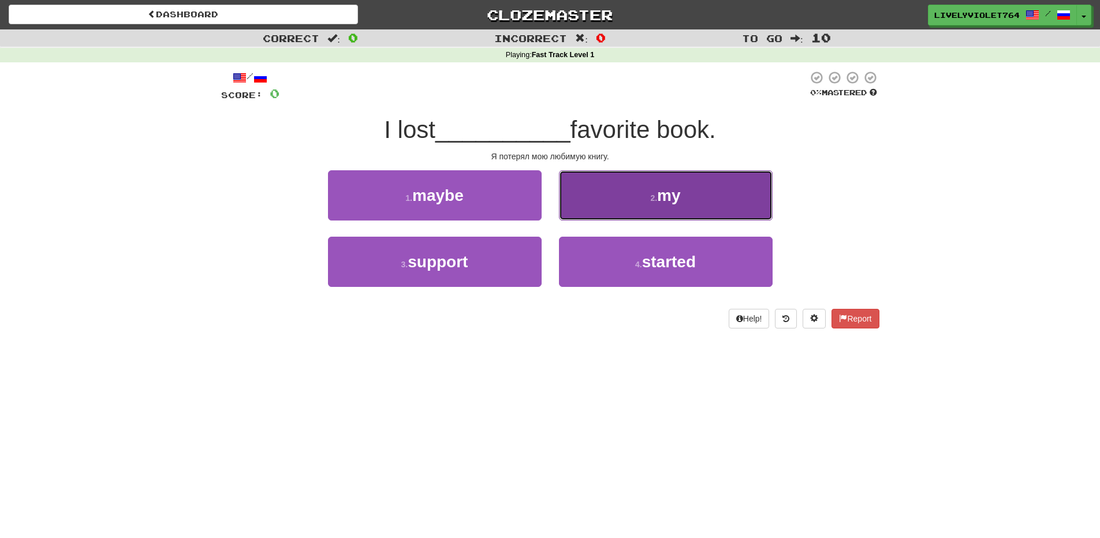
click at [620, 200] on button "2 . my" at bounding box center [666, 195] width 214 height 50
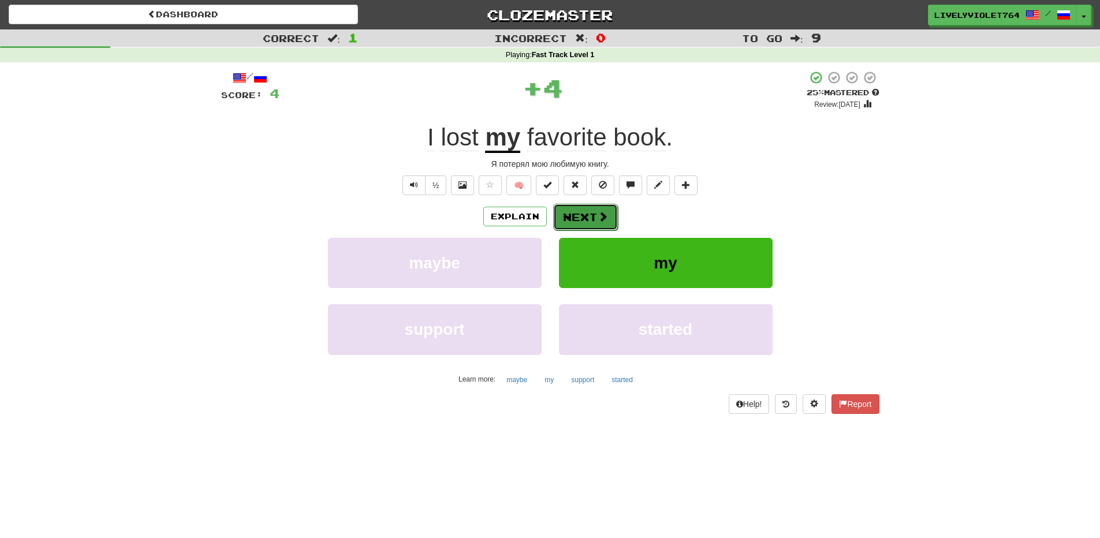
click at [601, 225] on button "Next" at bounding box center [585, 217] width 65 height 27
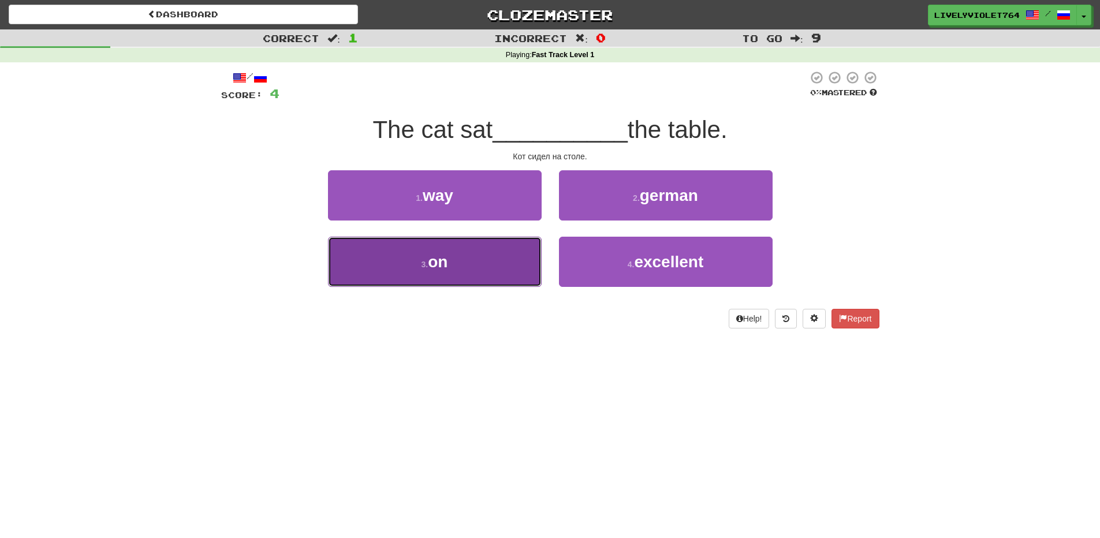
click at [460, 255] on button "3 . on" at bounding box center [435, 262] width 214 height 50
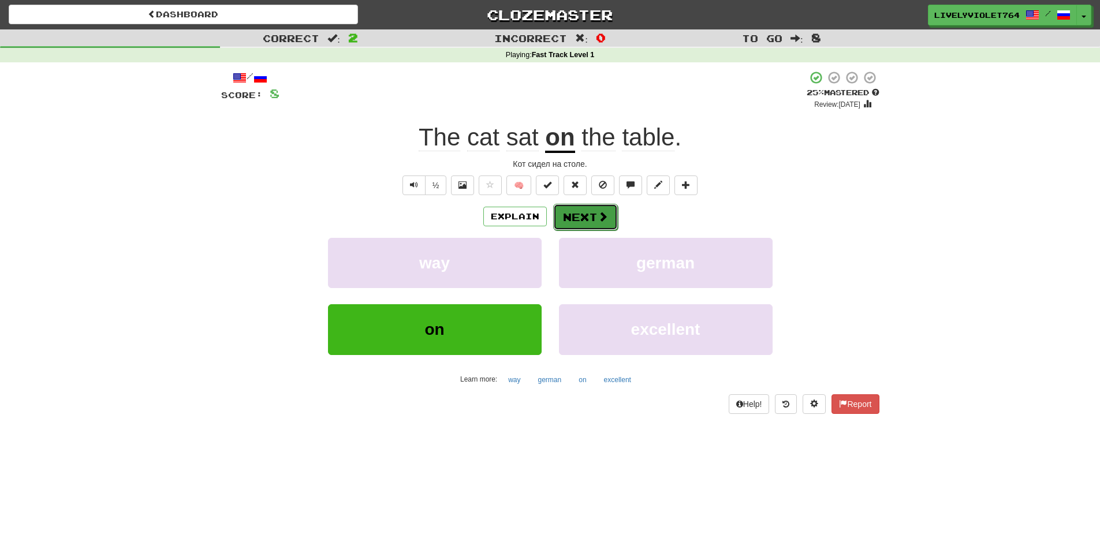
click at [601, 207] on button "Next" at bounding box center [585, 217] width 65 height 27
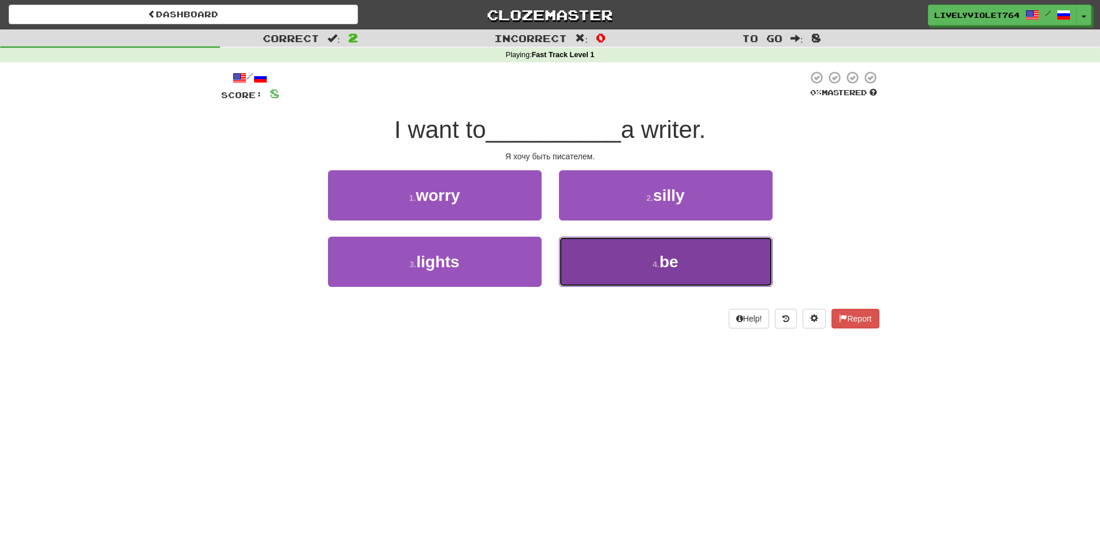
click at [704, 272] on button "4 . be" at bounding box center [666, 262] width 214 height 50
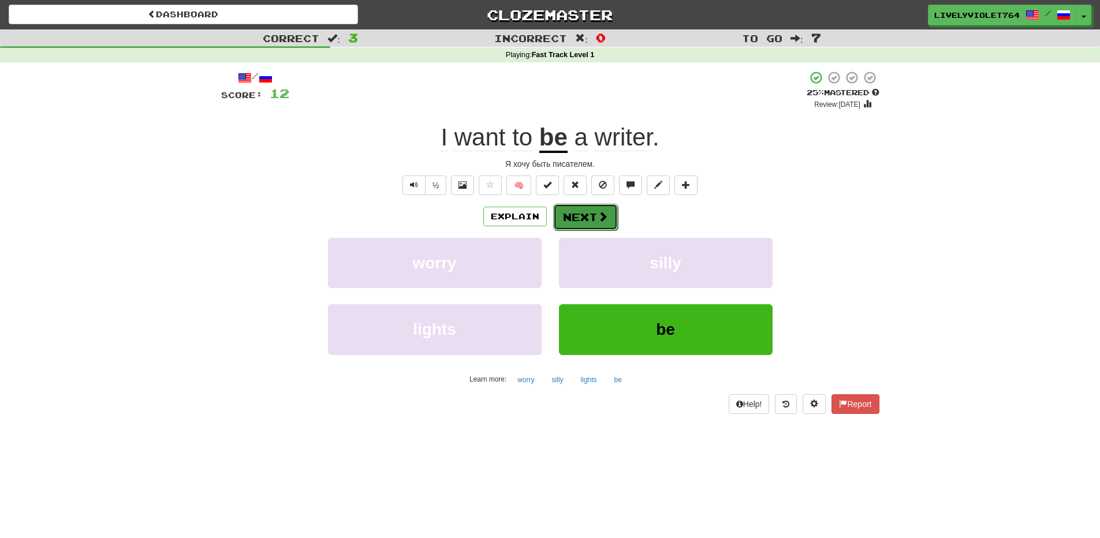
click at [598, 212] on span at bounding box center [603, 216] width 10 height 10
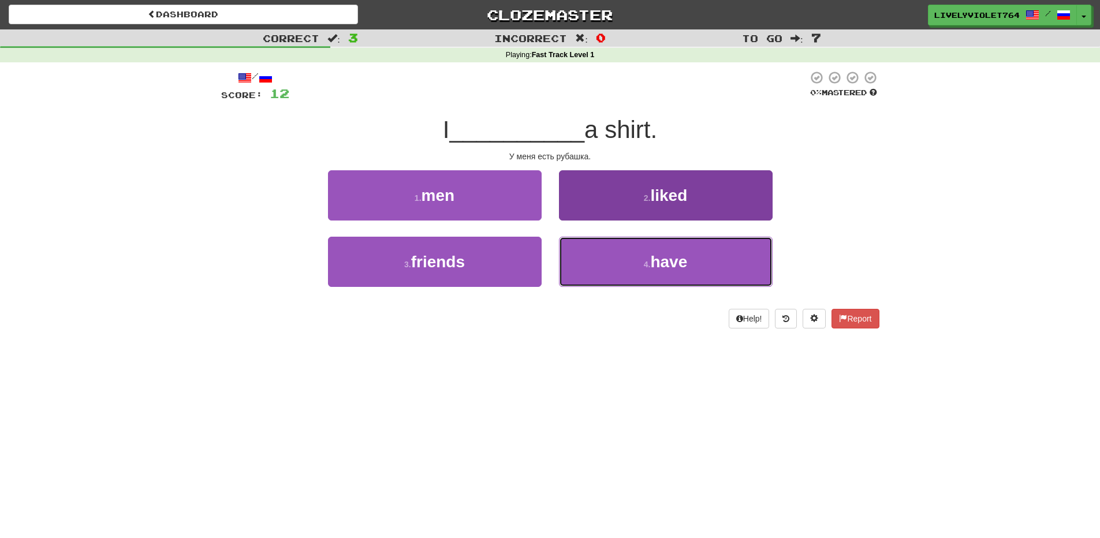
click at [650, 256] on button "4 . have" at bounding box center [666, 262] width 214 height 50
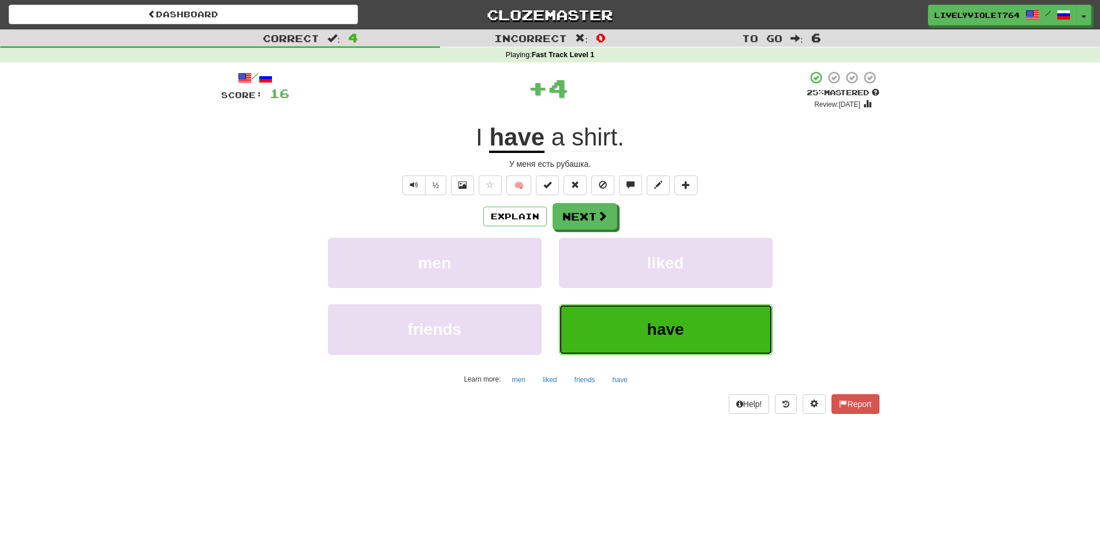
click at [760, 349] on button "have" at bounding box center [666, 329] width 214 height 50
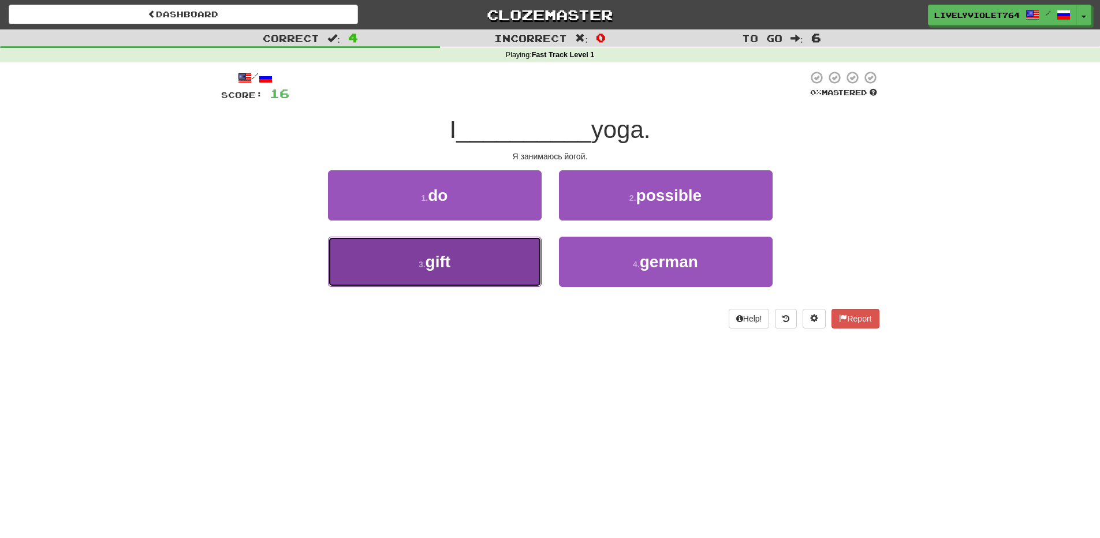
click at [478, 261] on button "3 . gift" at bounding box center [435, 262] width 214 height 50
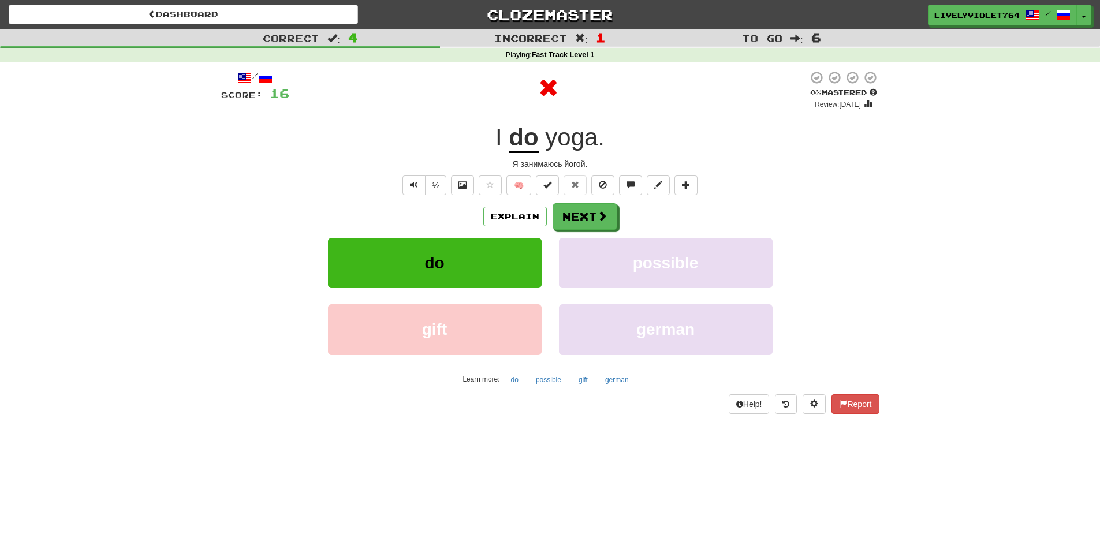
click at [605, 200] on div "/ Score: 16 0 % Mastered Review: 2025-09-16 I do yoga . Я занимаюсь йогой. ½ 🧠 …" at bounding box center [550, 241] width 658 height 343
click at [602, 222] on span at bounding box center [603, 216] width 10 height 10
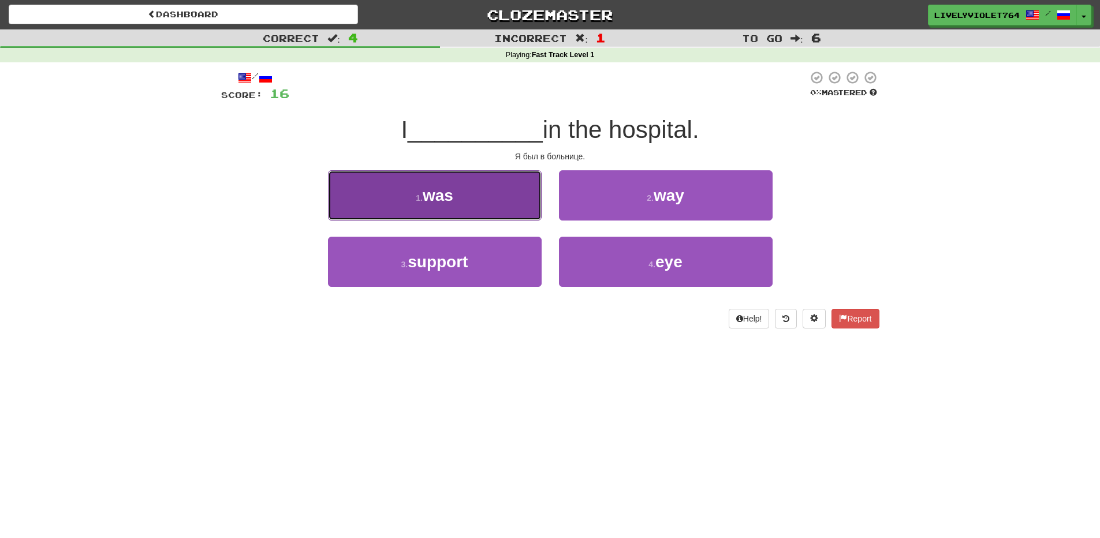
click at [446, 198] on span "was" at bounding box center [438, 196] width 31 height 18
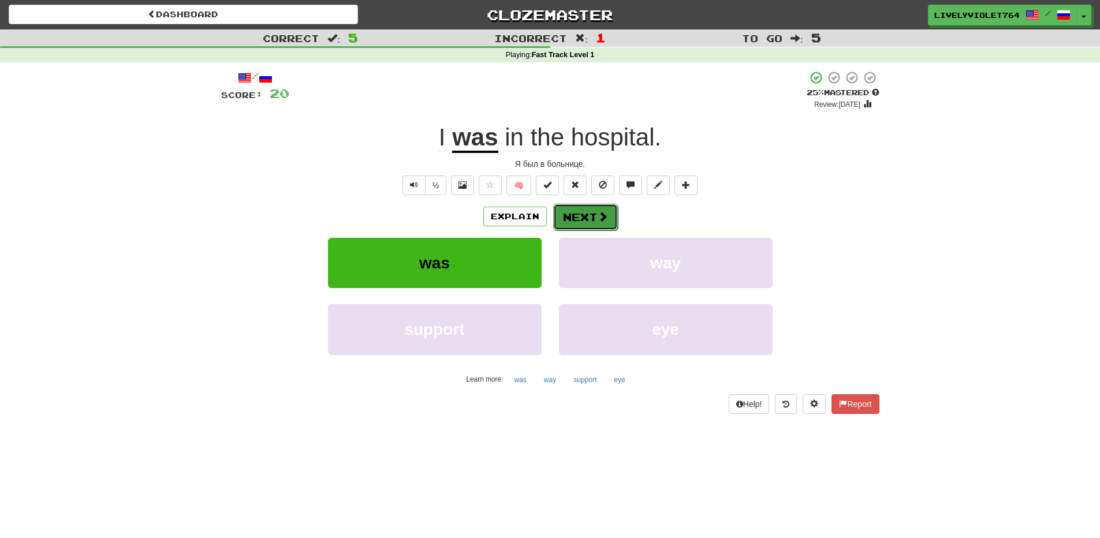
click at [584, 214] on button "Next" at bounding box center [585, 217] width 65 height 27
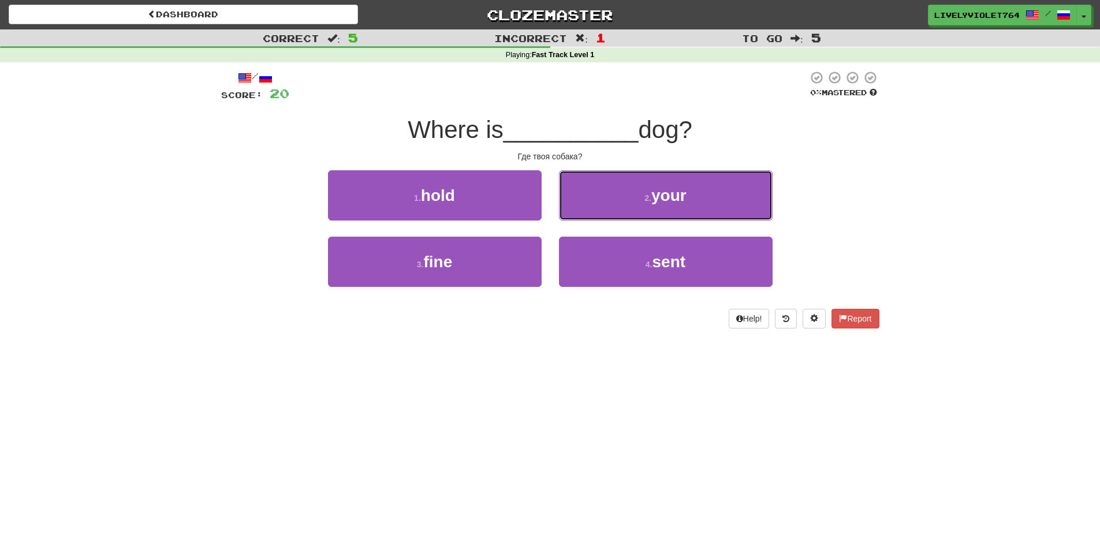
click at [584, 214] on button "2 . your" at bounding box center [666, 195] width 214 height 50
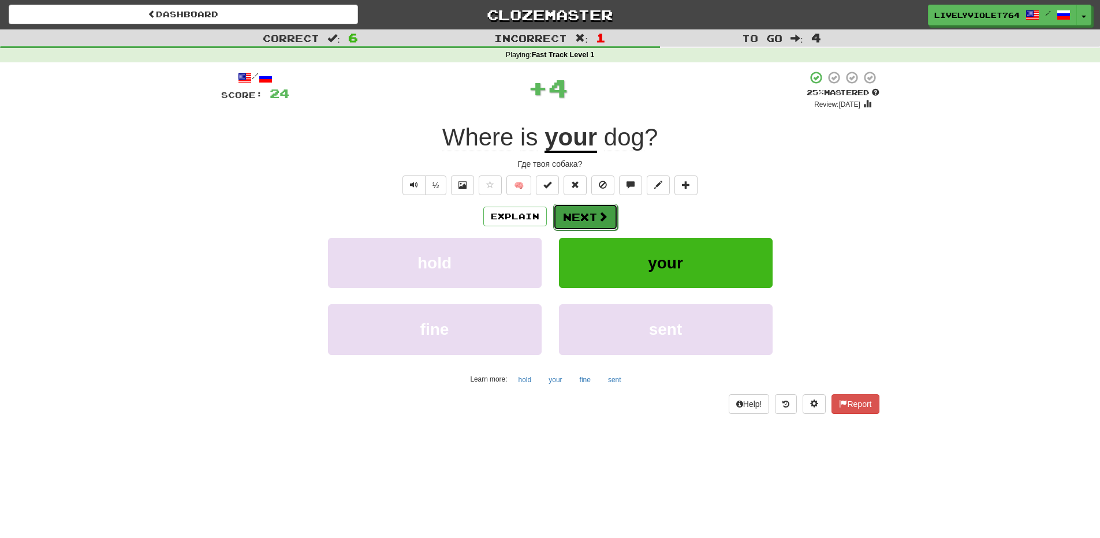
click at [593, 213] on button "Next" at bounding box center [585, 217] width 65 height 27
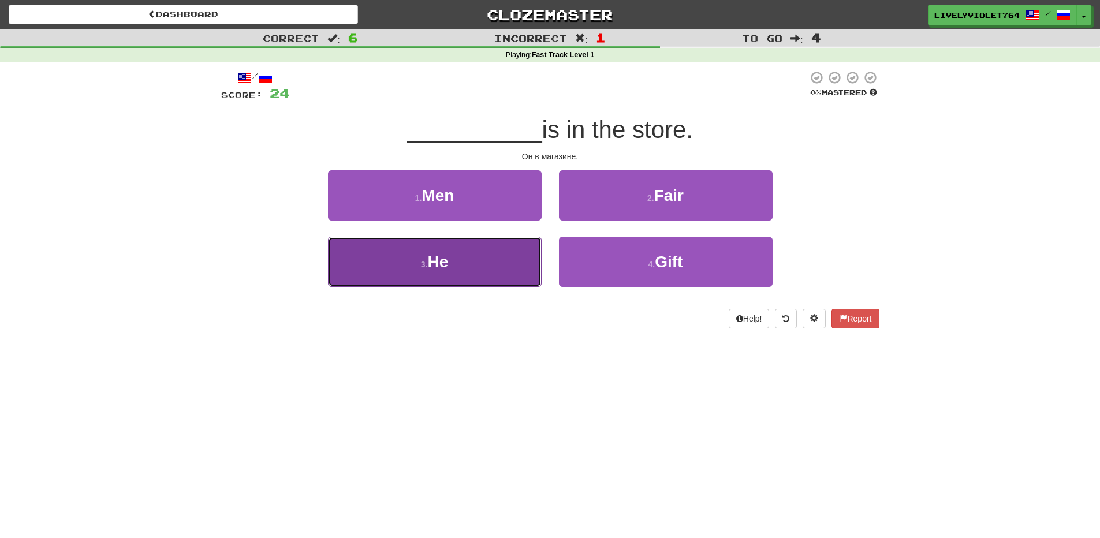
click at [456, 267] on button "3 . He" at bounding box center [435, 262] width 214 height 50
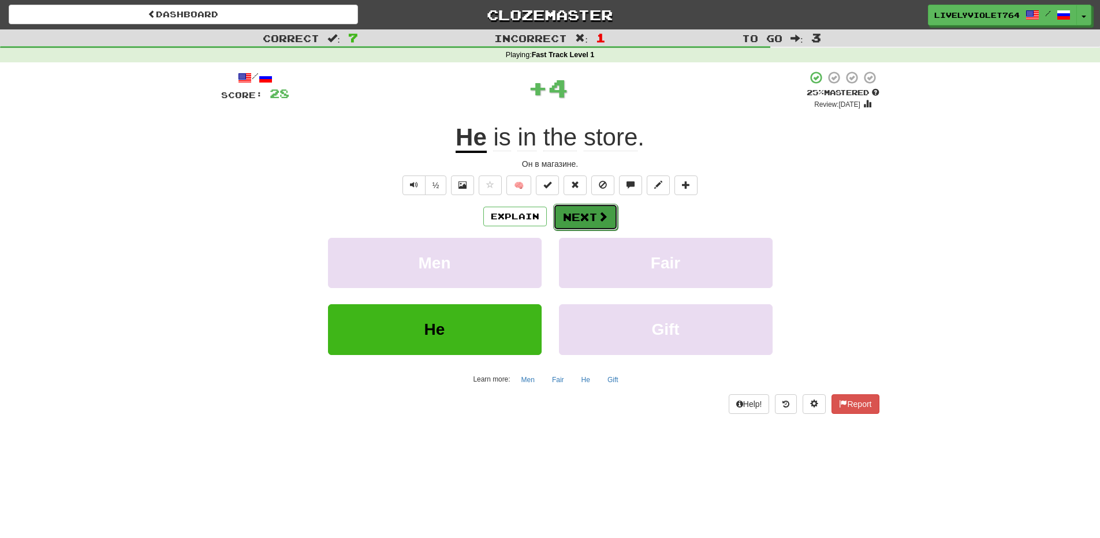
click at [589, 222] on button "Next" at bounding box center [585, 217] width 65 height 27
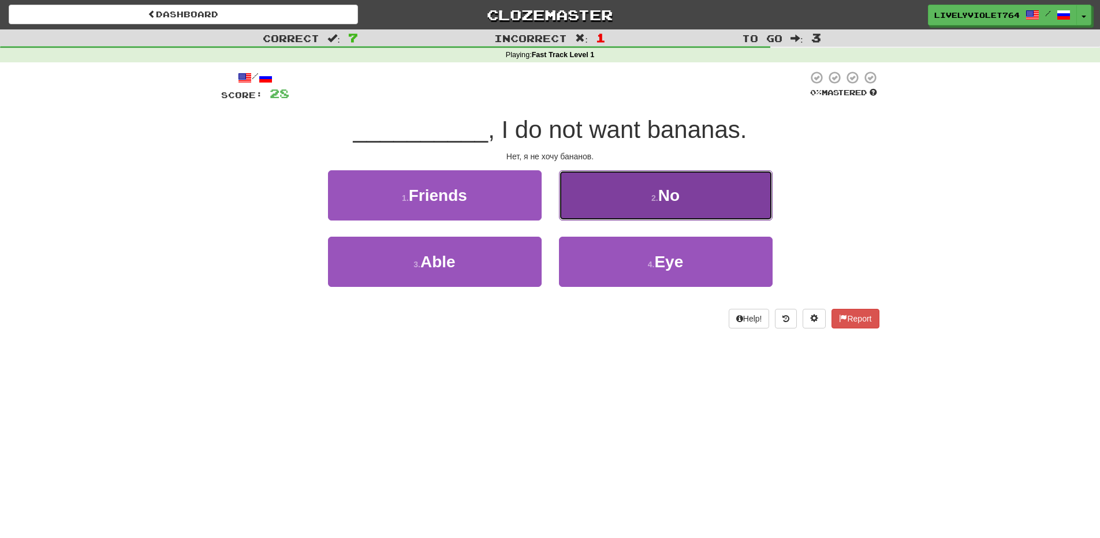
click at [613, 199] on button "2 . No" at bounding box center [666, 195] width 214 height 50
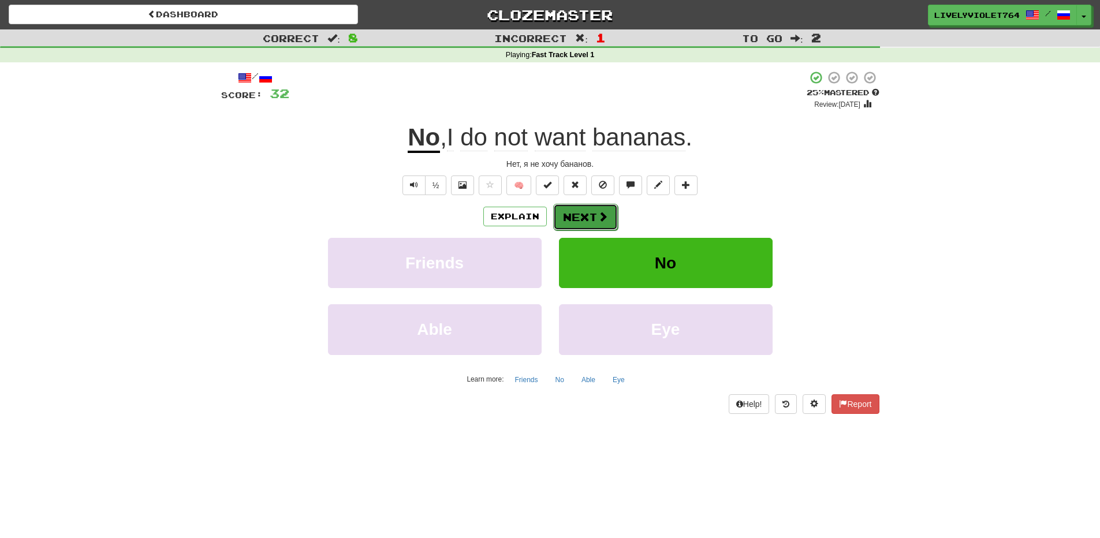
click at [598, 218] on span at bounding box center [603, 216] width 10 height 10
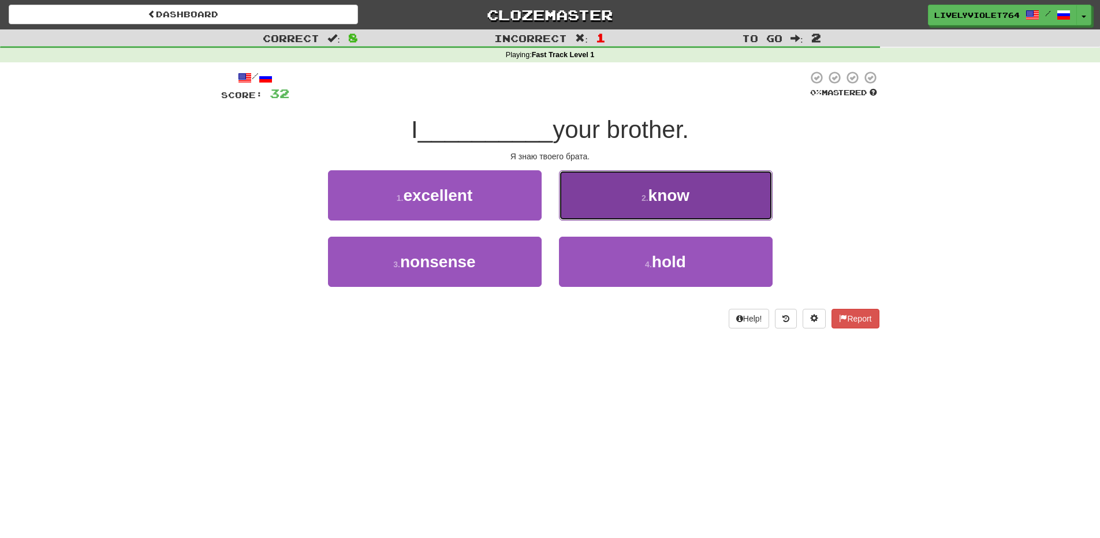
click at [646, 202] on small "2 ." at bounding box center [645, 197] width 7 height 9
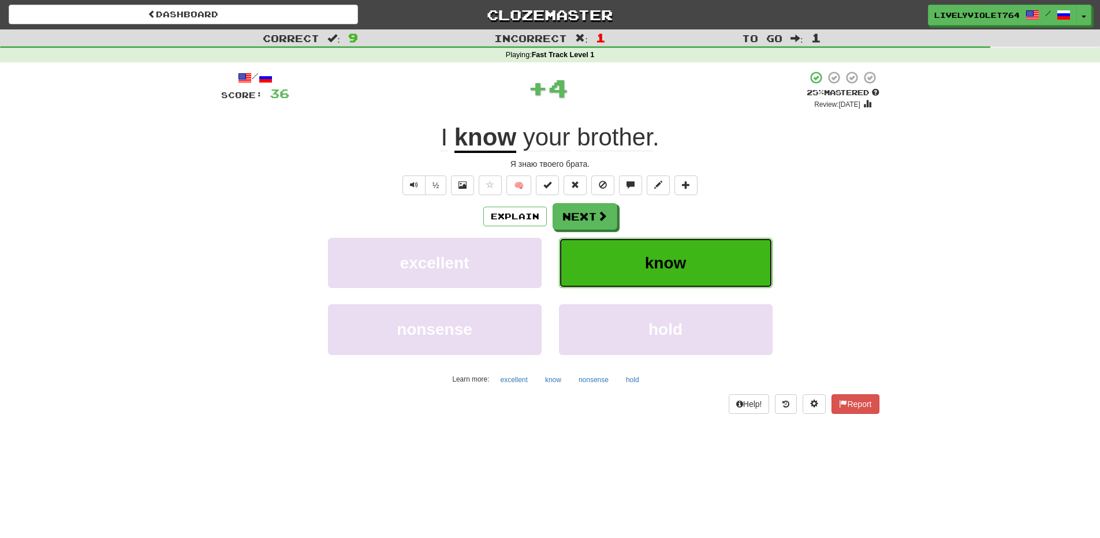
click at [660, 251] on button "know" at bounding box center [666, 263] width 214 height 50
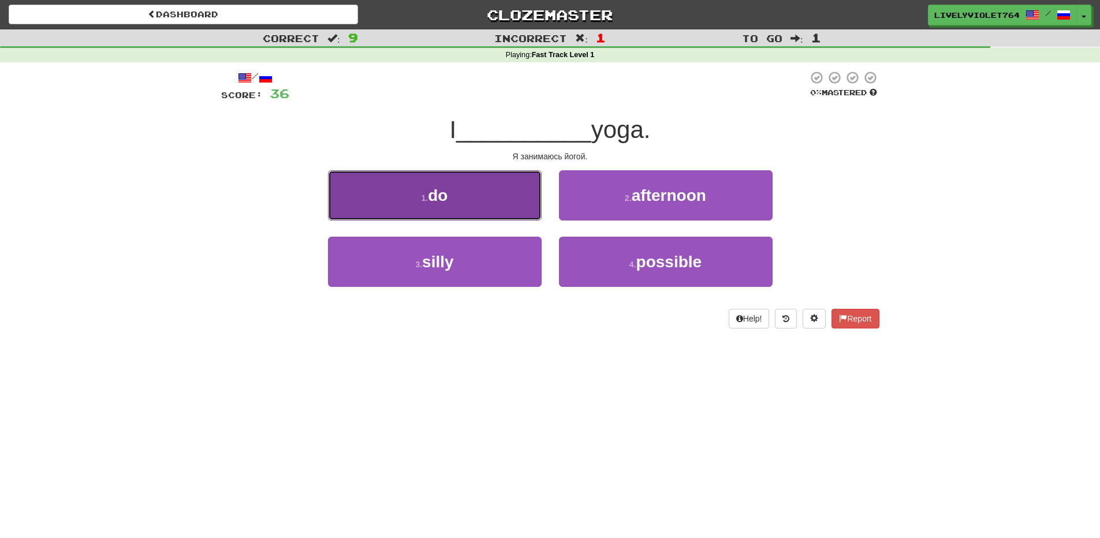
click at [468, 207] on button "1 . do" at bounding box center [435, 195] width 214 height 50
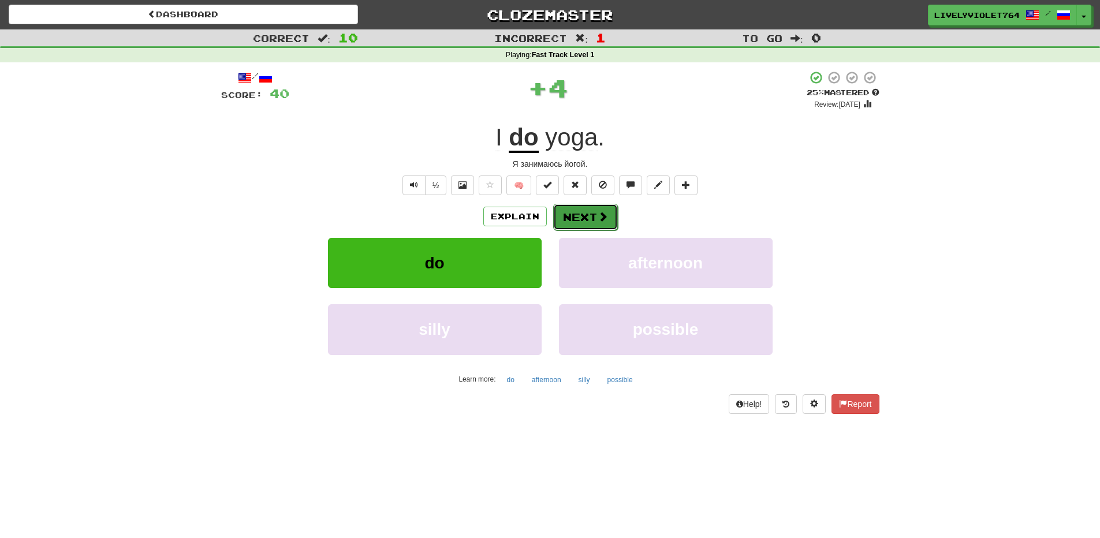
click at [612, 209] on button "Next" at bounding box center [585, 217] width 65 height 27
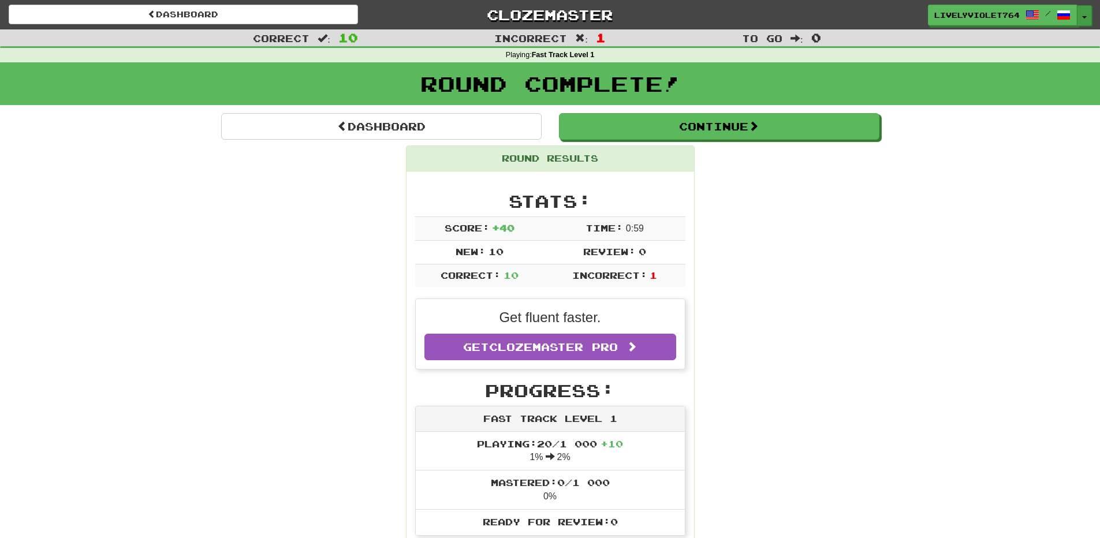
click at [1091, 12] on button "Toggle Dropdown" at bounding box center [1084, 15] width 15 height 21
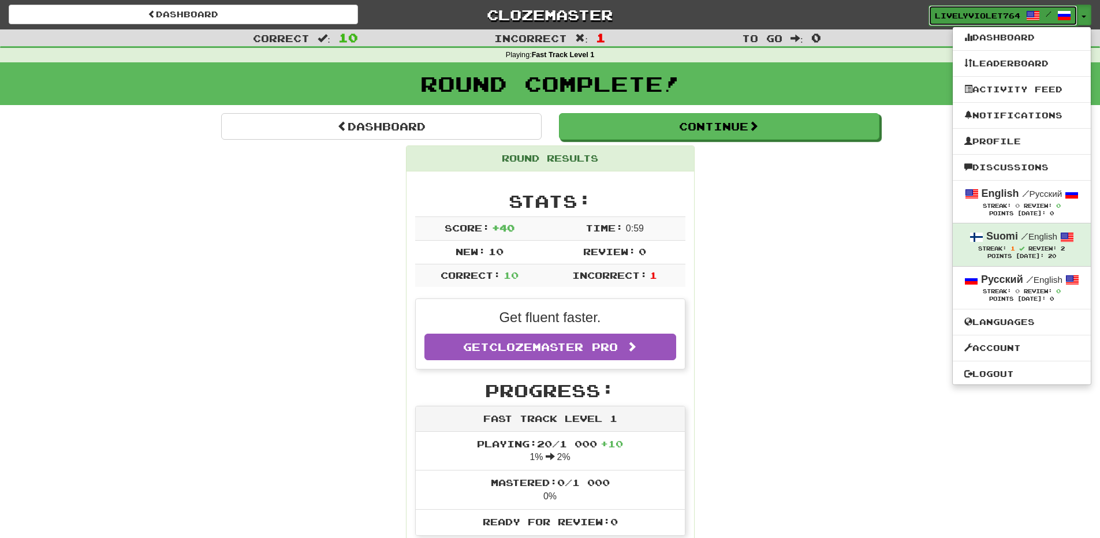
click at [1015, 13] on span "LivelyViolet7641" at bounding box center [977, 15] width 85 height 10
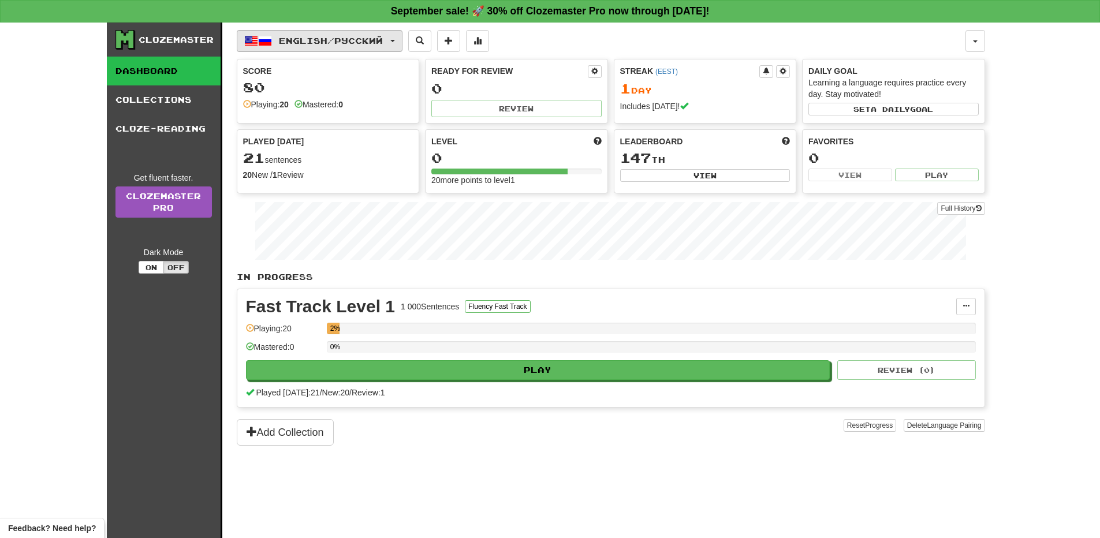
click at [395, 37] on button "English / Русский" at bounding box center [320, 41] width 166 height 22
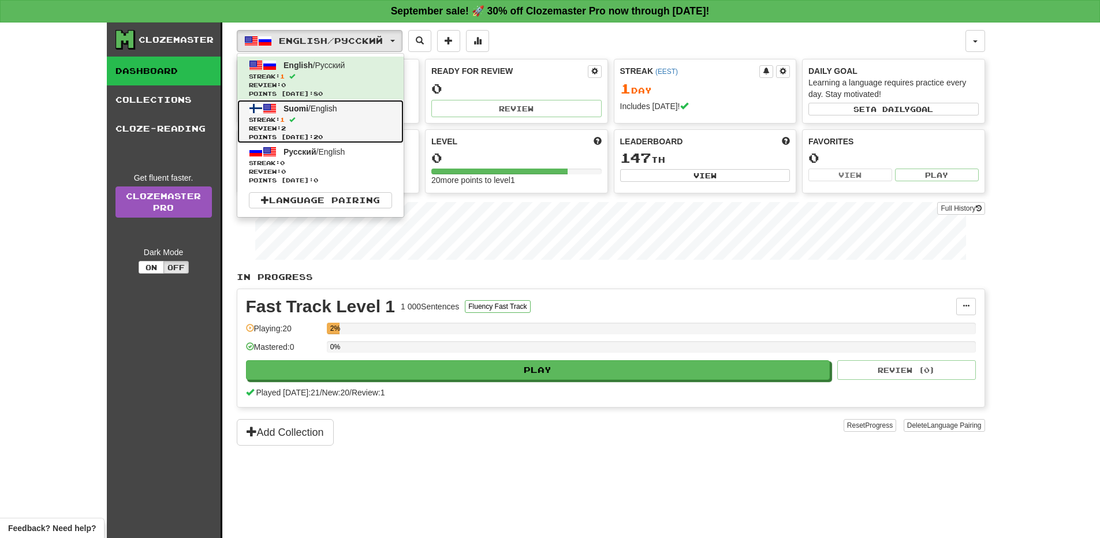
click at [308, 115] on link "Suomi / English Streak: 1 Review: 2 Points today: 20" at bounding box center [320, 121] width 166 height 43
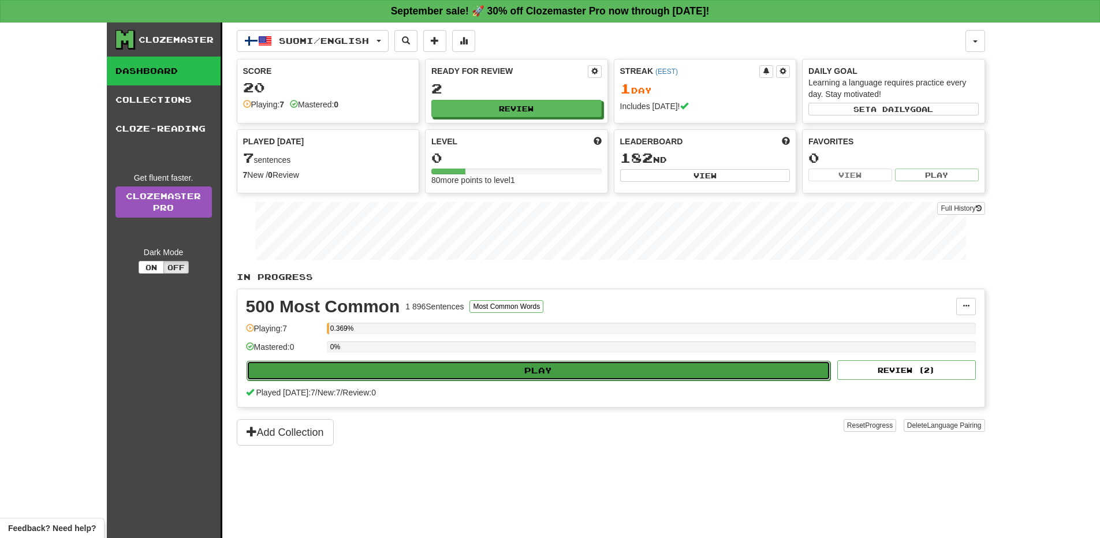
click at [538, 369] on button "Play" at bounding box center [539, 371] width 585 height 20
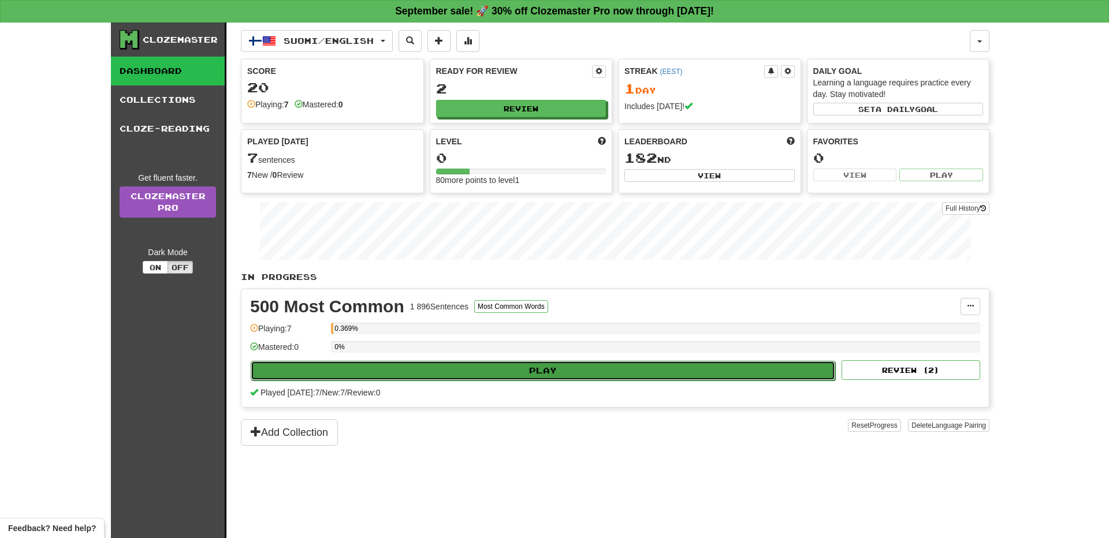
select select "**"
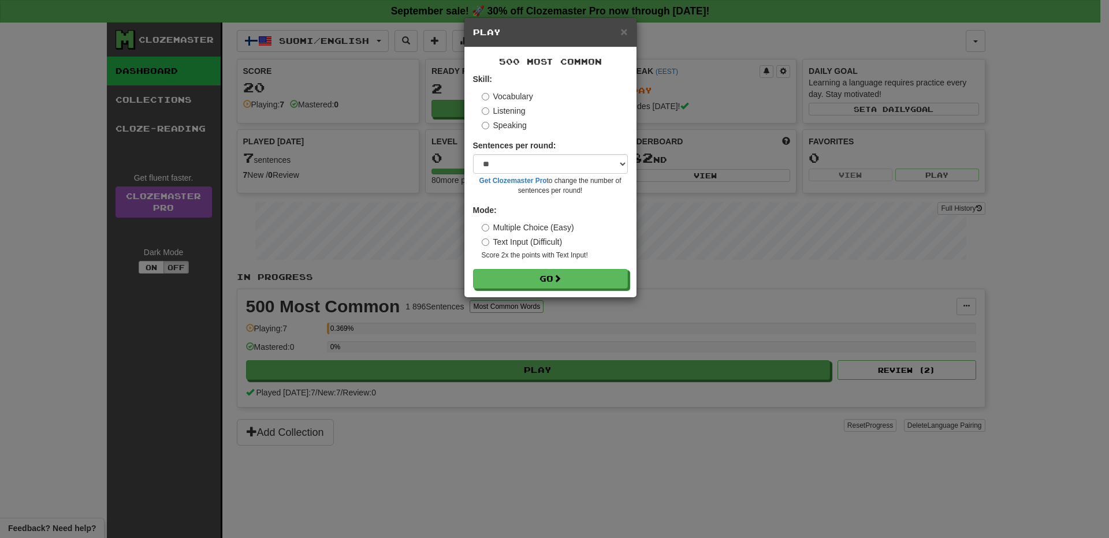
click at [506, 107] on label "Listening" at bounding box center [504, 111] width 44 height 12
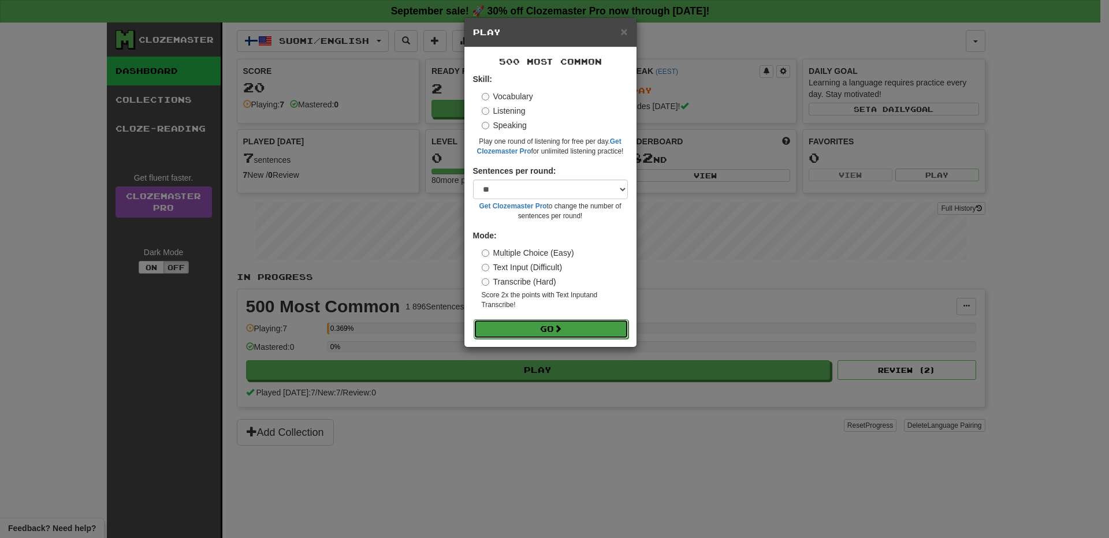
click at [553, 327] on button "Go" at bounding box center [551, 329] width 155 height 20
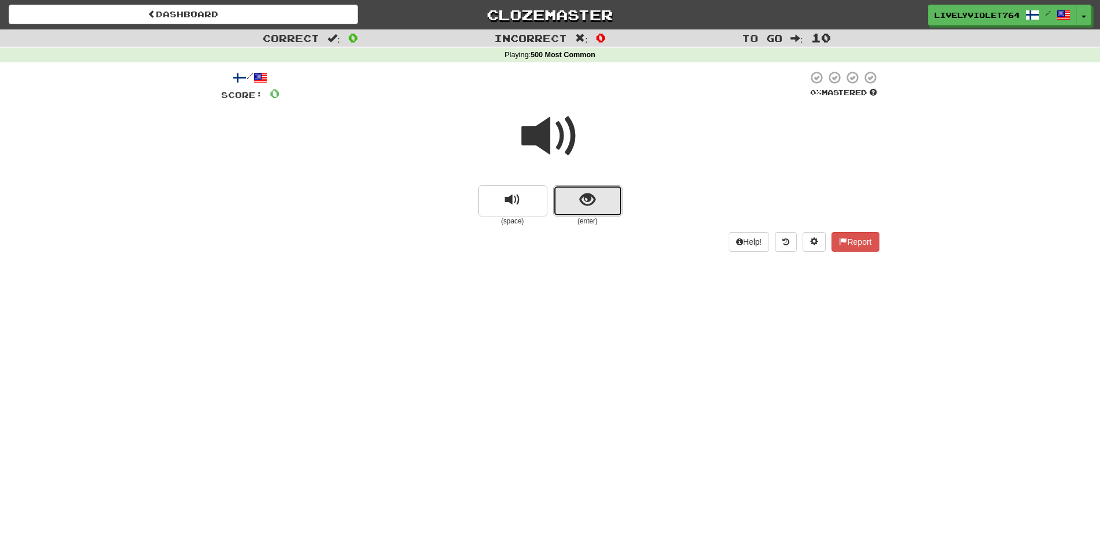
click at [587, 195] on span "show sentence" at bounding box center [588, 200] width 16 height 16
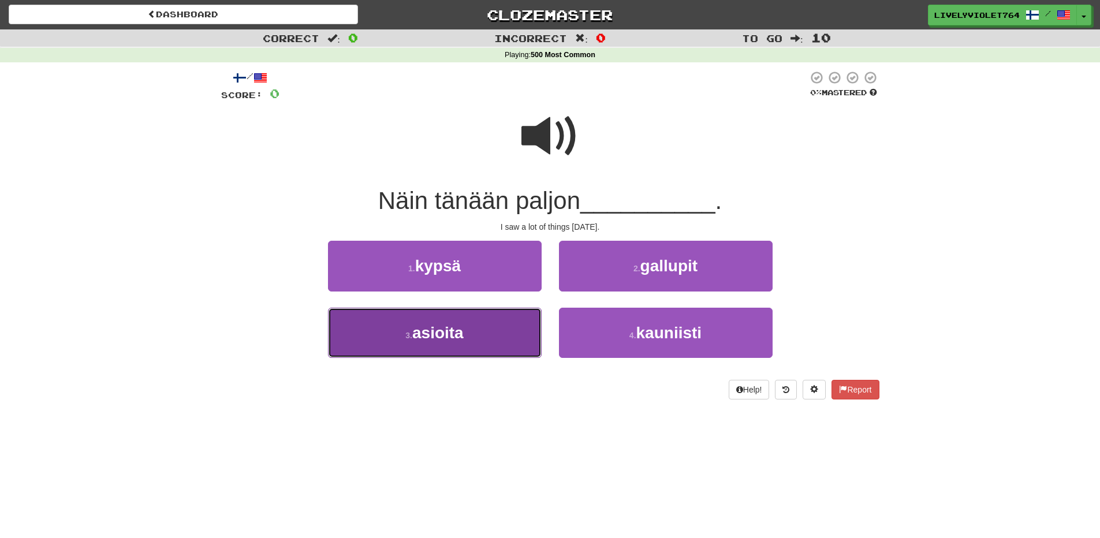
click at [450, 324] on span "asioita" at bounding box center [437, 333] width 51 height 18
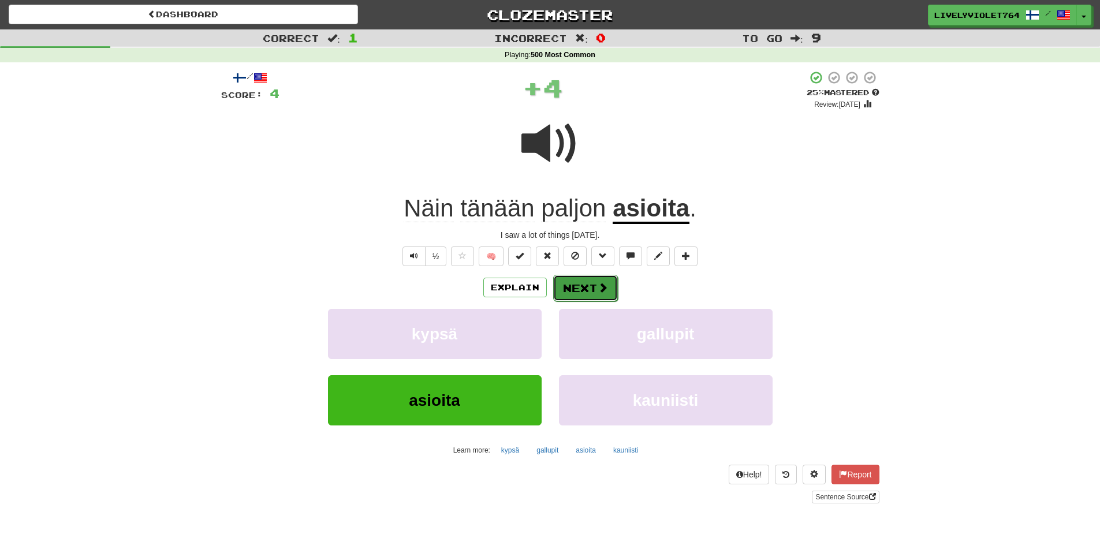
click at [587, 286] on button "Next" at bounding box center [585, 288] width 65 height 27
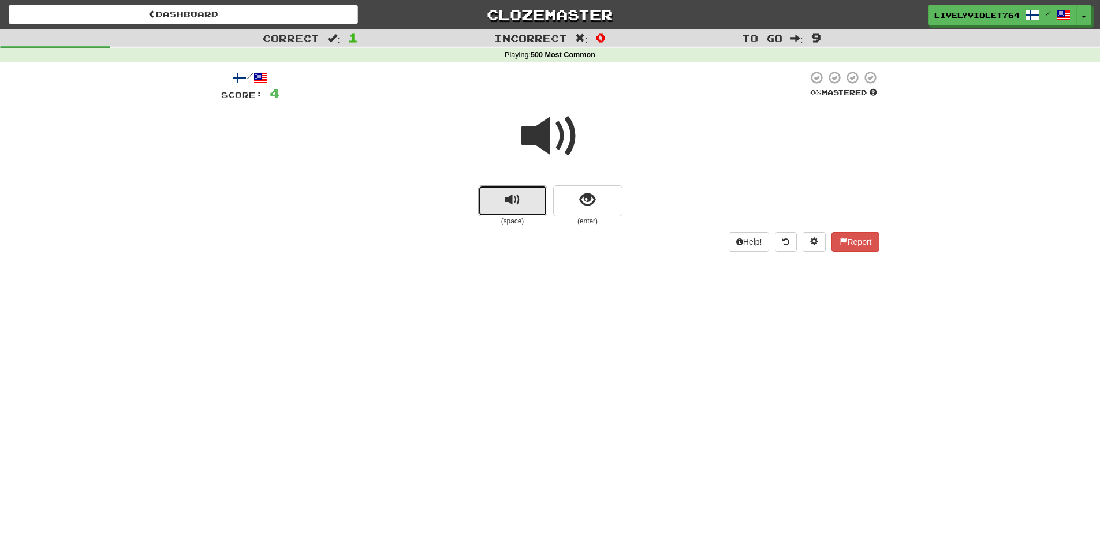
click at [524, 204] on button "replay audio" at bounding box center [512, 200] width 69 height 31
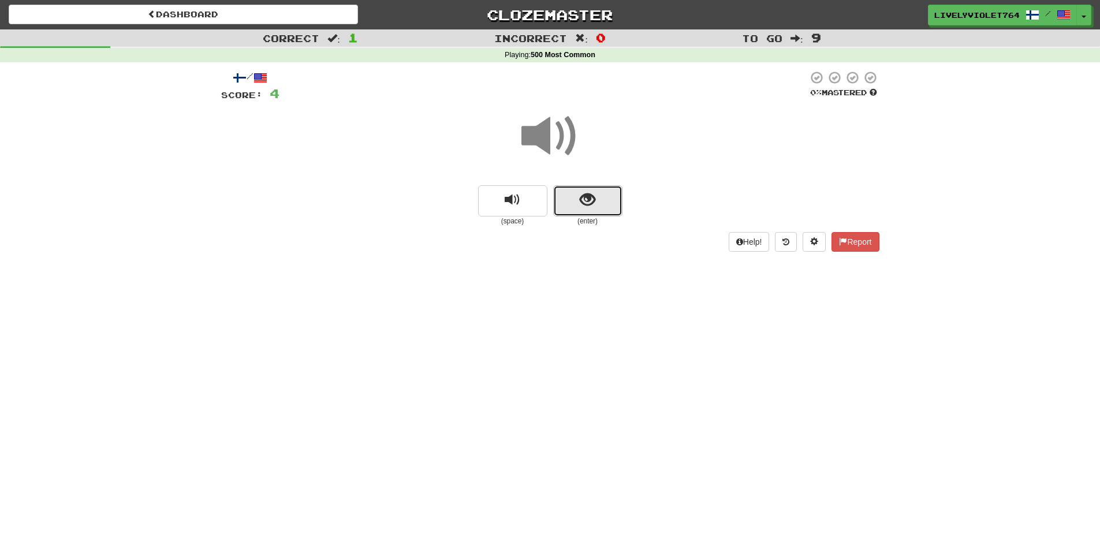
click at [603, 201] on button "show sentence" at bounding box center [587, 200] width 69 height 31
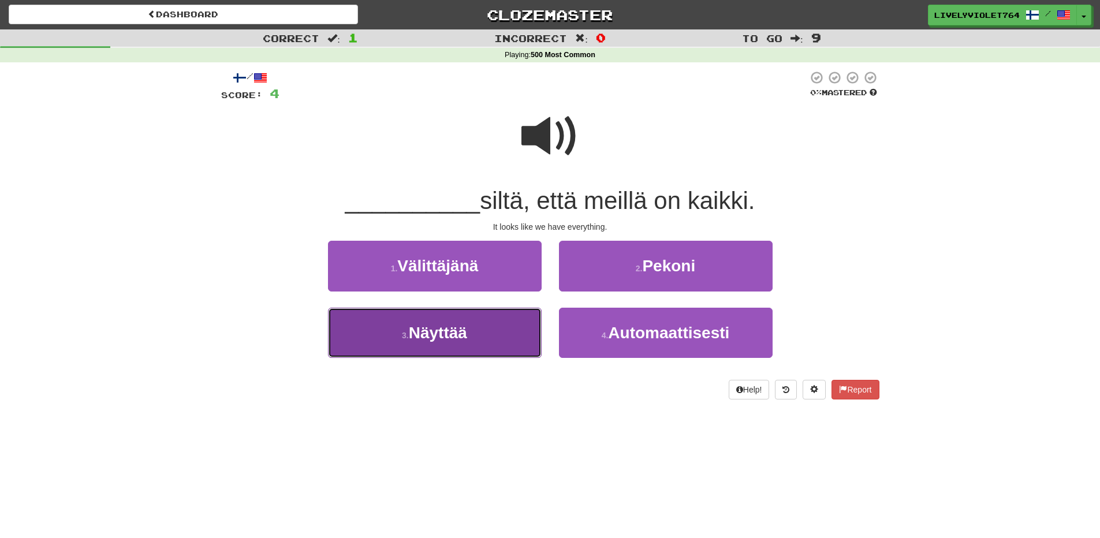
click at [471, 314] on button "3 . Näyttää" at bounding box center [435, 333] width 214 height 50
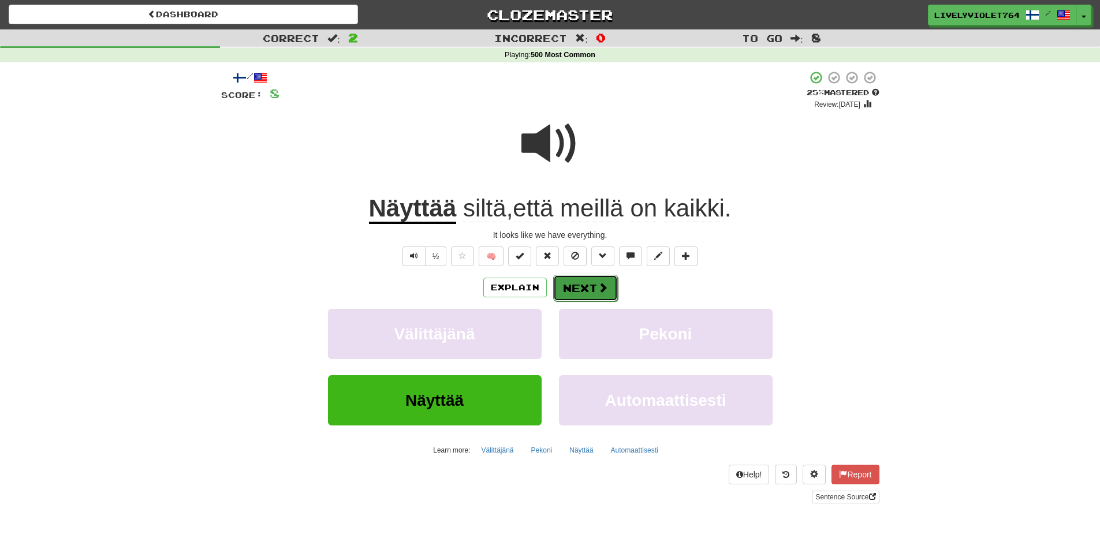
click at [585, 289] on button "Next" at bounding box center [585, 288] width 65 height 27
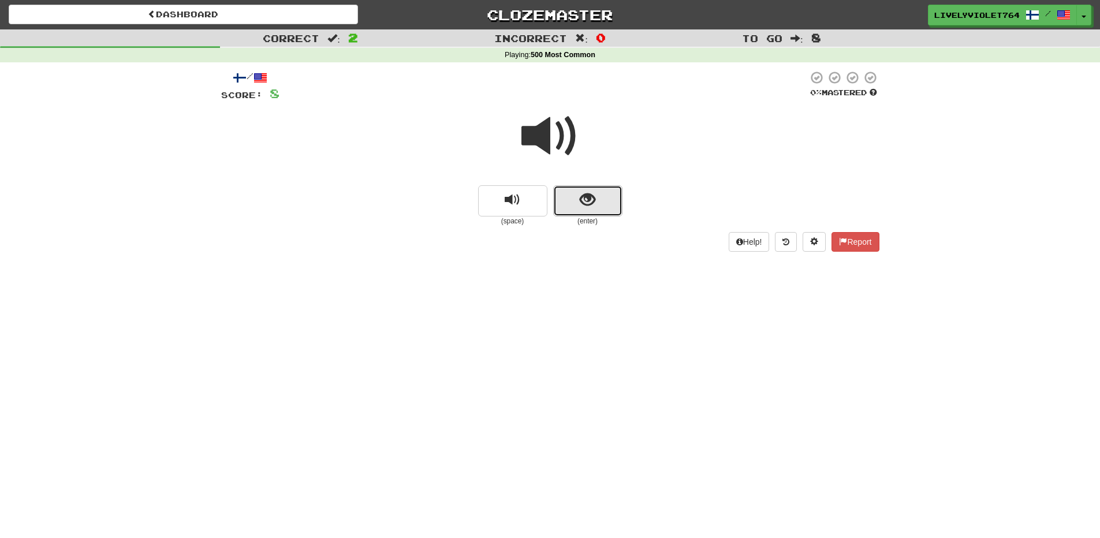
click at [599, 207] on button "show sentence" at bounding box center [587, 200] width 69 height 31
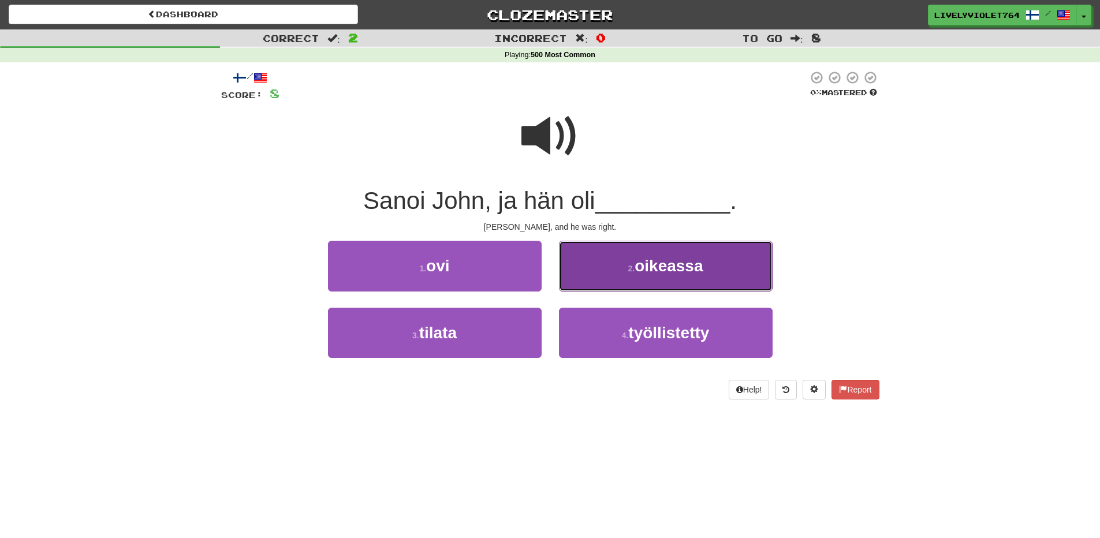
click at [644, 277] on button "2 . oikeassa" at bounding box center [666, 266] width 214 height 50
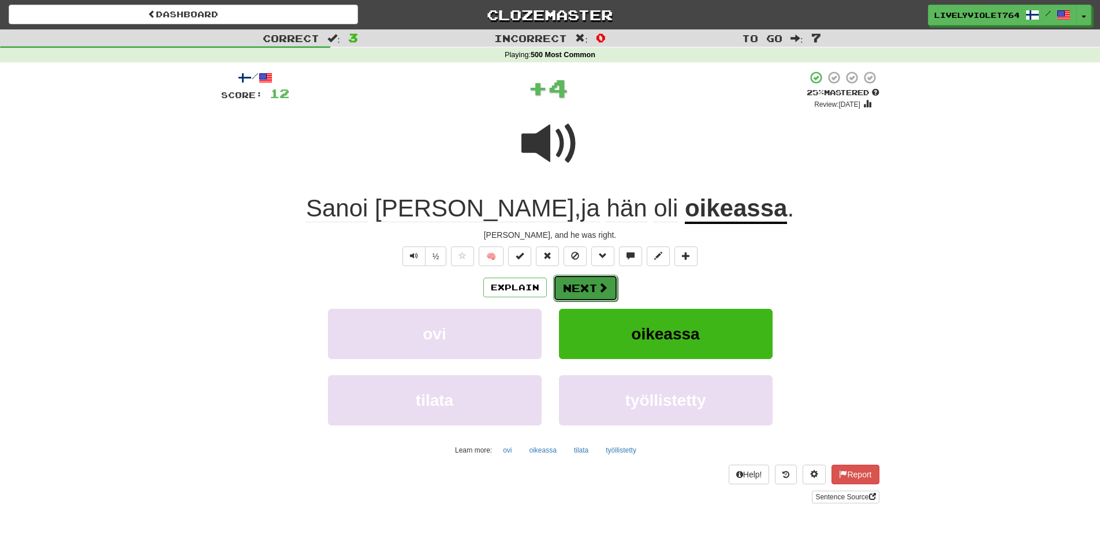
click at [593, 281] on button "Next" at bounding box center [585, 288] width 65 height 27
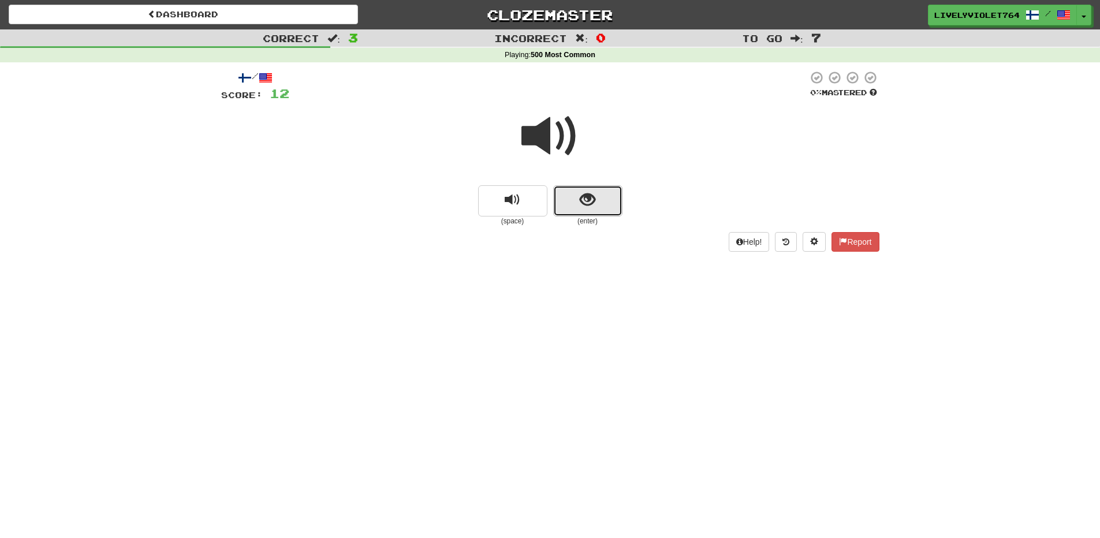
click at [596, 208] on button "show sentence" at bounding box center [587, 200] width 69 height 31
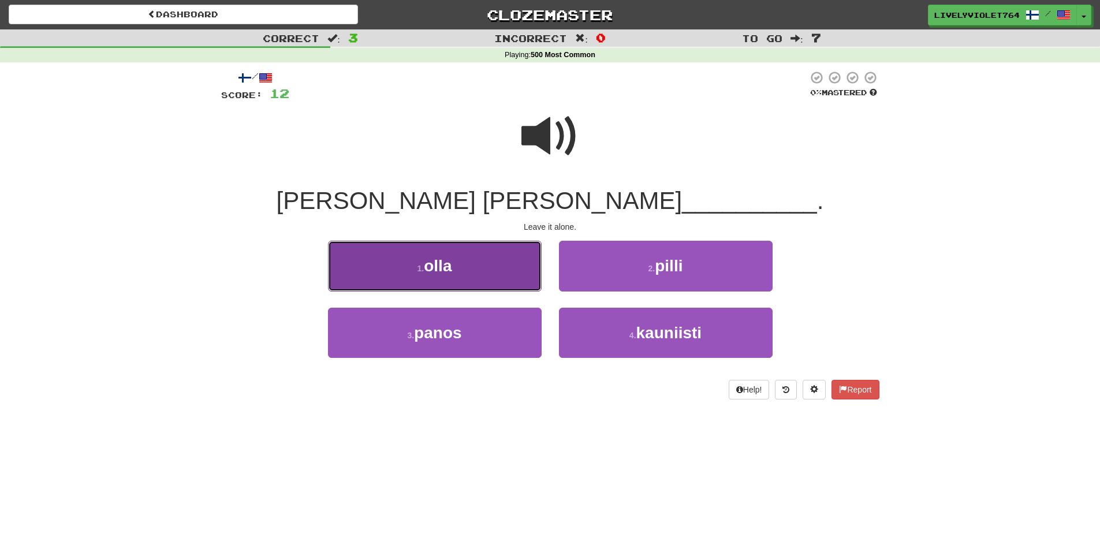
click at [489, 273] on button "1 . olla" at bounding box center [435, 266] width 214 height 50
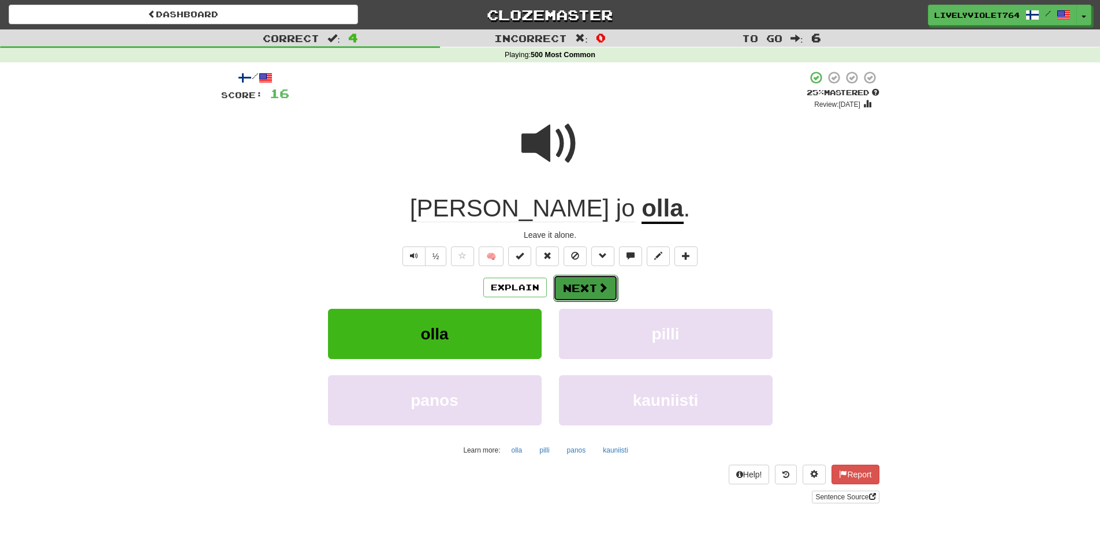
click at [582, 289] on button "Next" at bounding box center [585, 288] width 65 height 27
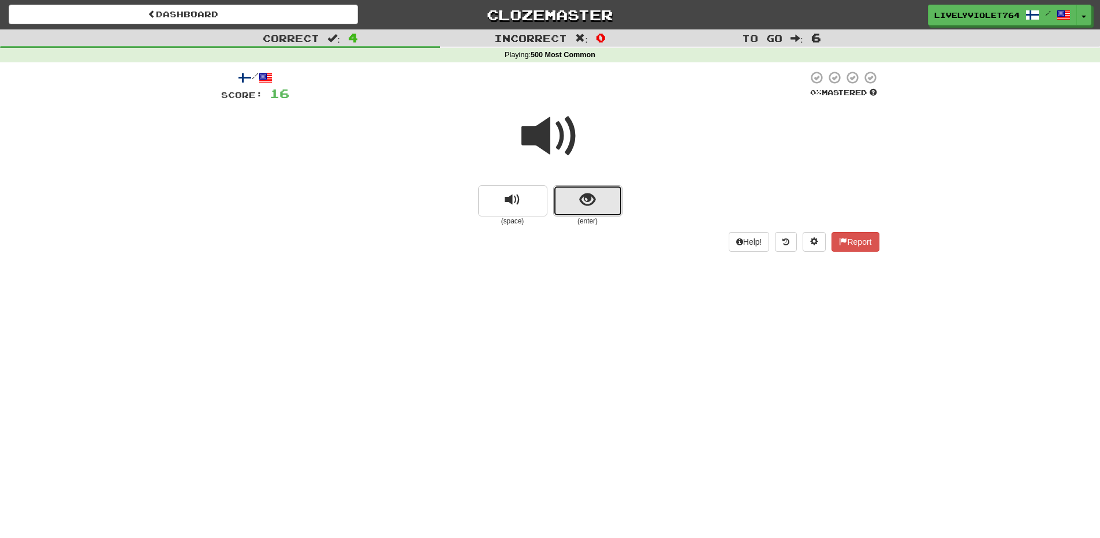
click at [589, 205] on span "show sentence" at bounding box center [588, 200] width 16 height 16
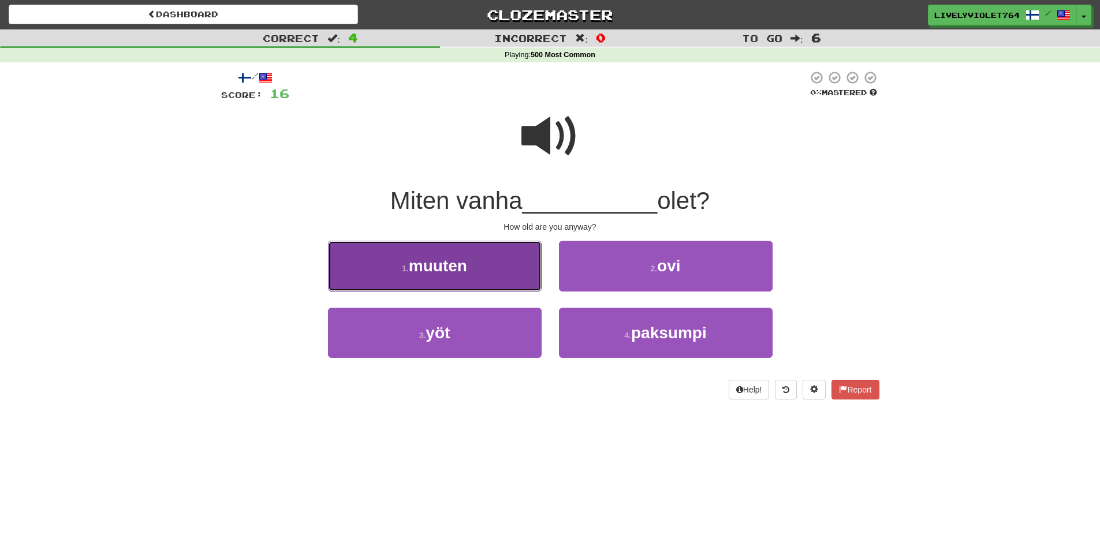
click at [496, 252] on button "1 . muuten" at bounding box center [435, 266] width 214 height 50
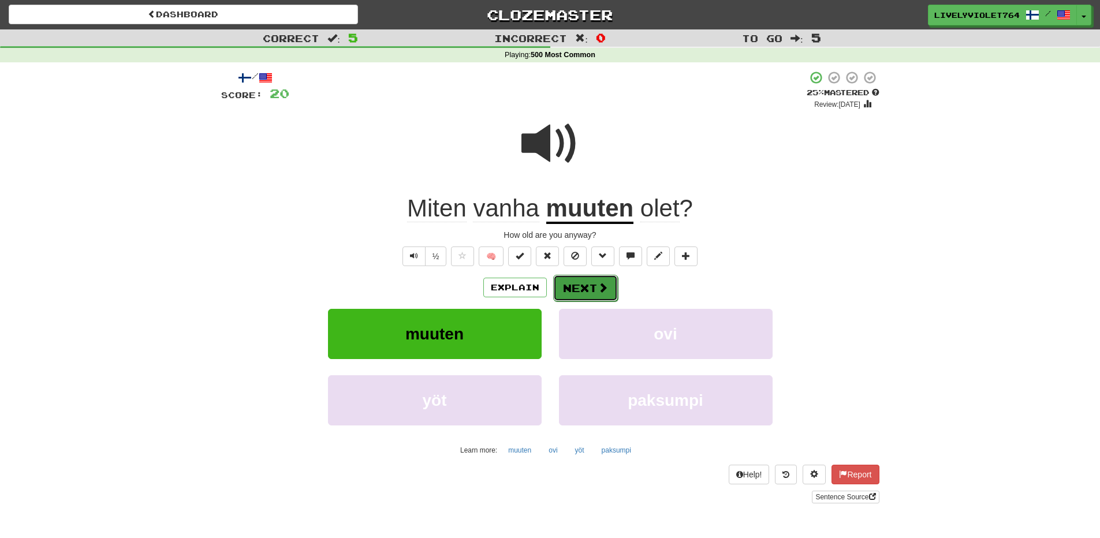
click at [573, 283] on button "Next" at bounding box center [585, 288] width 65 height 27
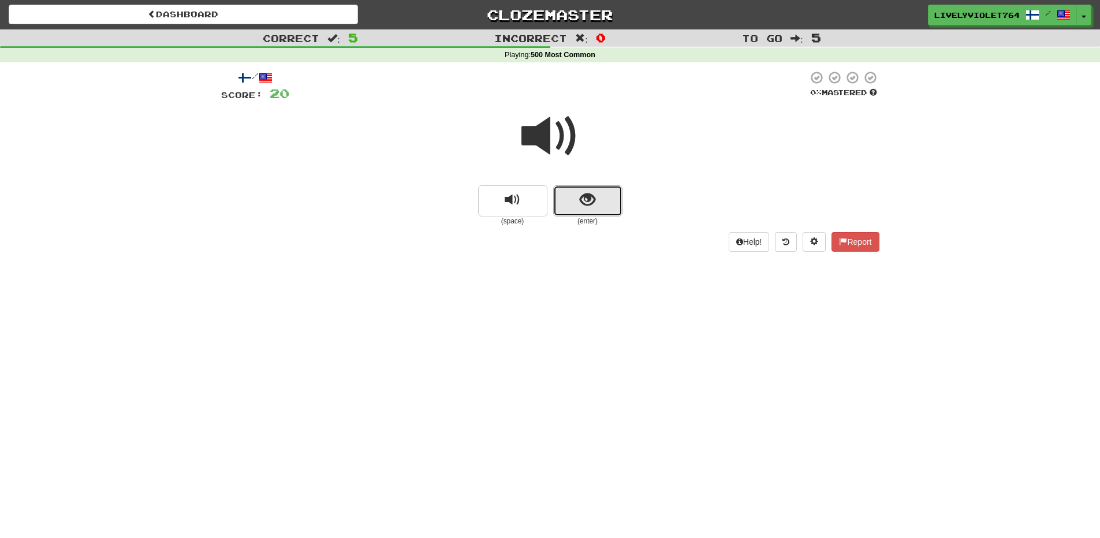
click at [600, 198] on button "show sentence" at bounding box center [587, 200] width 69 height 31
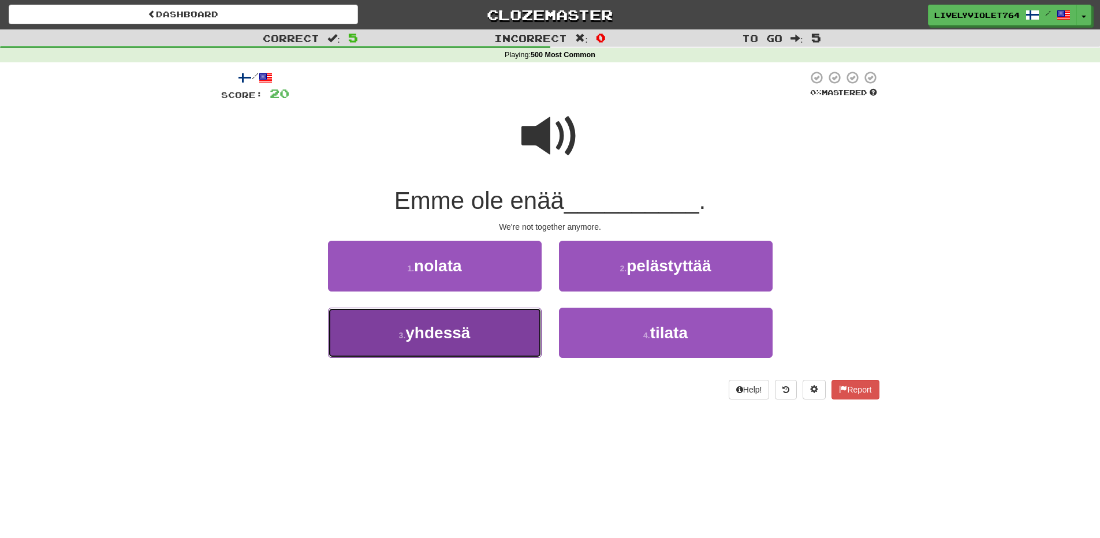
click at [495, 322] on button "3 . yhdessä" at bounding box center [435, 333] width 214 height 50
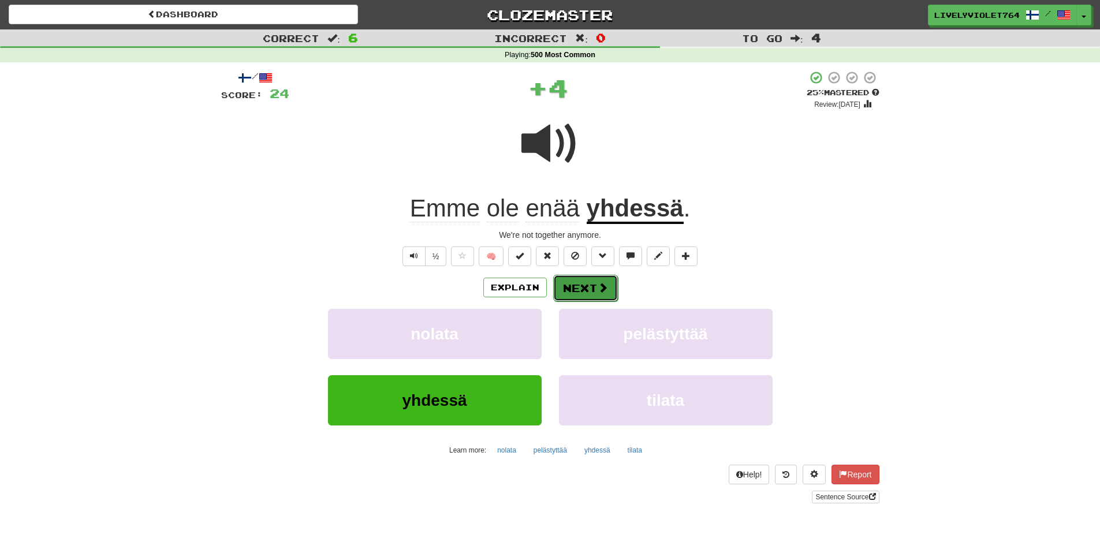
click at [590, 286] on button "Next" at bounding box center [585, 288] width 65 height 27
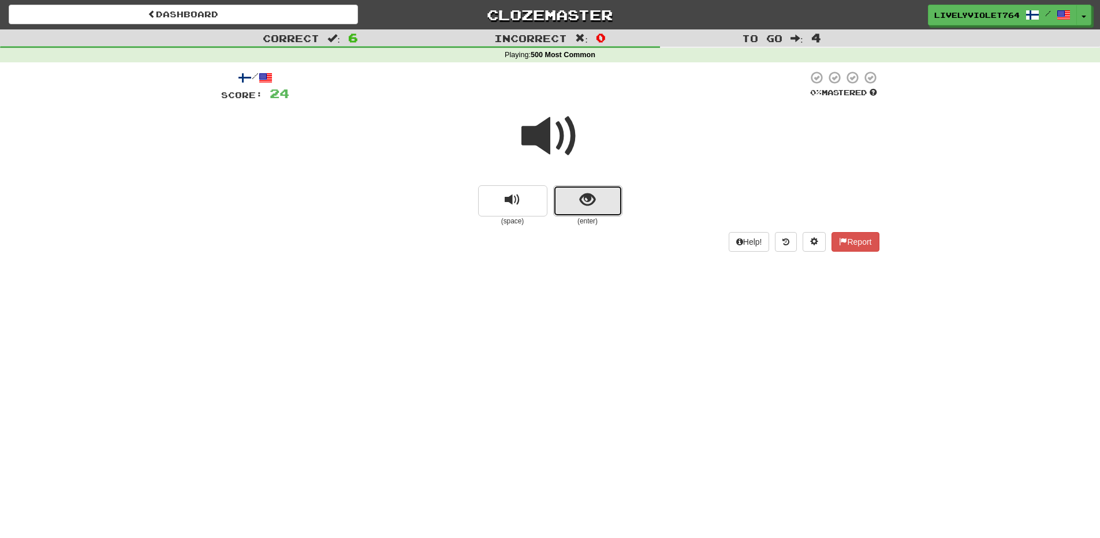
click at [610, 196] on button "show sentence" at bounding box center [587, 200] width 69 height 31
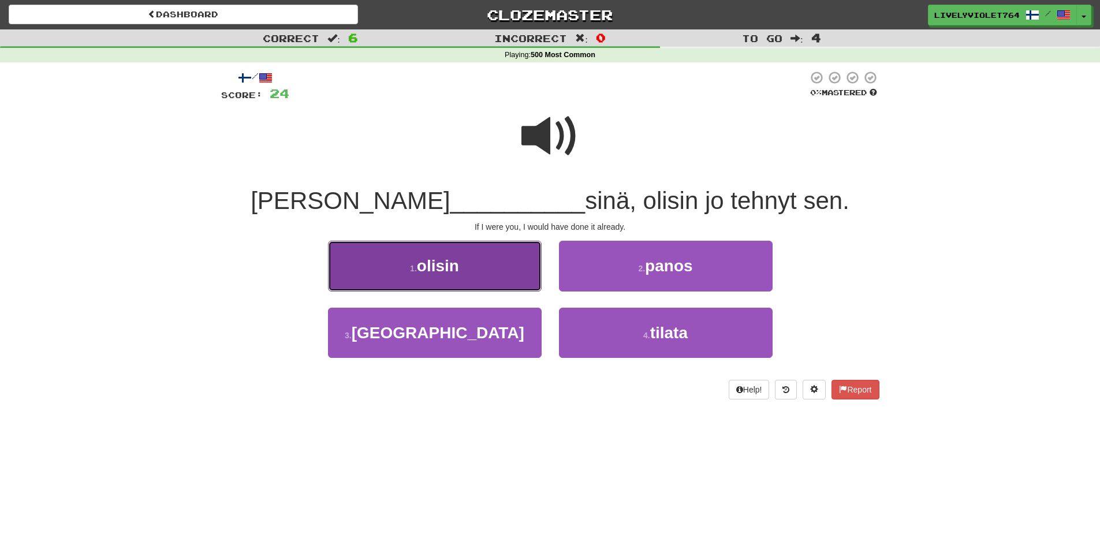
click at [461, 262] on button "1 . olisin" at bounding box center [435, 266] width 214 height 50
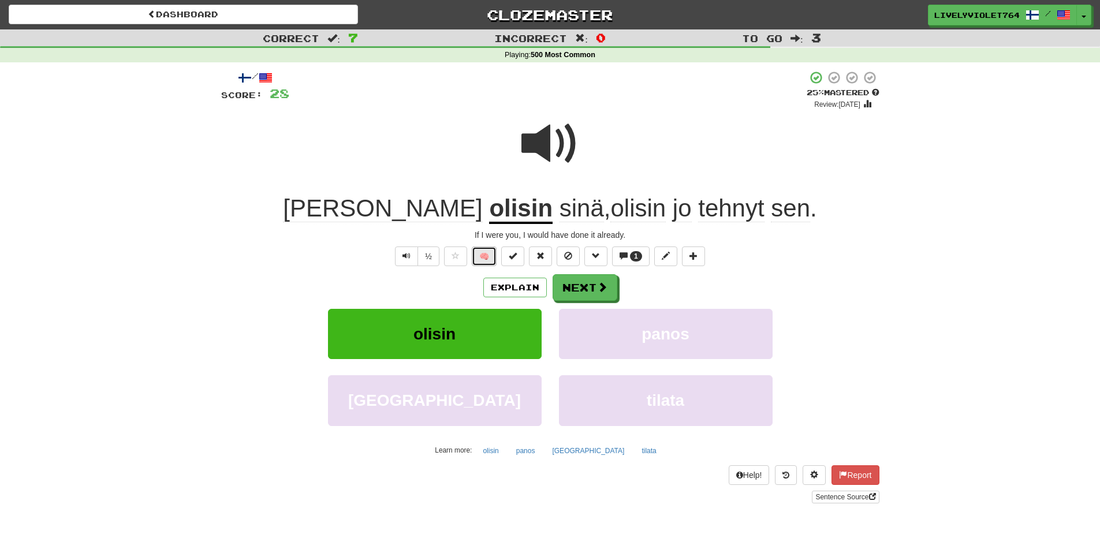
click at [479, 252] on button "🧠" at bounding box center [484, 257] width 25 height 20
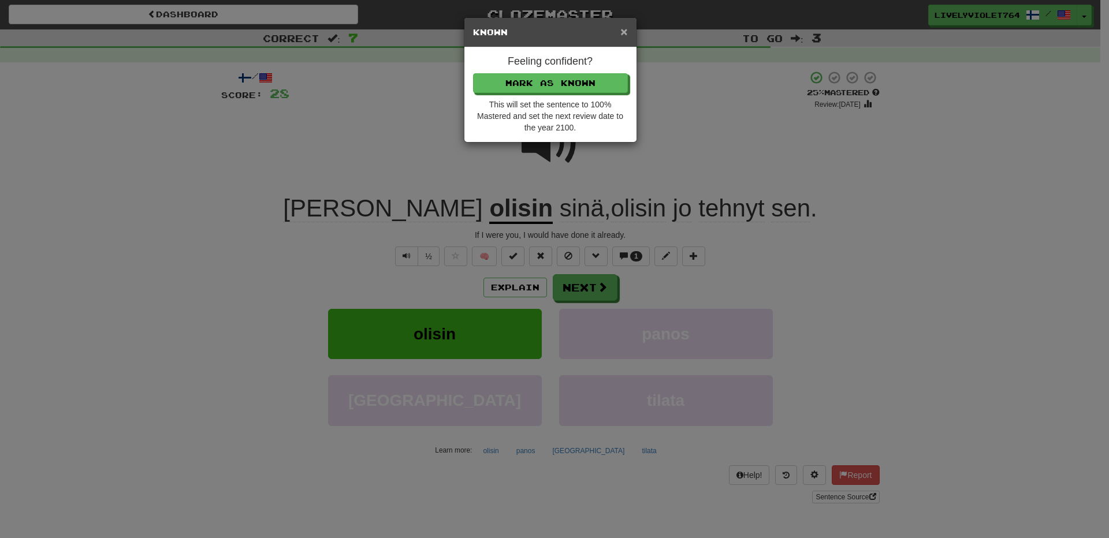
click at [623, 29] on span "×" at bounding box center [623, 31] width 7 height 13
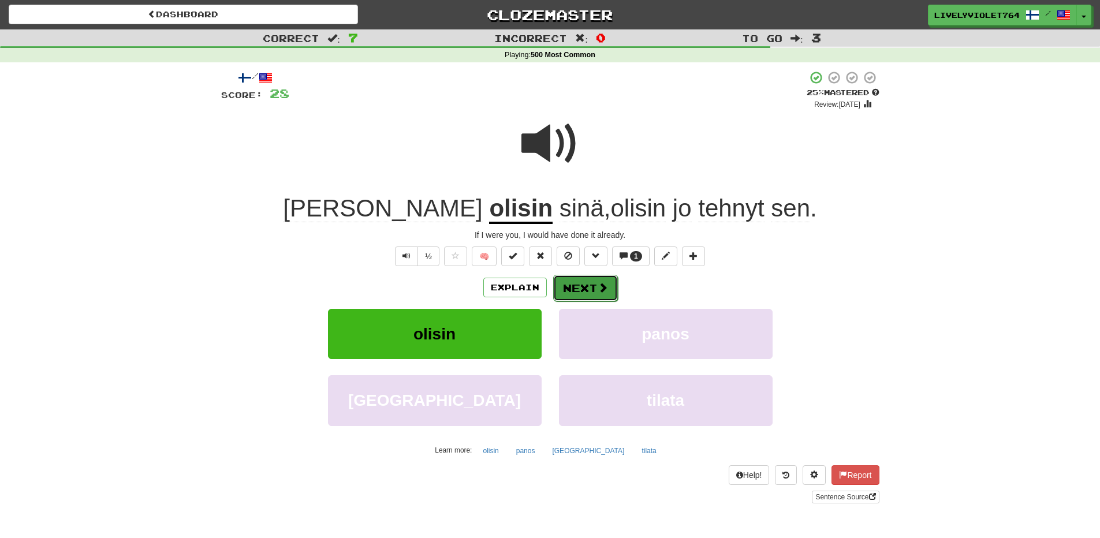
click at [584, 295] on button "Next" at bounding box center [585, 288] width 65 height 27
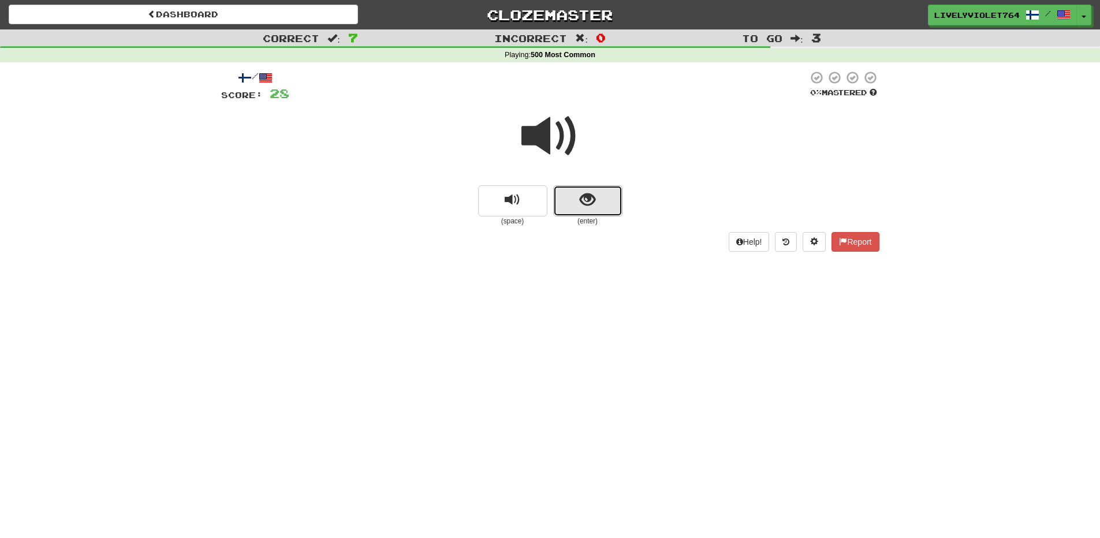
click at [583, 206] on span "show sentence" at bounding box center [588, 200] width 16 height 16
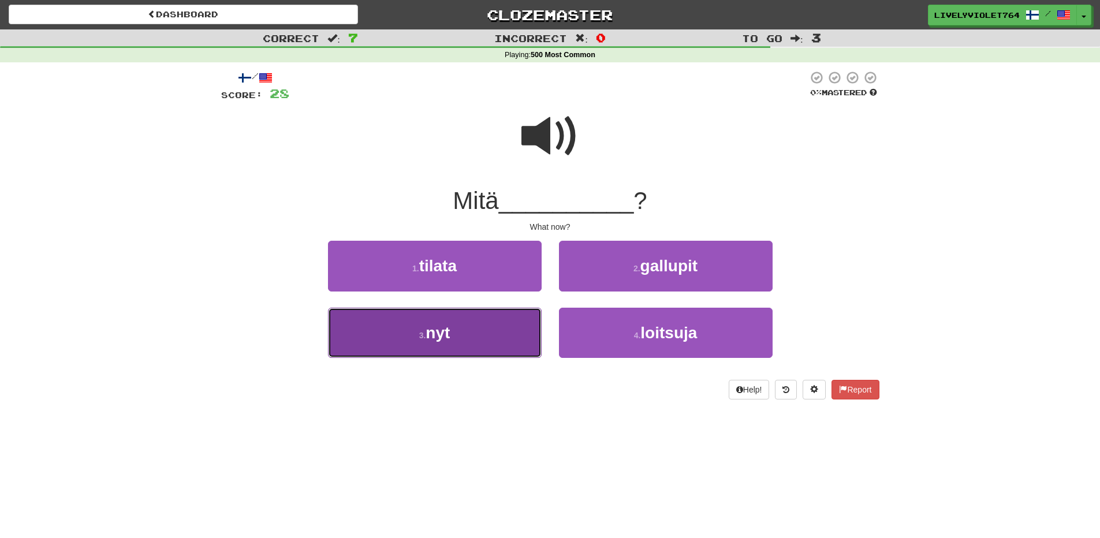
click at [503, 325] on button "3 . nyt" at bounding box center [435, 333] width 214 height 50
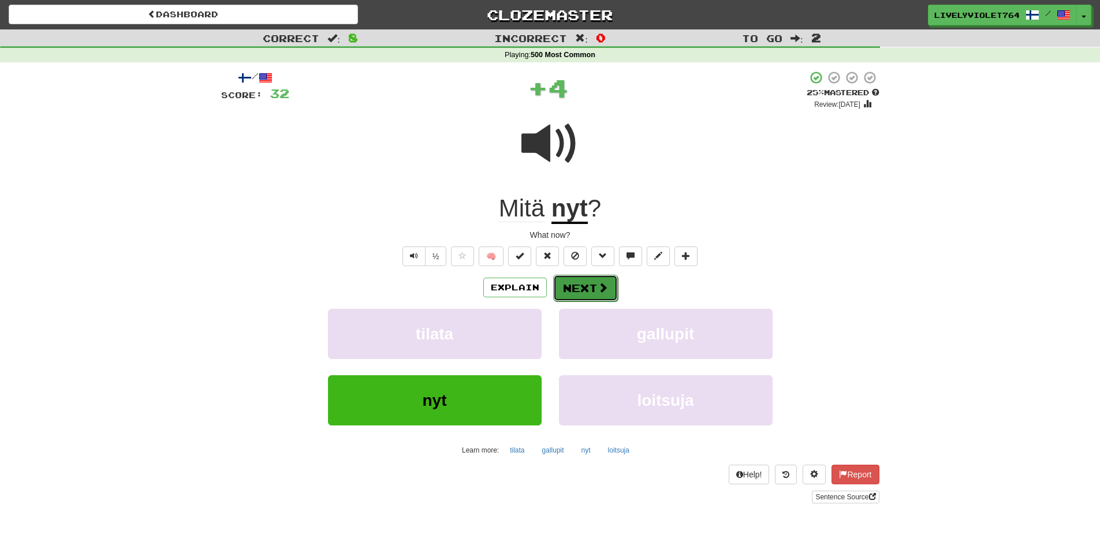
click at [579, 286] on button "Next" at bounding box center [585, 288] width 65 height 27
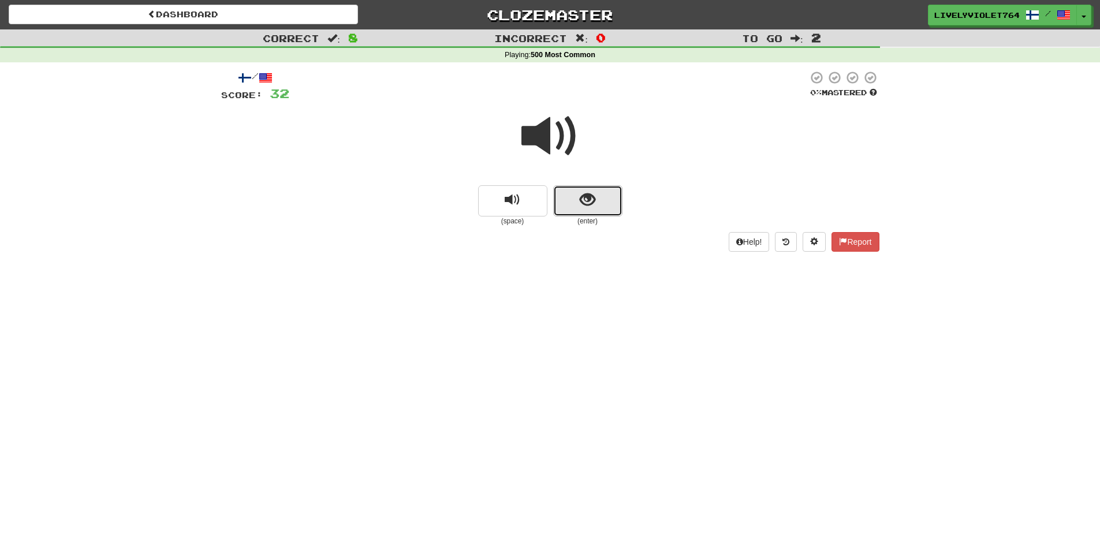
click at [589, 199] on span "show sentence" at bounding box center [588, 200] width 16 height 16
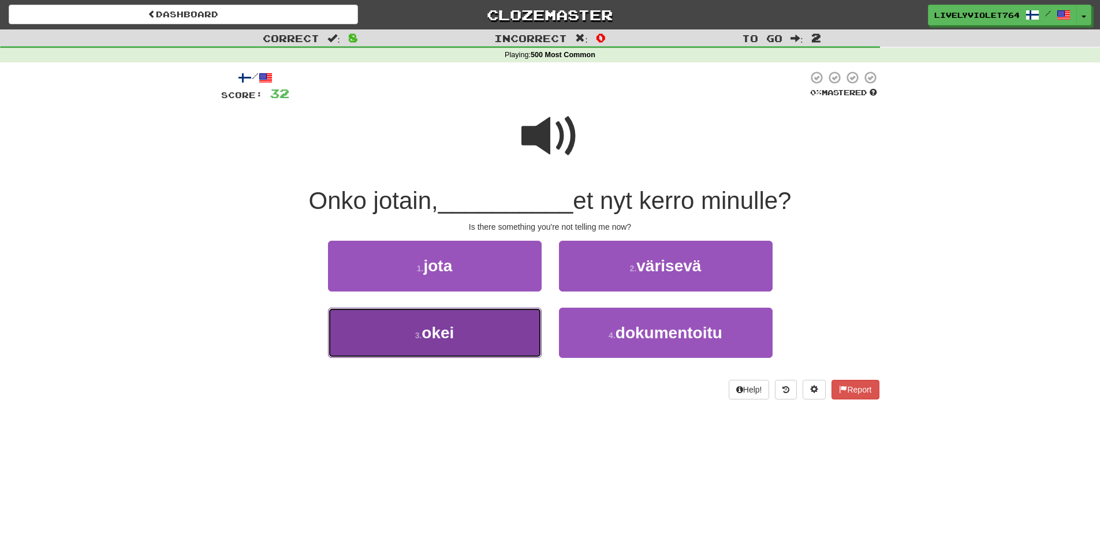
click at [498, 337] on button "3 . okei" at bounding box center [435, 333] width 214 height 50
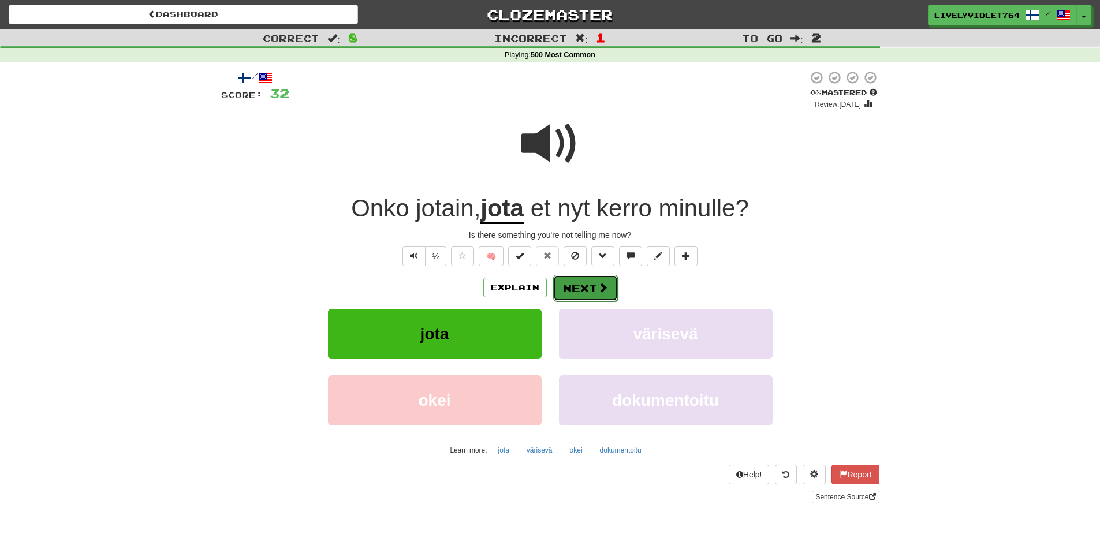
click at [569, 288] on button "Next" at bounding box center [585, 288] width 65 height 27
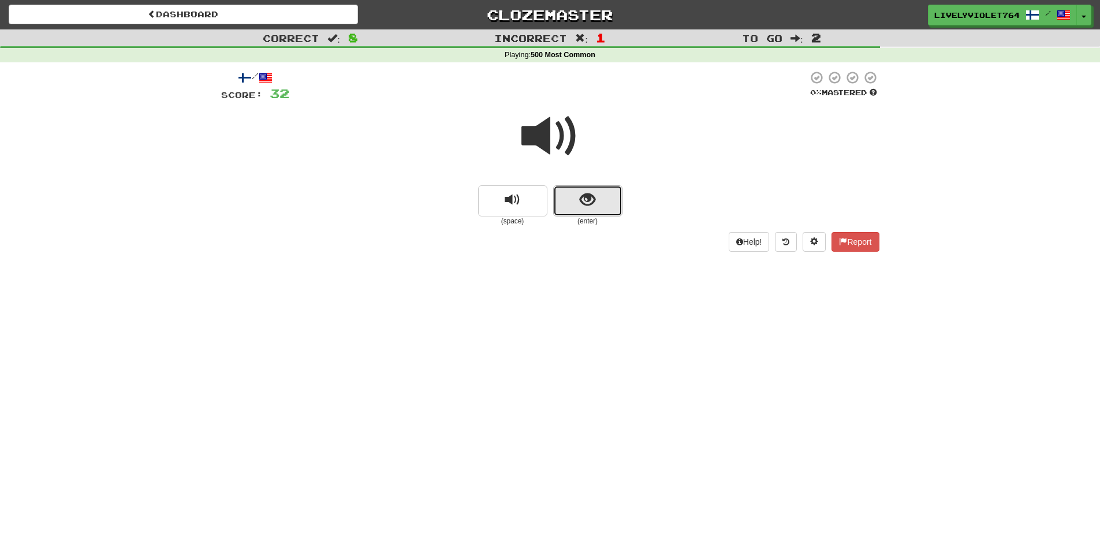
click at [579, 201] on button "show sentence" at bounding box center [587, 200] width 69 height 31
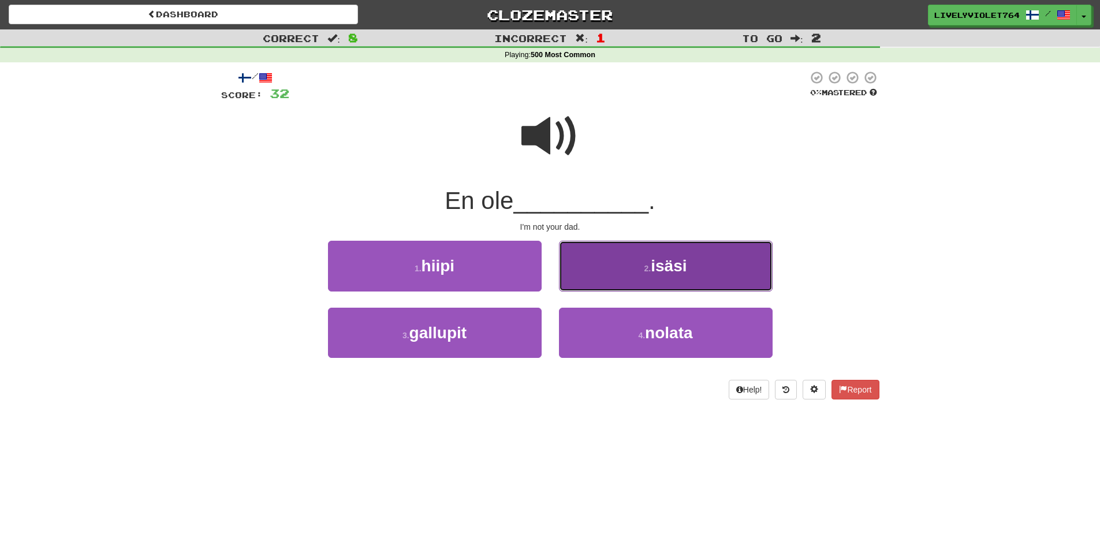
click at [607, 251] on button "2 . isäsi" at bounding box center [666, 266] width 214 height 50
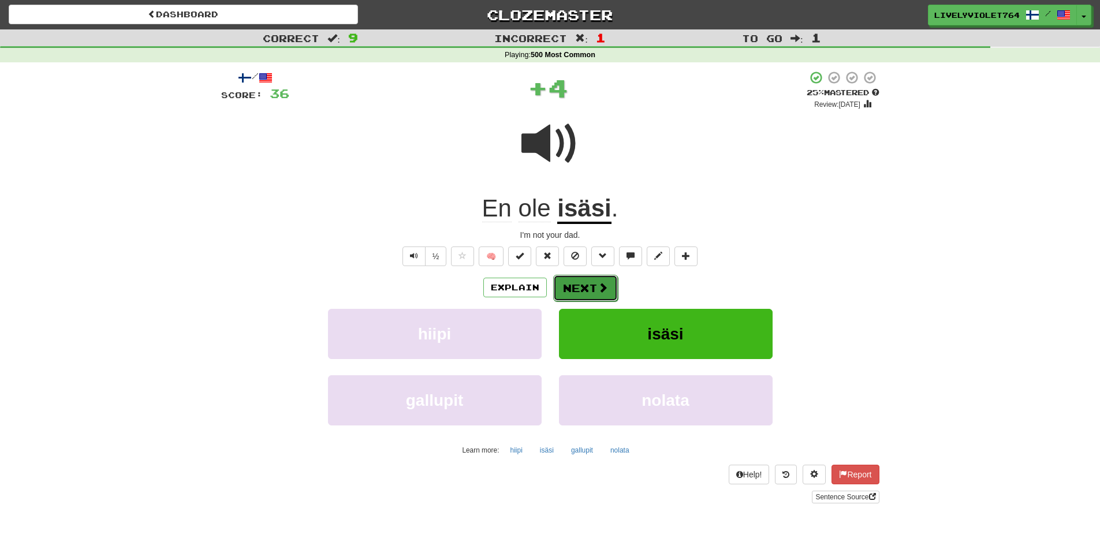
click at [588, 294] on button "Next" at bounding box center [585, 288] width 65 height 27
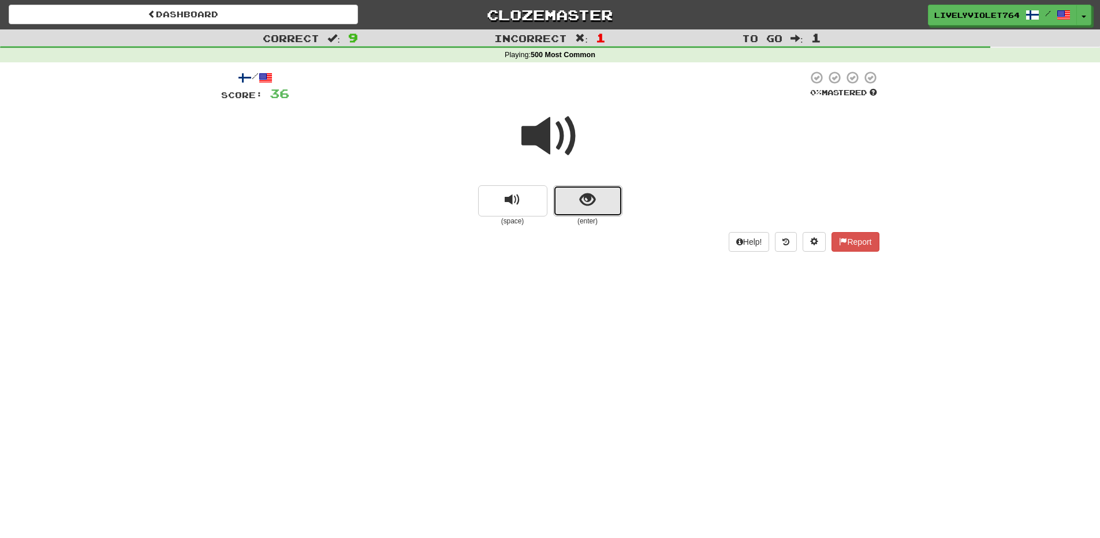
click at [607, 199] on button "show sentence" at bounding box center [587, 200] width 69 height 31
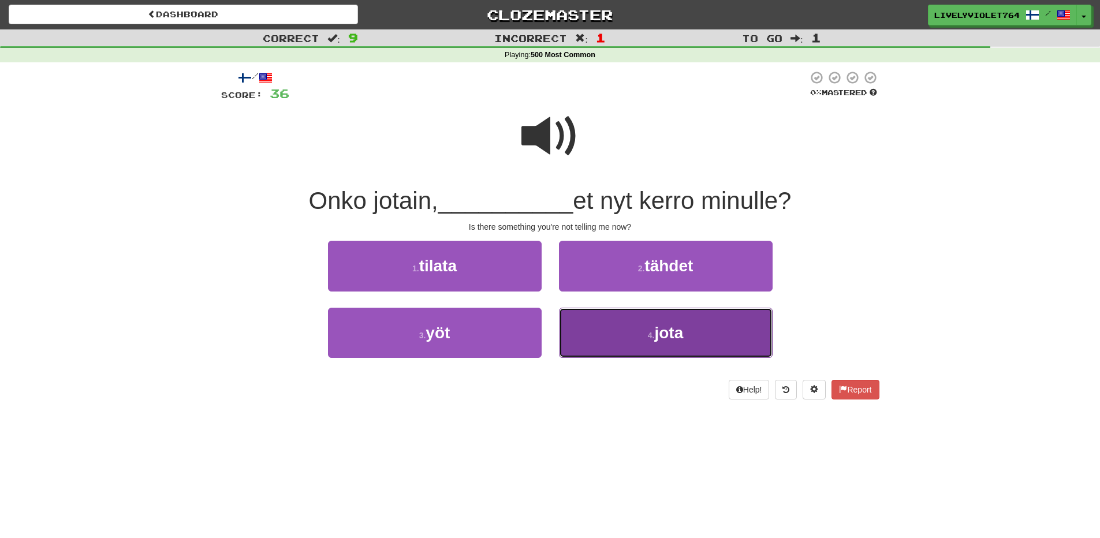
click at [583, 334] on button "4 . jota" at bounding box center [666, 333] width 214 height 50
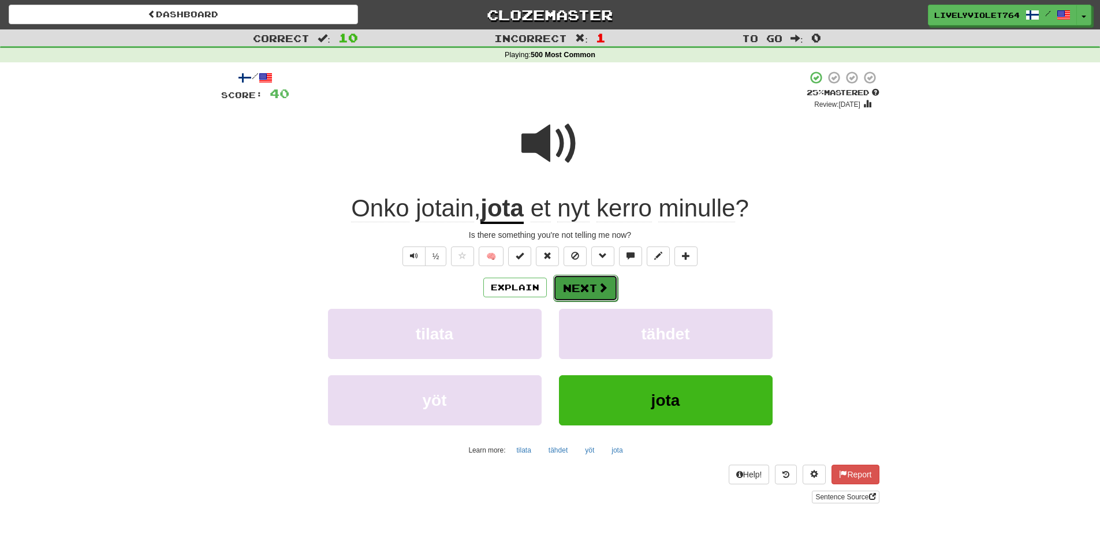
click at [595, 282] on button "Next" at bounding box center [585, 288] width 65 height 27
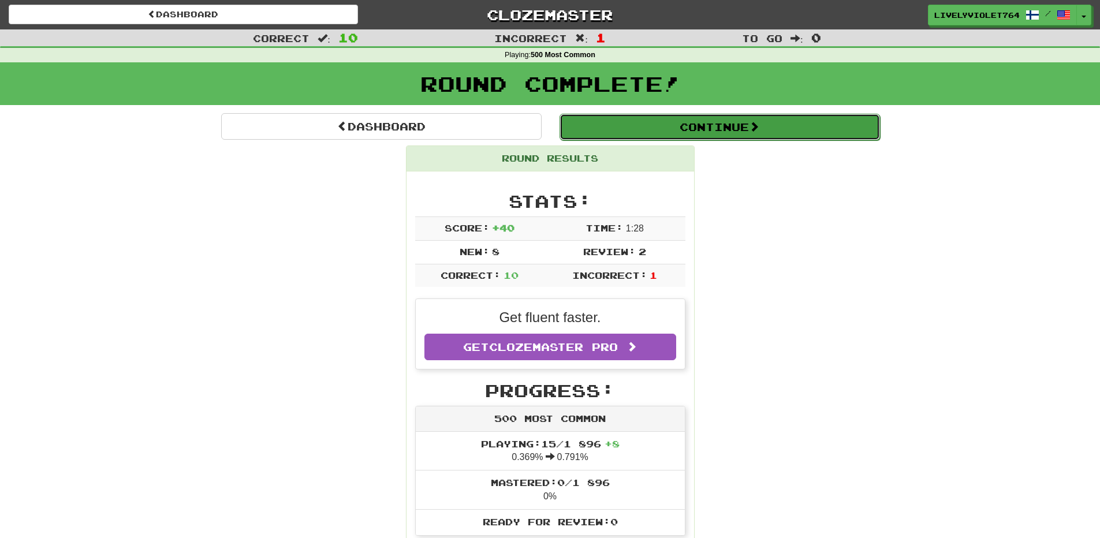
click at [729, 127] on button "Continue" at bounding box center [720, 127] width 321 height 27
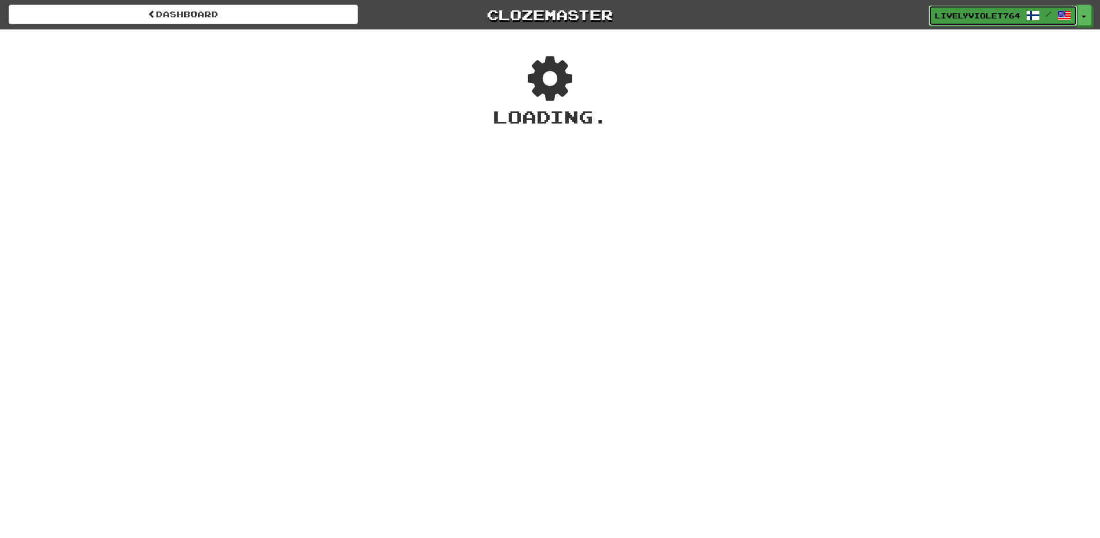
click at [1032, 15] on span at bounding box center [1033, 16] width 14 height 14
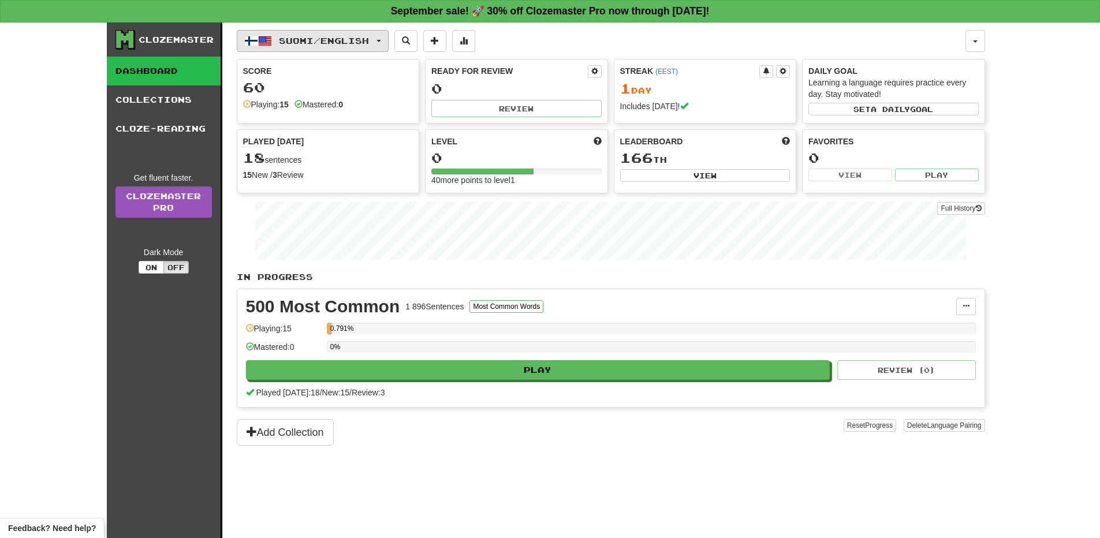
click at [381, 43] on button "Suomi / English" at bounding box center [313, 41] width 152 height 22
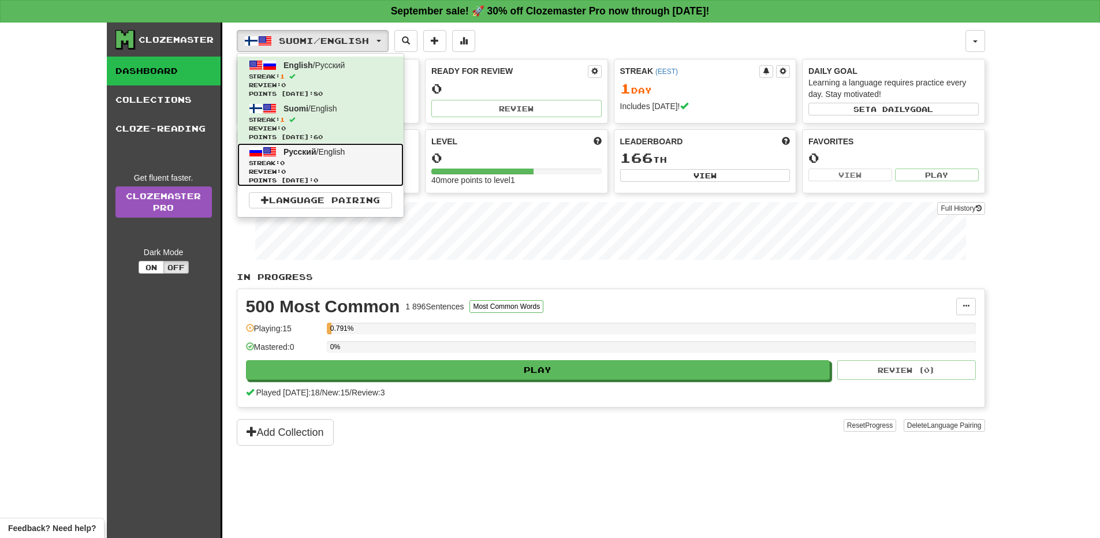
click at [333, 154] on span "Русский / English" at bounding box center [314, 151] width 61 height 9
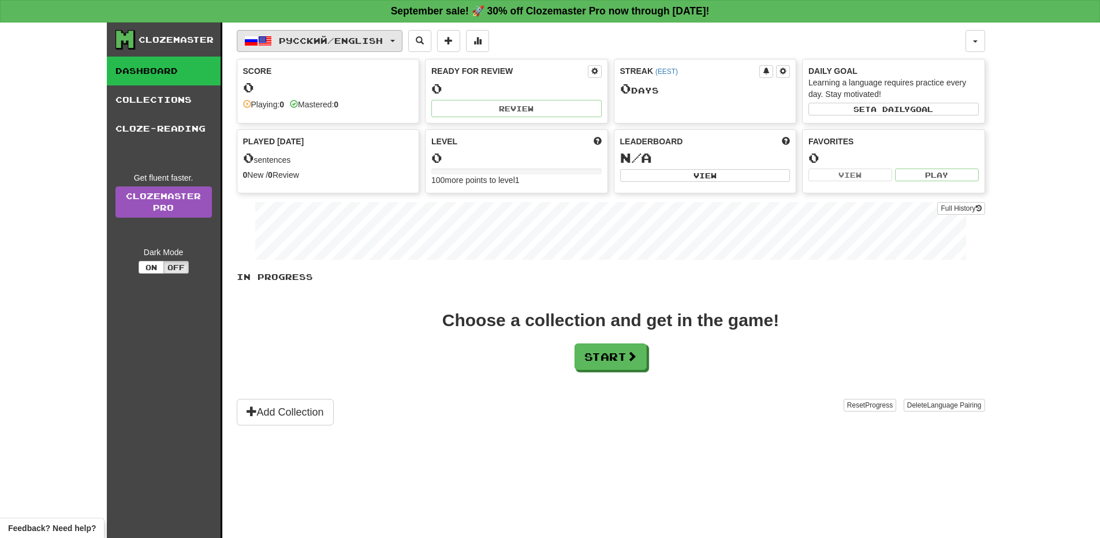
click at [396, 36] on button "Русский / English" at bounding box center [320, 41] width 166 height 22
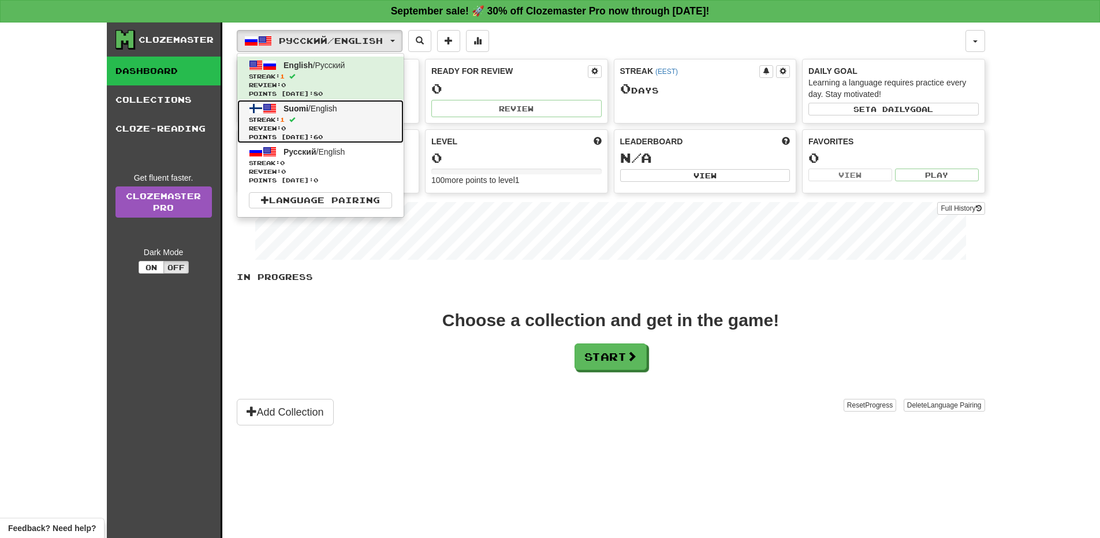
click at [334, 122] on span "Streak: 1" at bounding box center [320, 120] width 143 height 9
